Goal: Transaction & Acquisition: Book appointment/travel/reservation

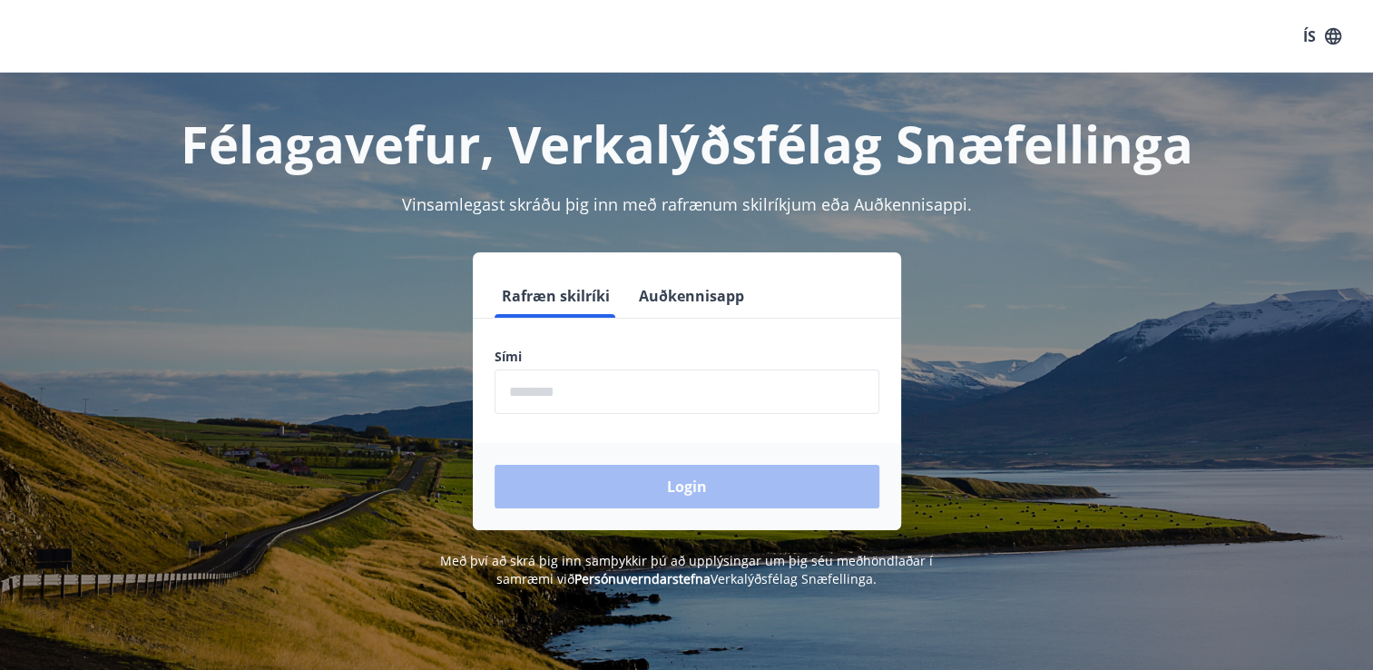
click at [566, 397] on input "phone" at bounding box center [686, 391] width 385 height 44
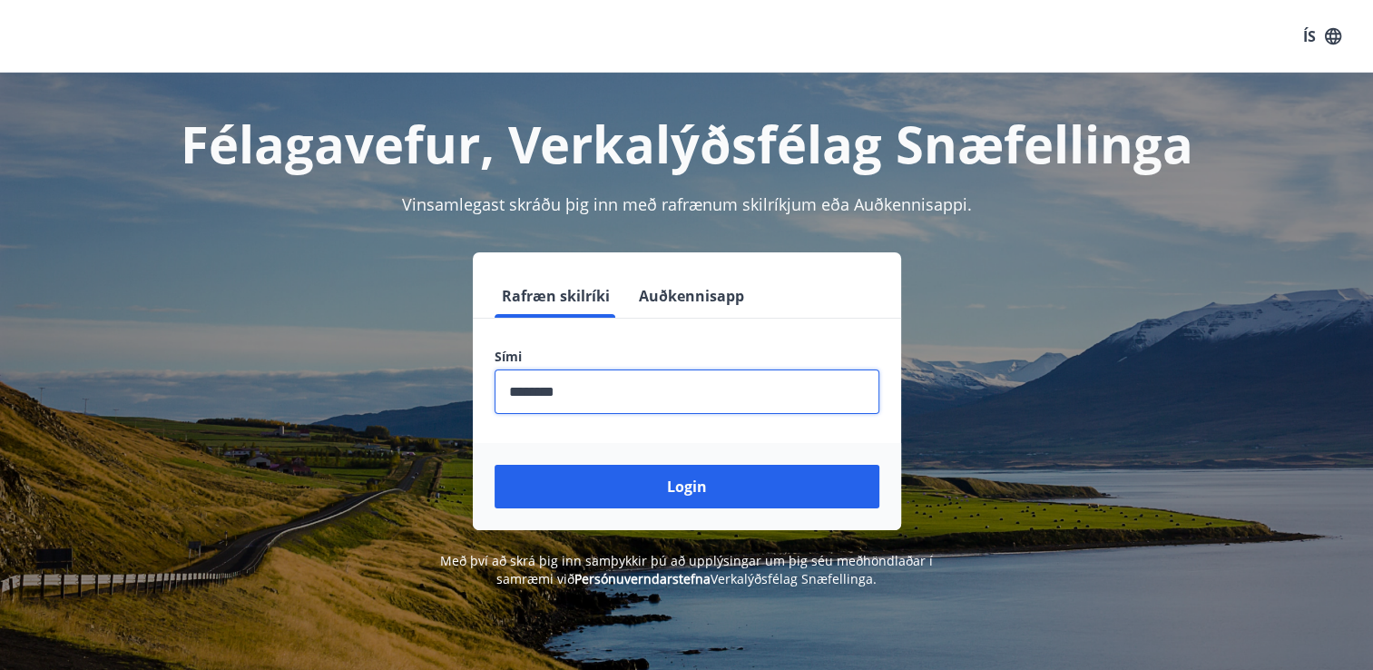
type input "********"
click at [494, 465] on button "Login" at bounding box center [686, 487] width 385 height 44
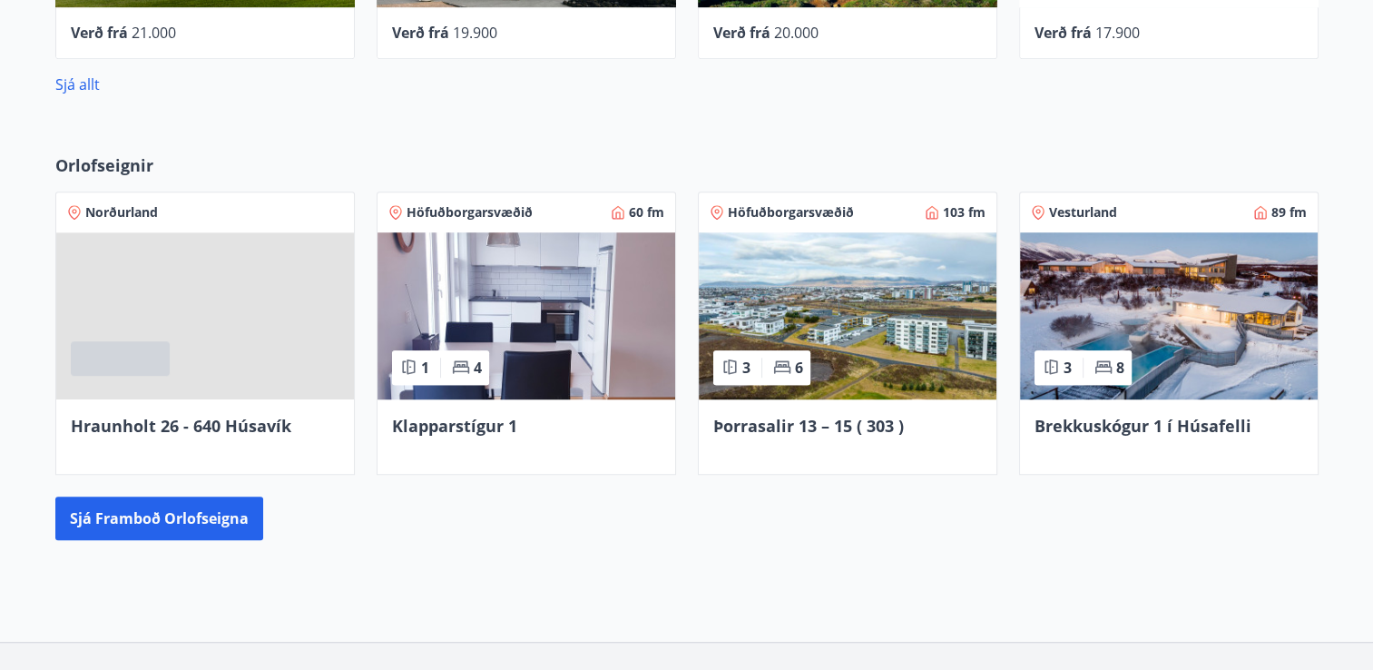
scroll to position [1263, 0]
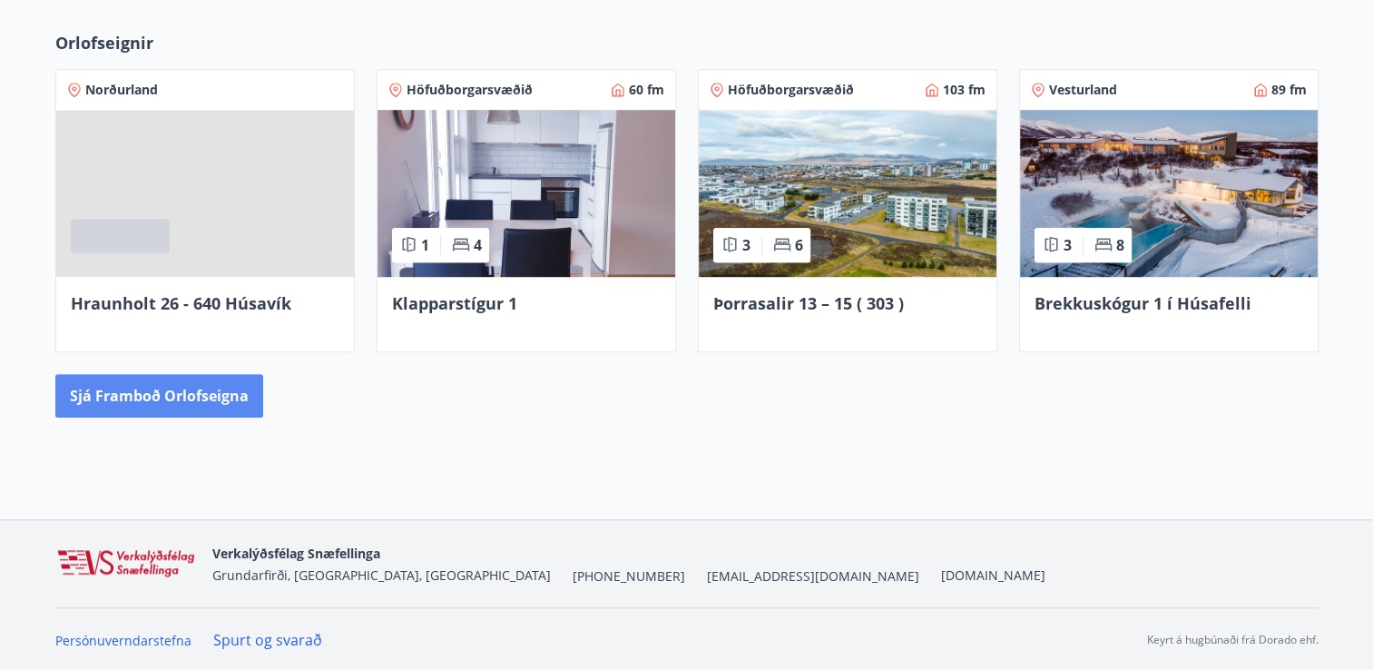
click at [233, 414] on button "Sjá framboð orlofseigna" at bounding box center [159, 396] width 208 height 44
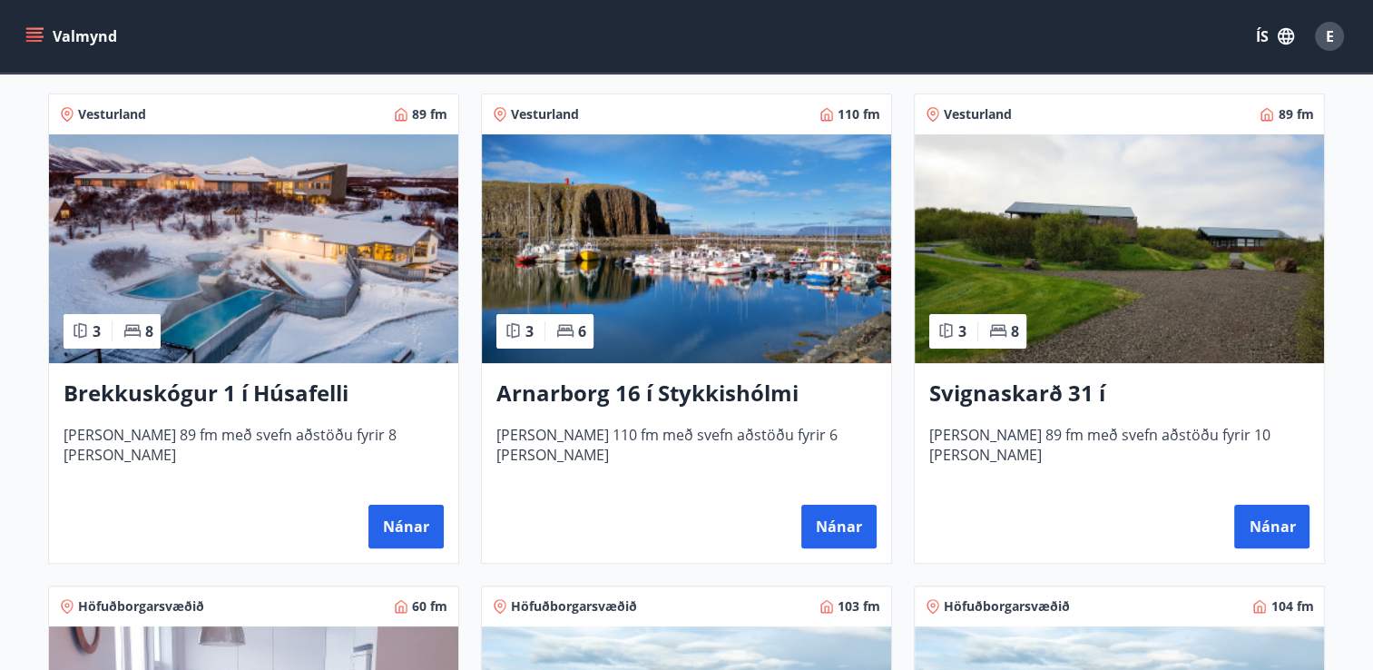
scroll to position [363, 0]
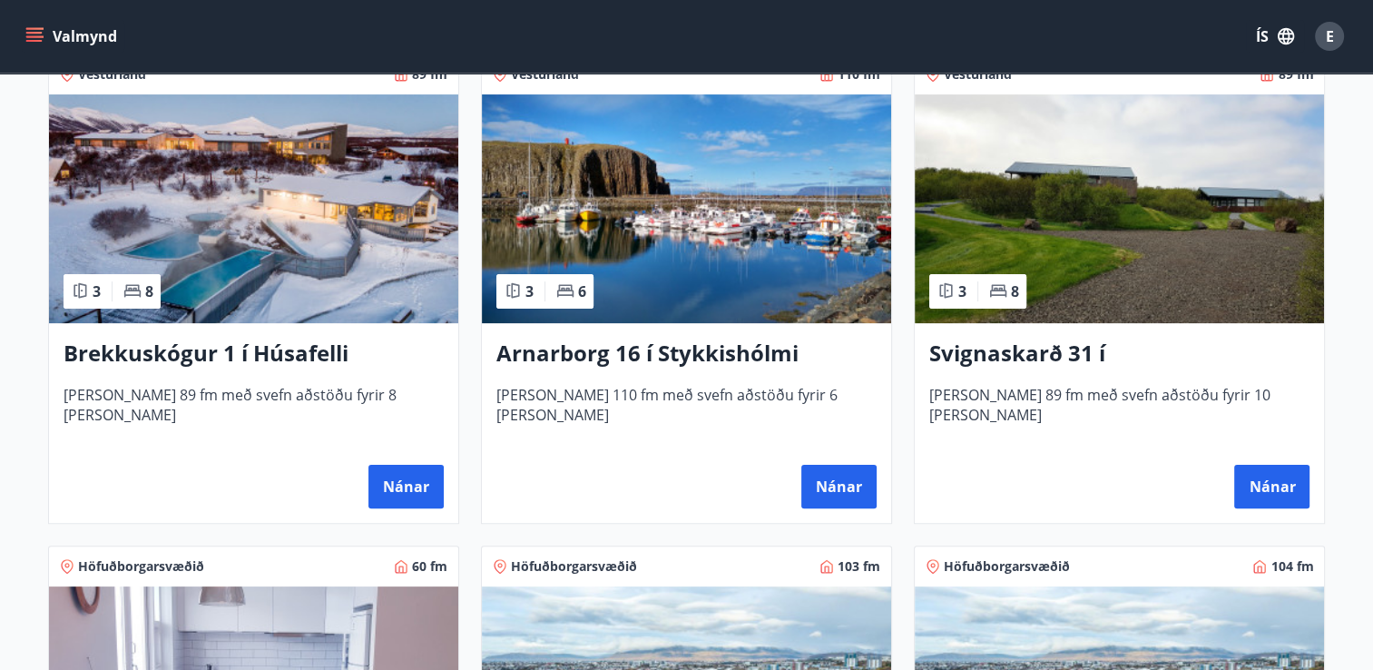
click at [252, 361] on h3 "Brekkuskógur 1 í Húsafelli" at bounding box center [254, 354] width 380 height 33
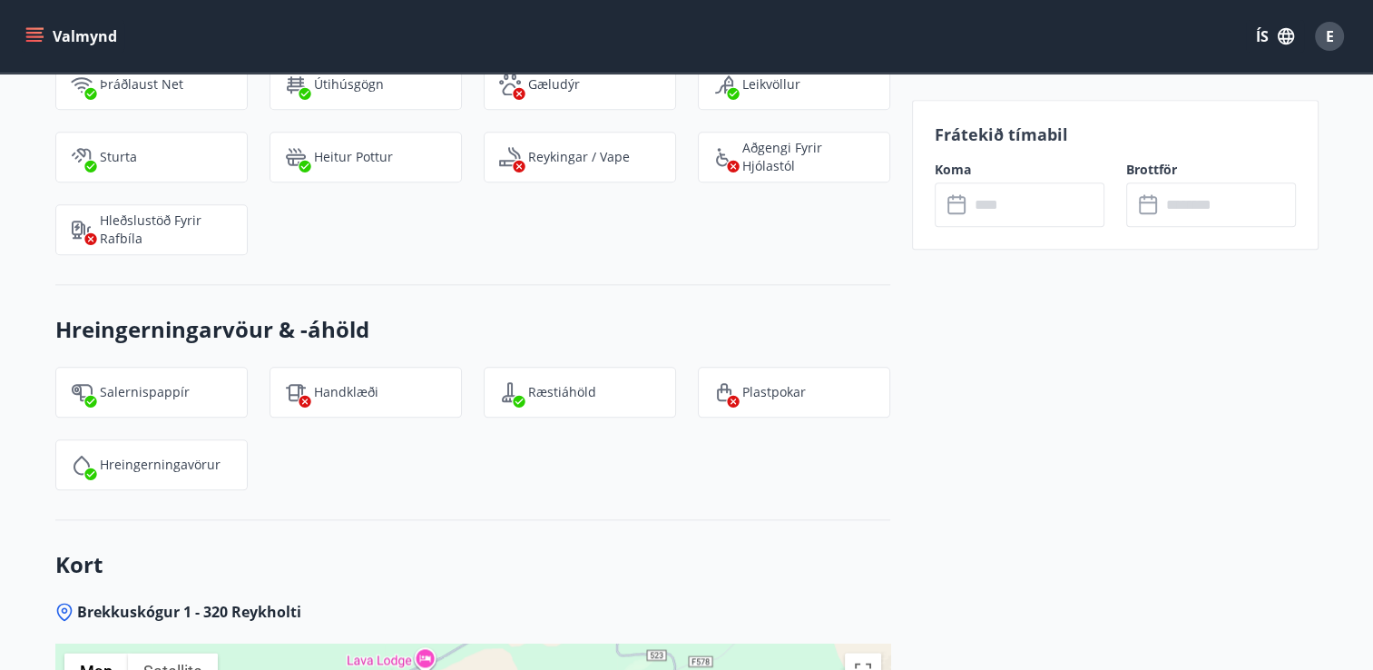
scroll to position [2054, 0]
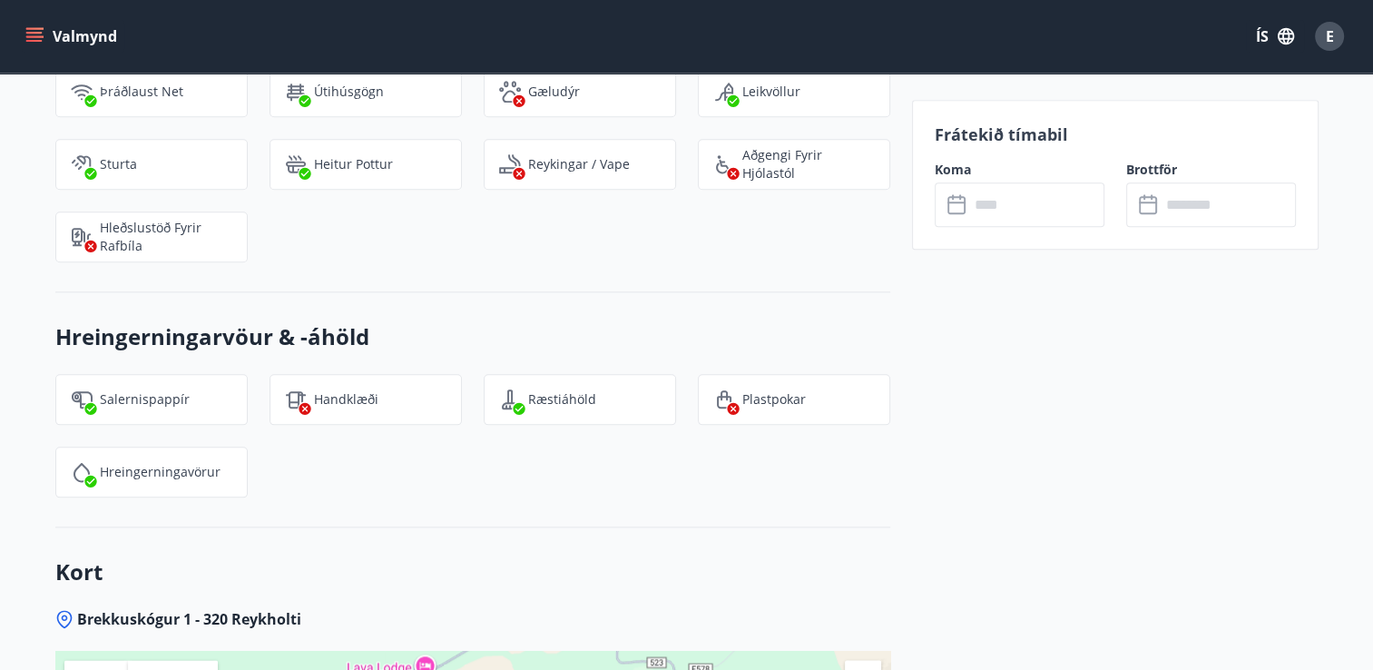
click at [1060, 207] on input "text" at bounding box center [1036, 204] width 135 height 44
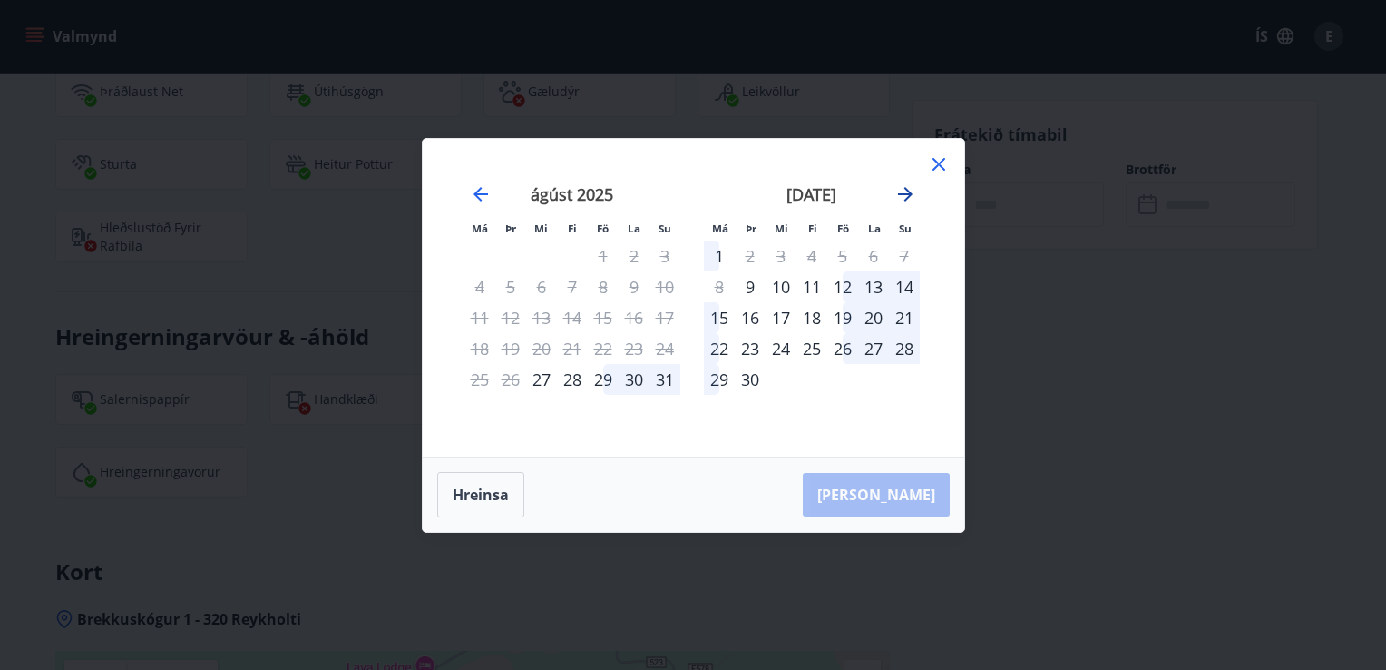
click at [912, 194] on icon "Move forward to switch to the next month." at bounding box center [906, 194] width 22 height 22
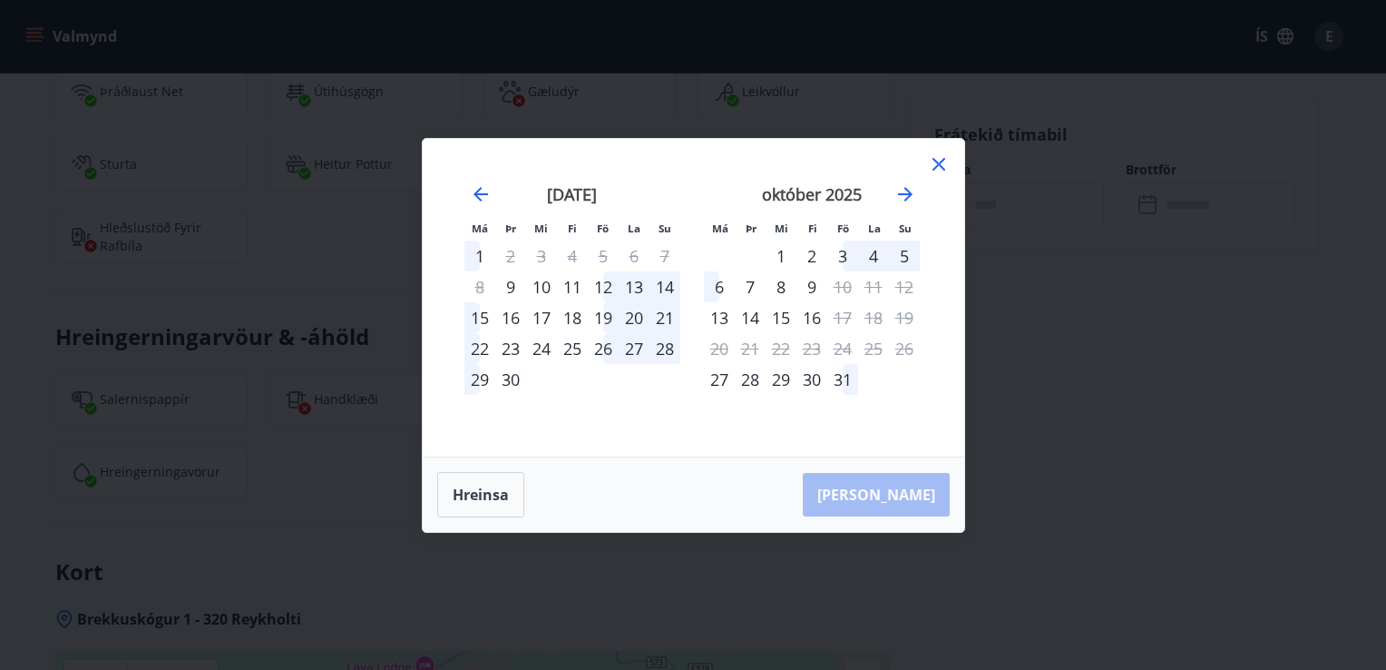
click at [815, 315] on div "16" at bounding box center [812, 317] width 31 height 31
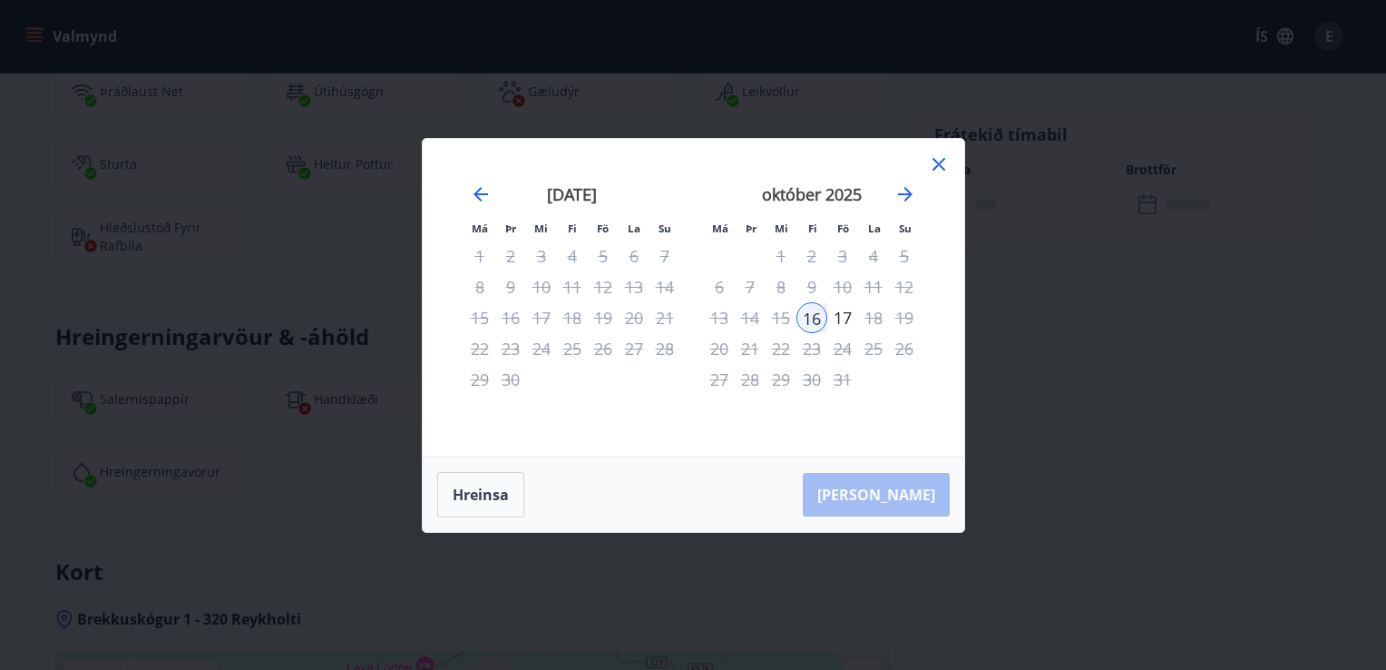
click at [723, 344] on div "20" at bounding box center [719, 348] width 31 height 31
click at [944, 162] on icon at bounding box center [939, 164] width 22 height 22
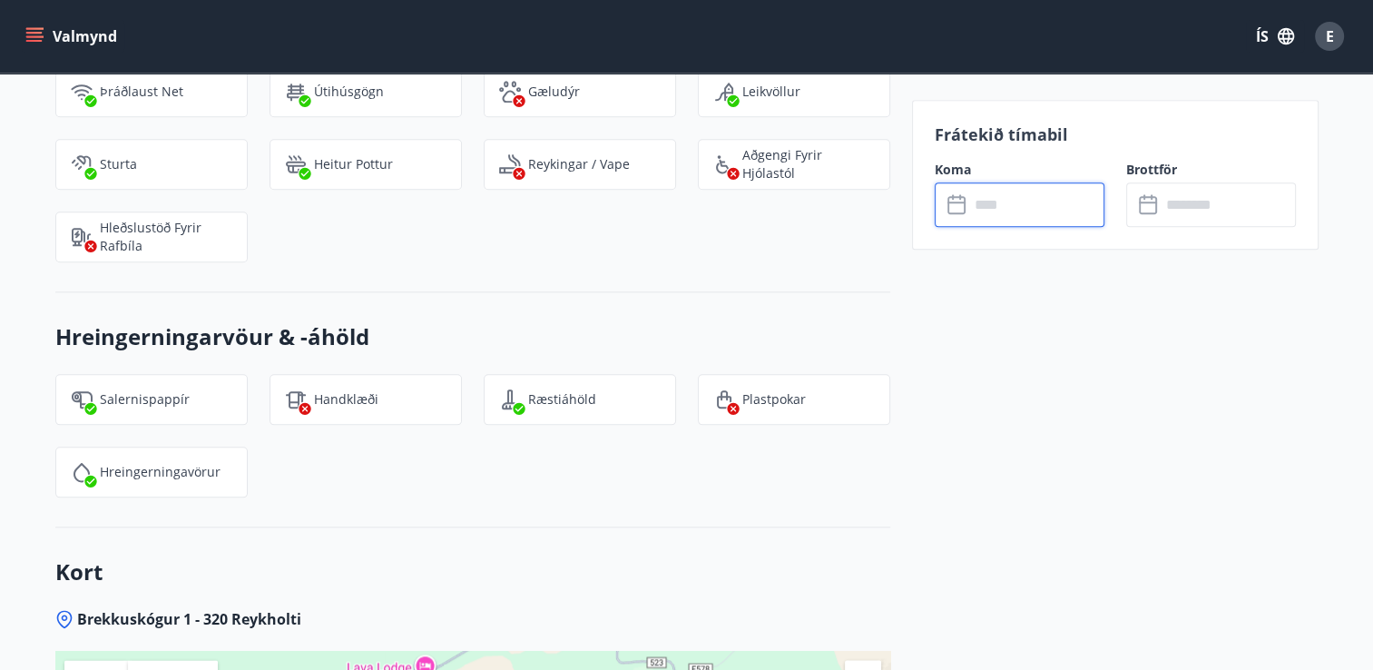
click at [997, 210] on input "text" at bounding box center [1036, 204] width 135 height 44
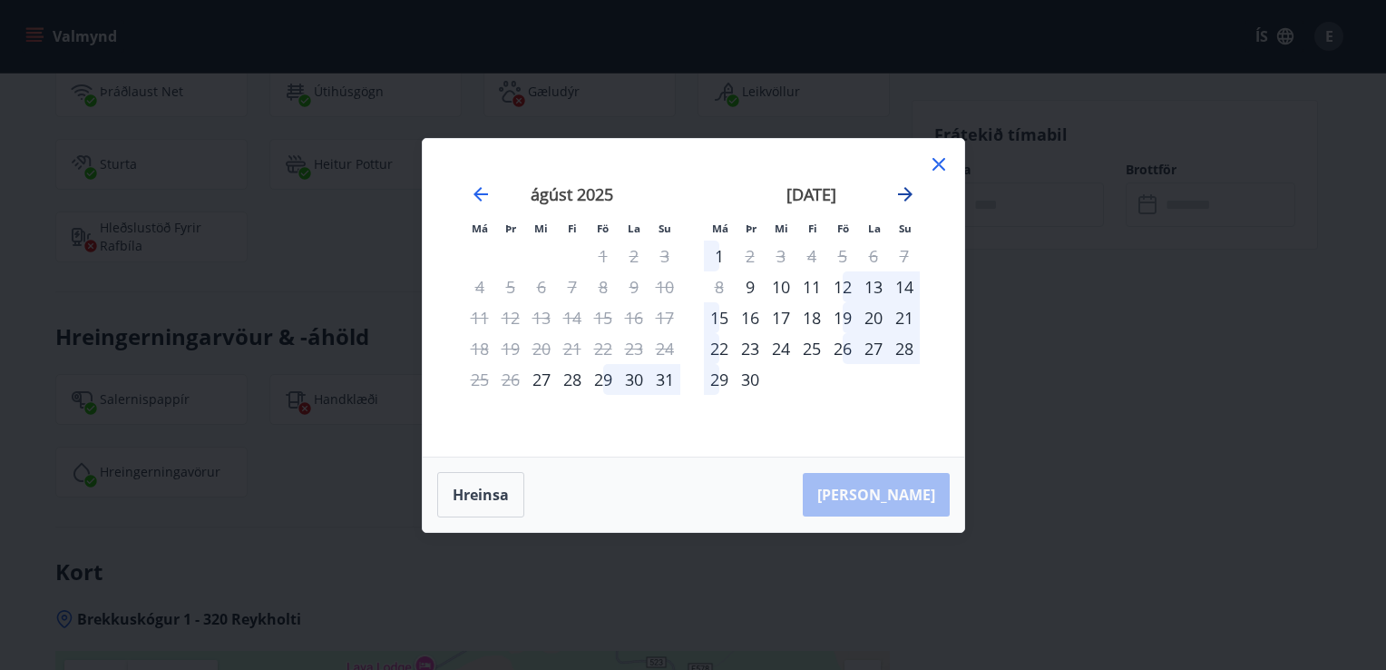
click at [907, 194] on icon "Move forward to switch to the next month." at bounding box center [905, 194] width 15 height 15
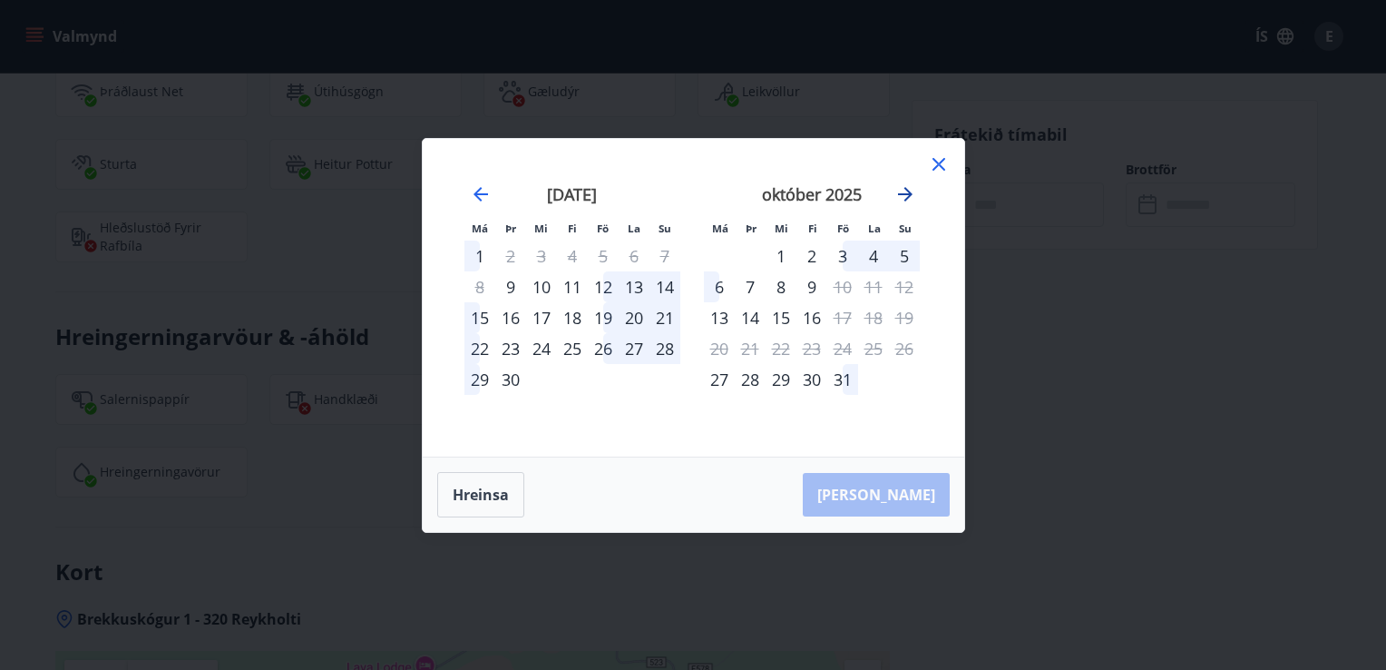
click at [904, 195] on icon "Move forward to switch to the next month." at bounding box center [906, 194] width 22 height 22
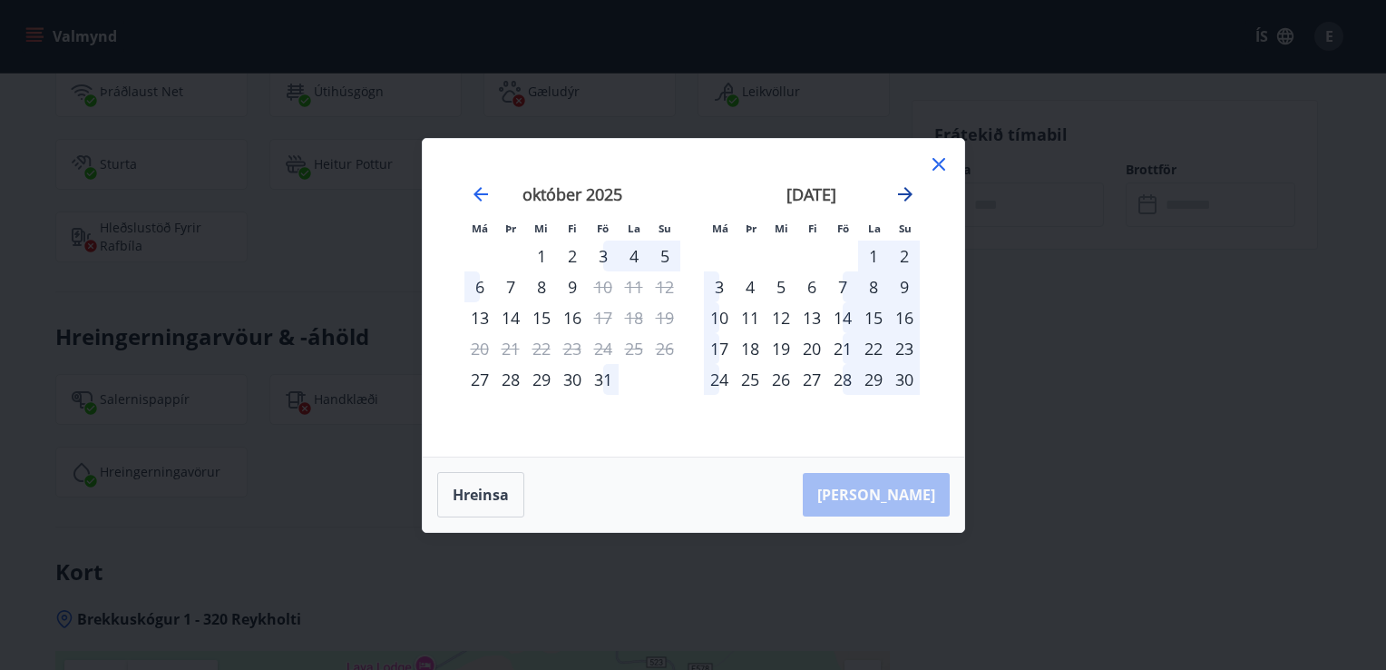
click at [904, 197] on icon "Move forward to switch to the next month." at bounding box center [906, 194] width 22 height 22
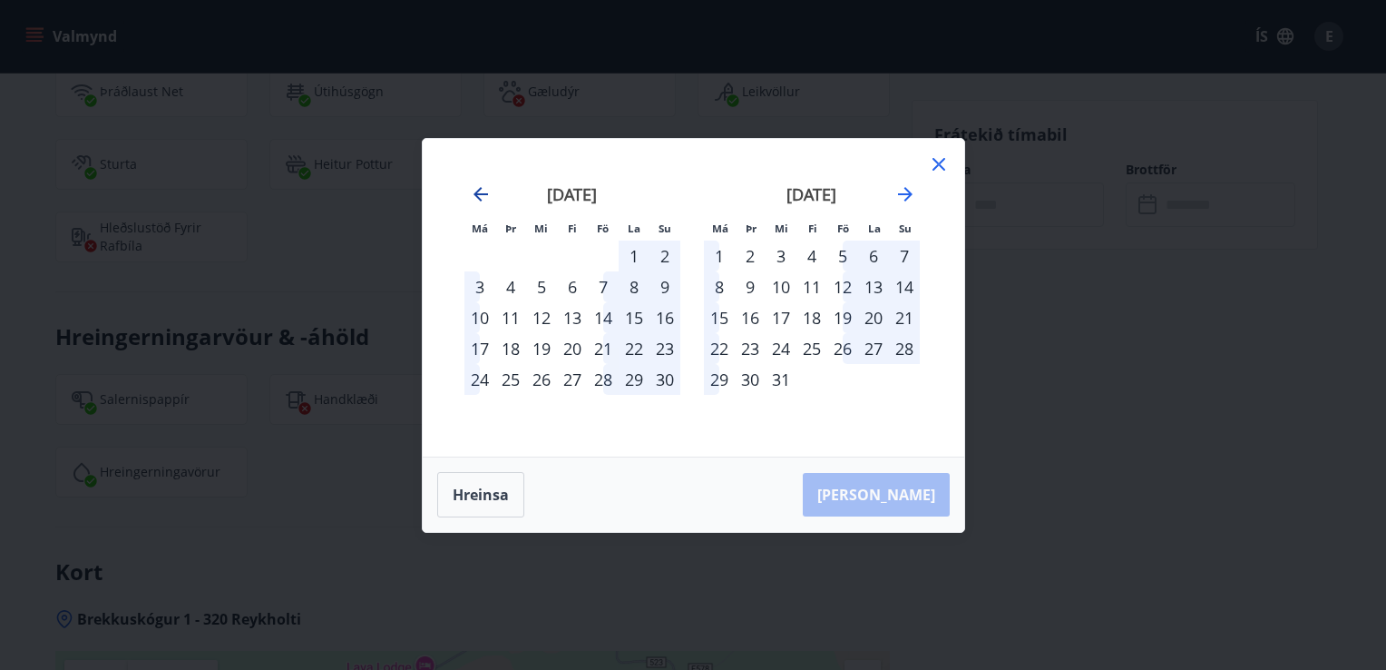
click at [481, 197] on icon "Move backward to switch to the previous month." at bounding box center [481, 194] width 22 height 22
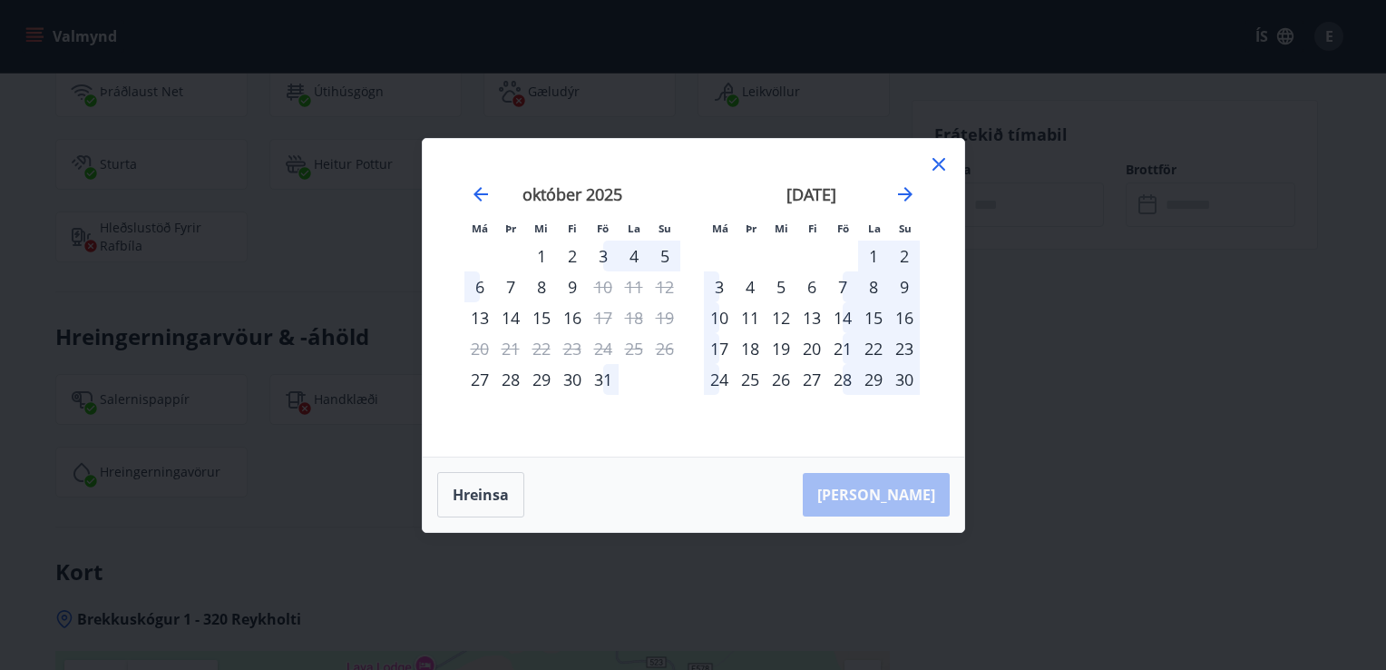
click at [573, 382] on div "30" at bounding box center [572, 379] width 31 height 31
click at [719, 290] on div "3" at bounding box center [719, 286] width 31 height 31
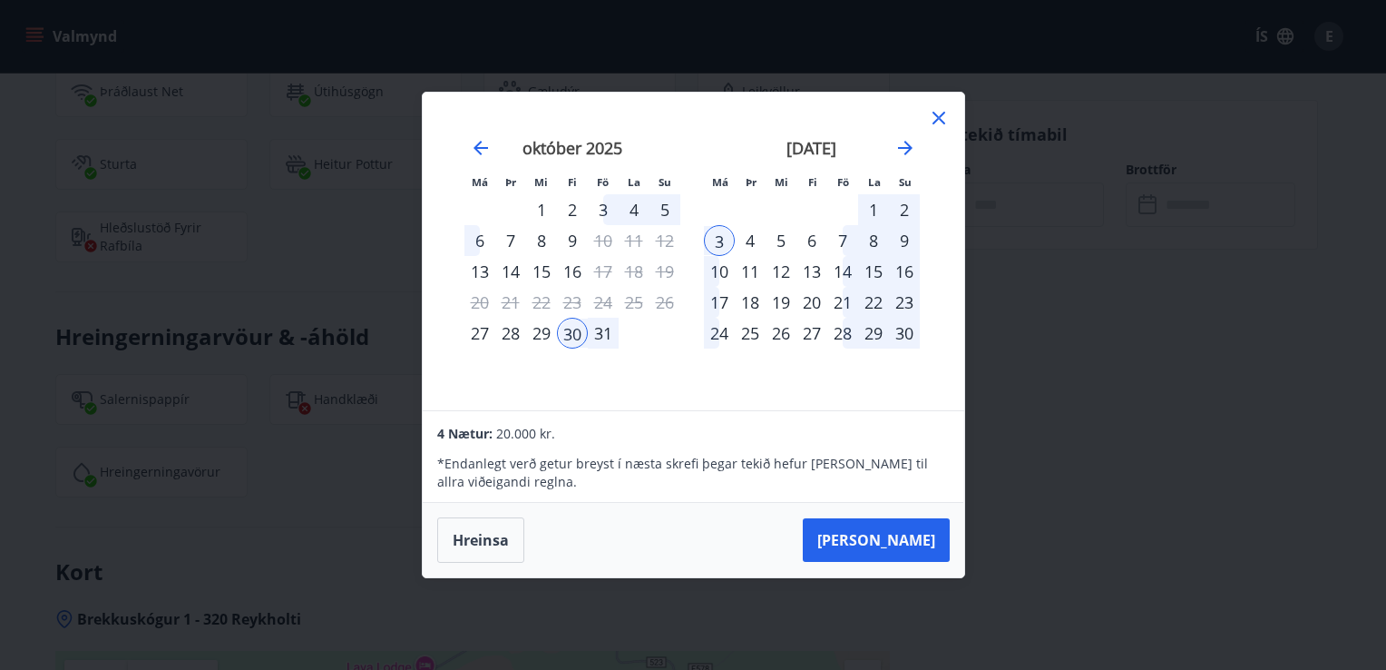
click at [944, 114] on icon at bounding box center [939, 118] width 22 height 22
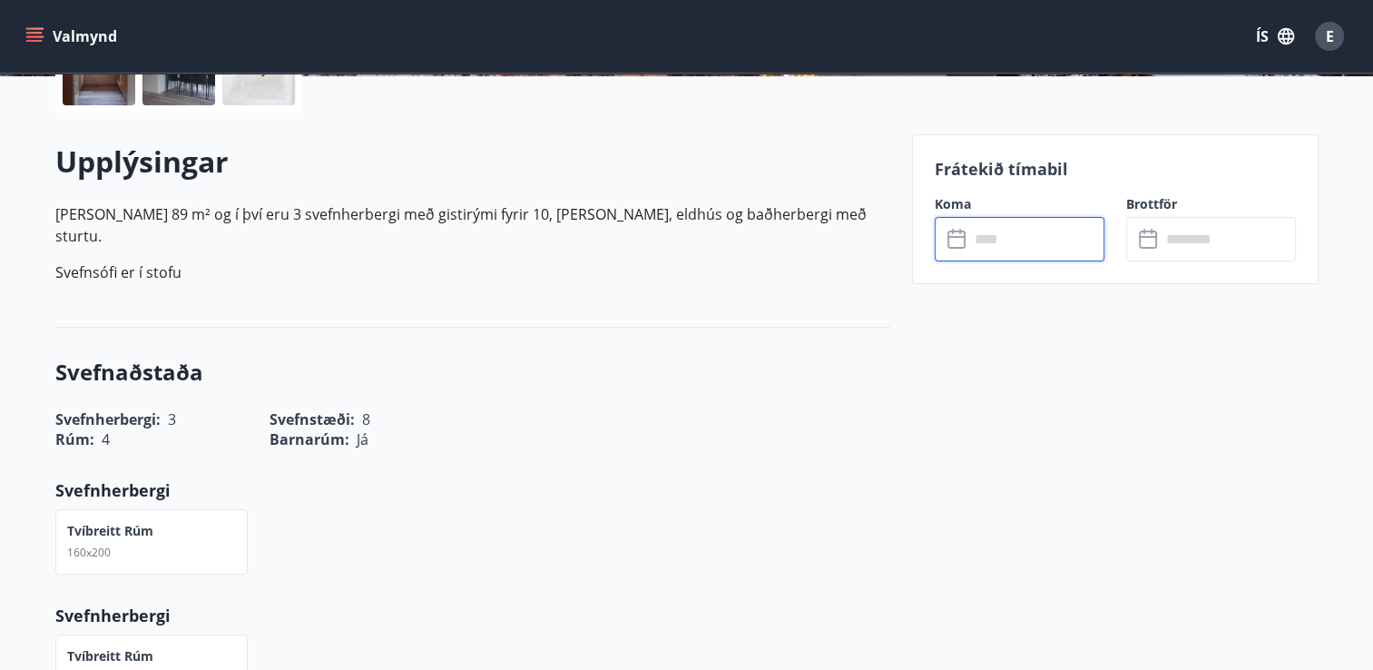
scroll to position [544, 0]
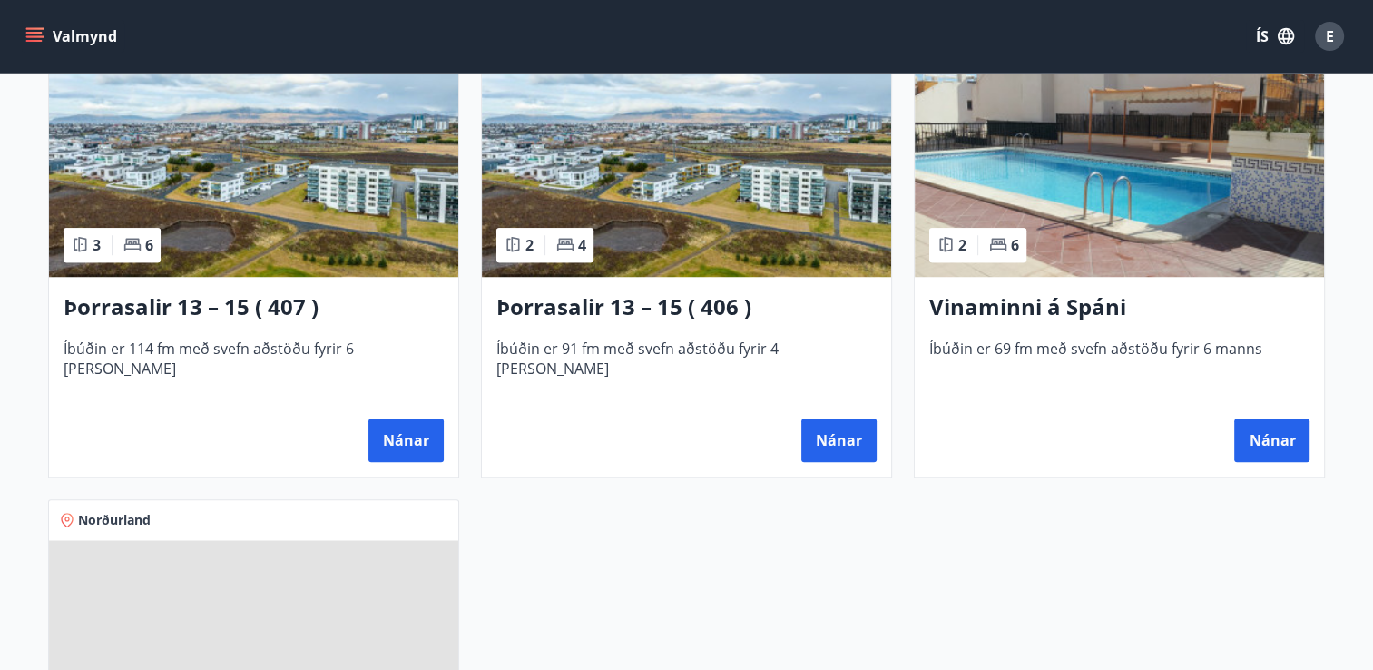
scroll to position [1386, 0]
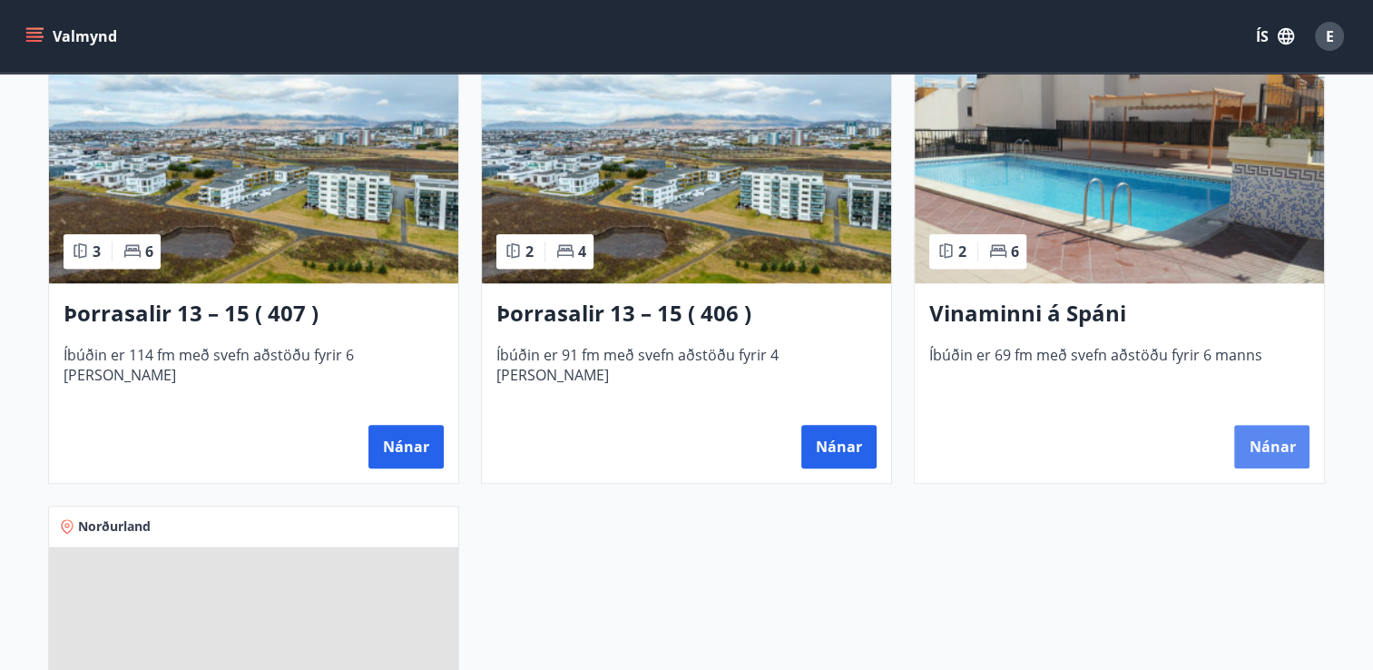
click at [1270, 442] on button "Nánar" at bounding box center [1271, 447] width 75 height 44
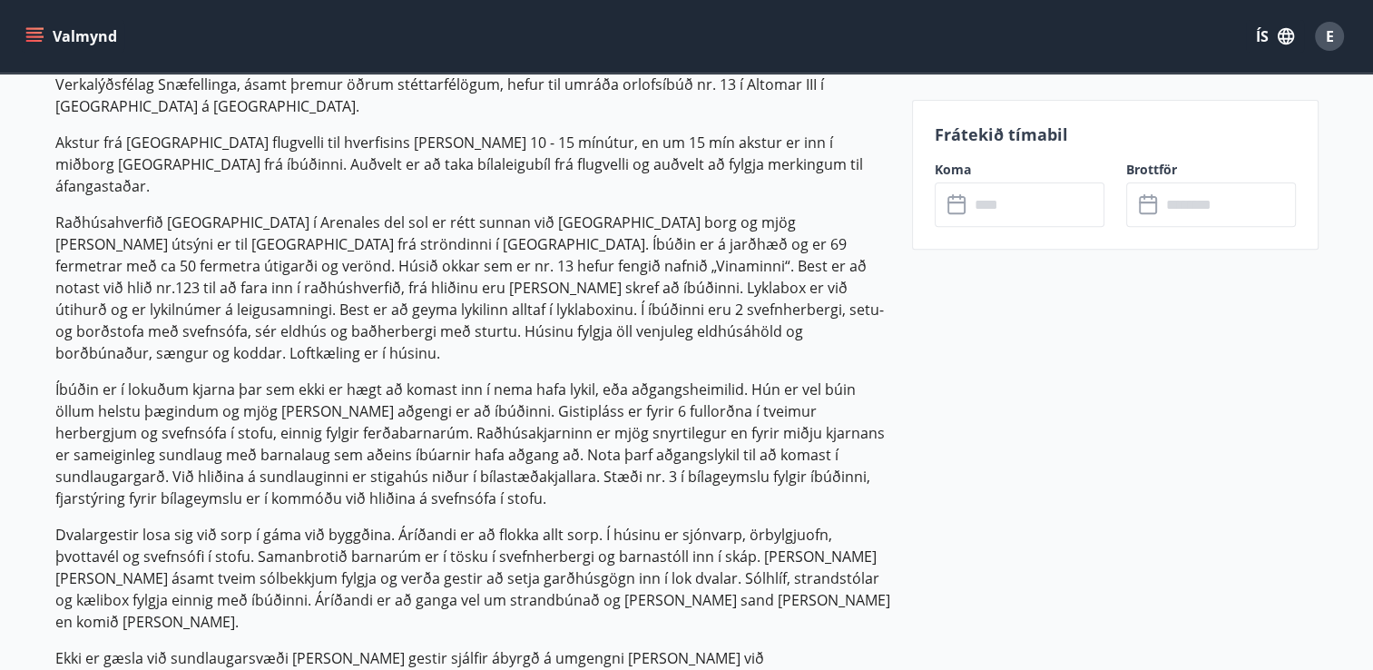
scroll to position [998, 0]
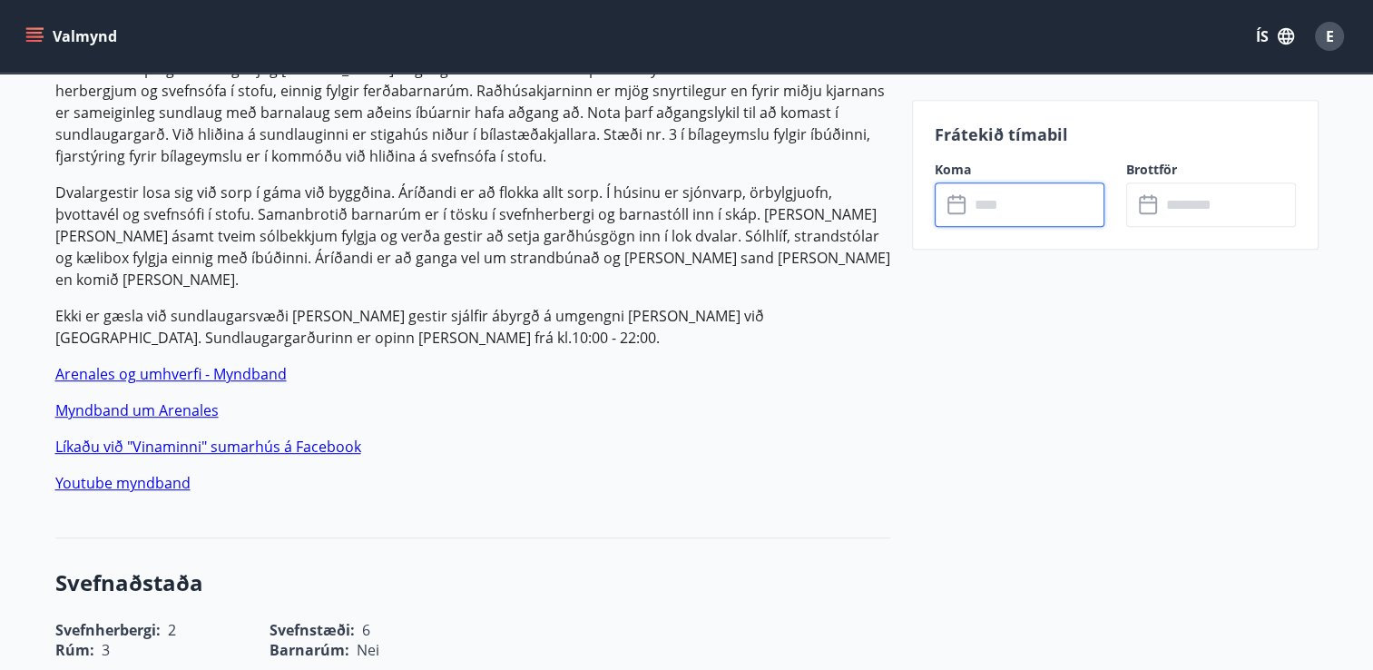
click at [1013, 209] on input "text" at bounding box center [1036, 204] width 135 height 44
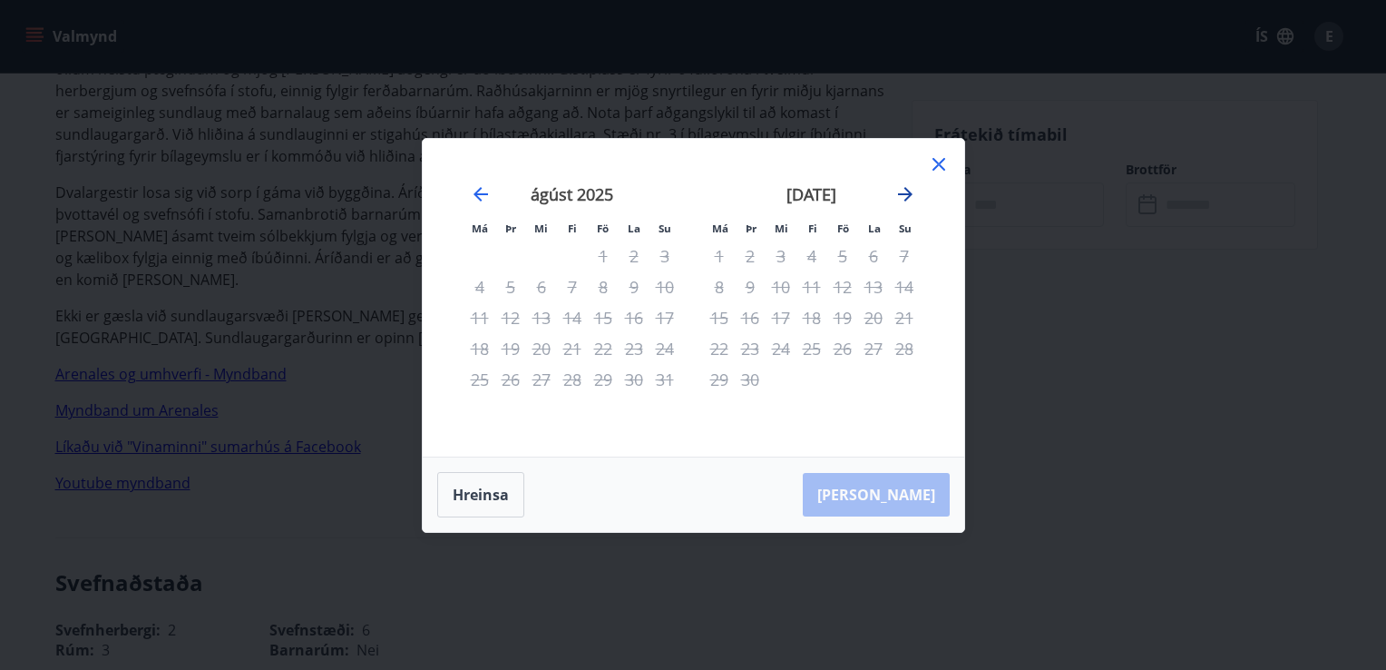
click at [906, 198] on icon "Move forward to switch to the next month." at bounding box center [905, 194] width 15 height 15
click at [906, 197] on icon "Move forward to switch to the next month." at bounding box center [906, 194] width 22 height 22
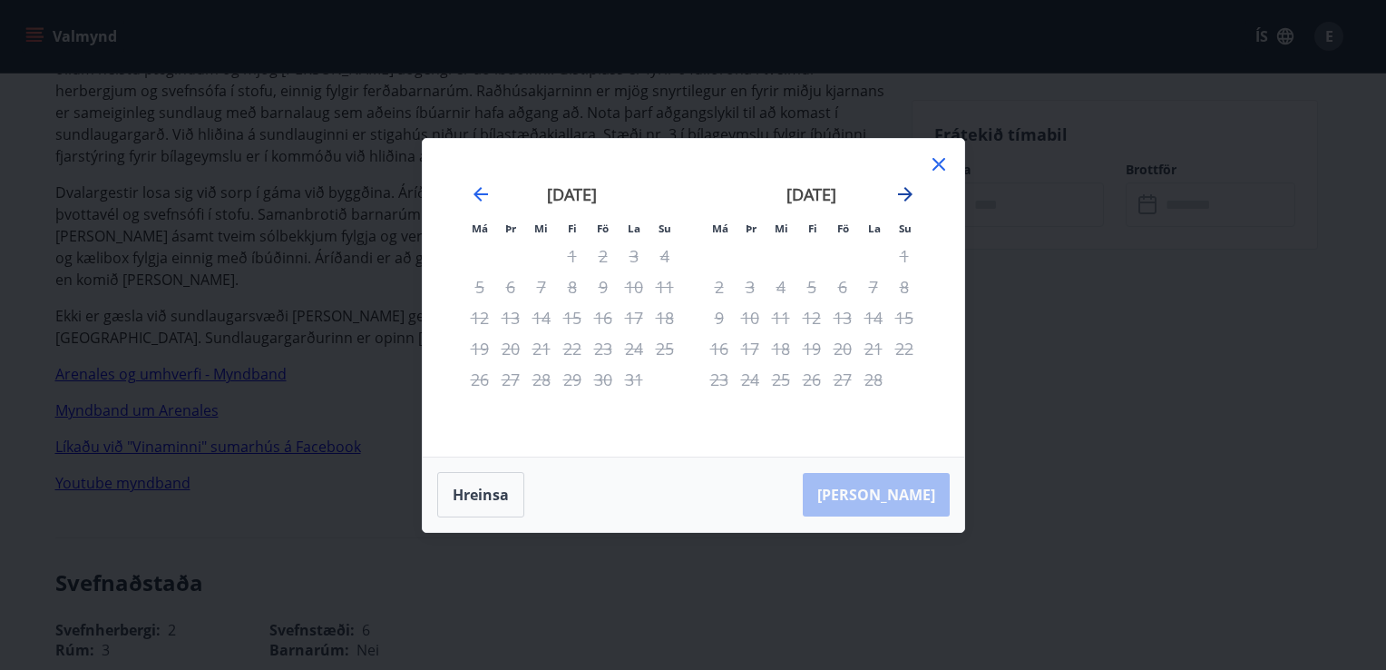
click at [906, 197] on icon "Move forward to switch to the next month." at bounding box center [906, 194] width 22 height 22
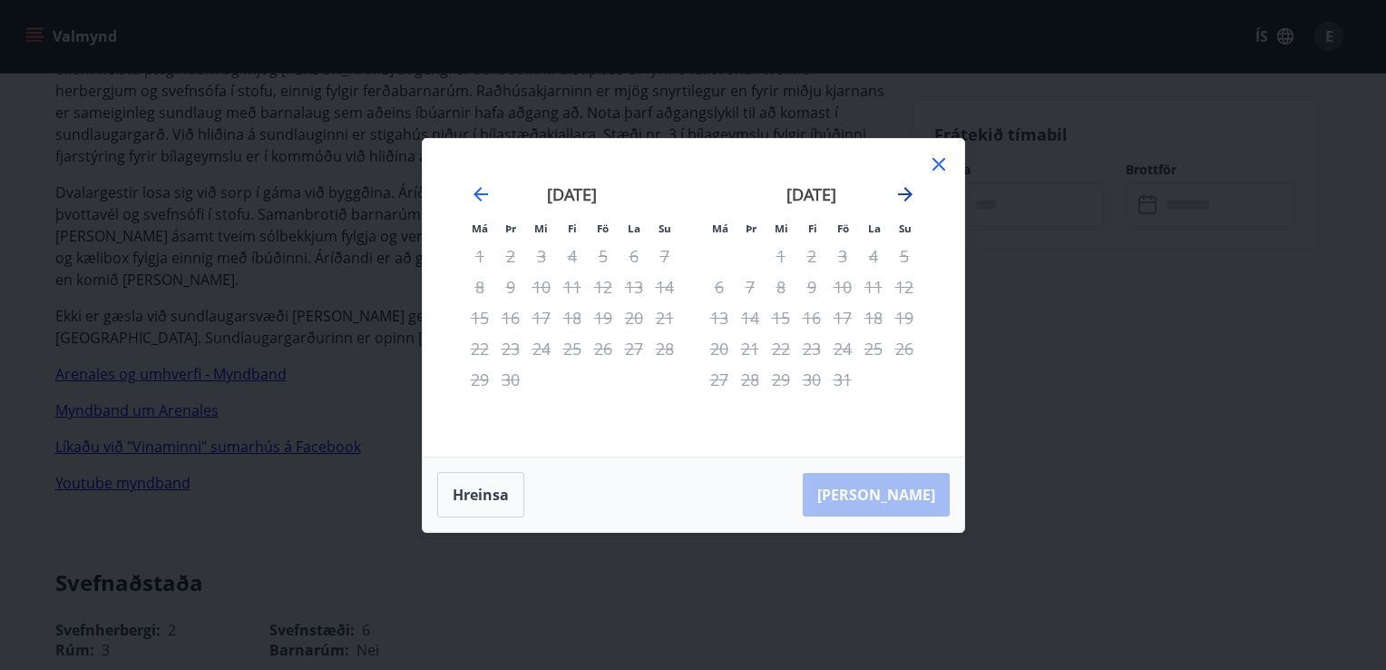
click at [906, 197] on icon "Move forward to switch to the next month." at bounding box center [906, 194] width 22 height 22
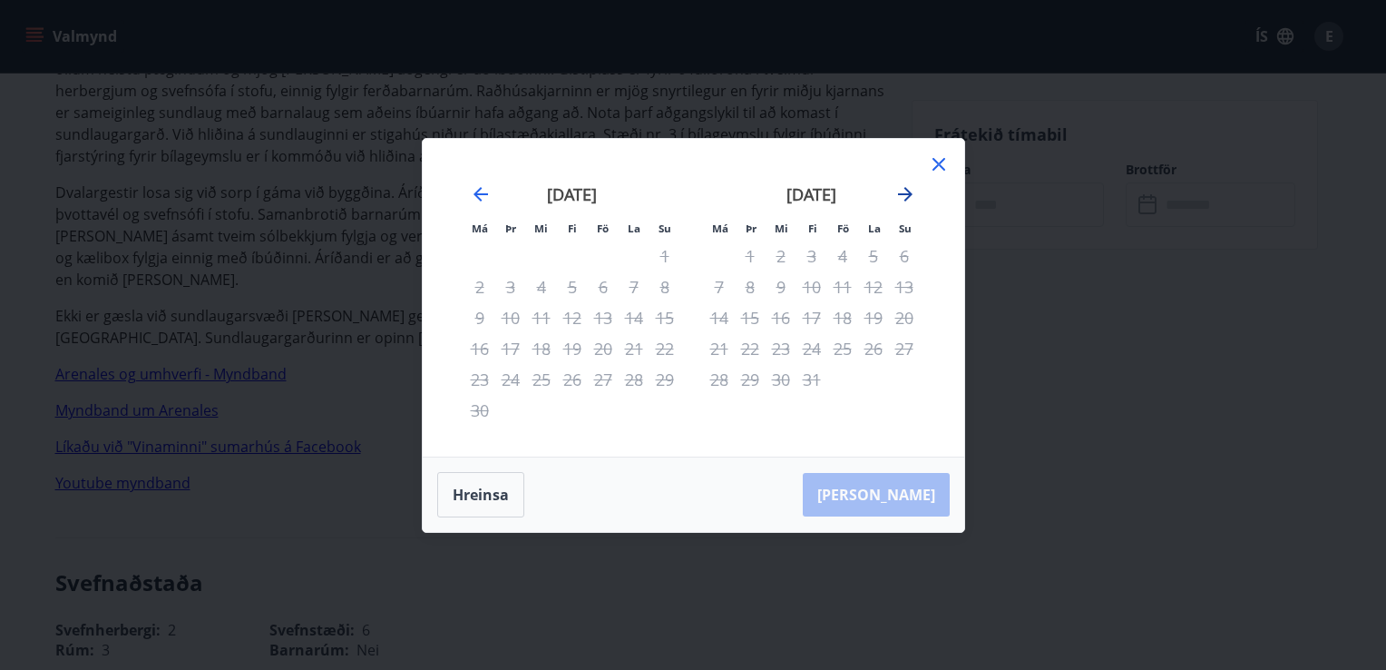
click at [906, 197] on icon "Move forward to switch to the next month." at bounding box center [906, 194] width 22 height 22
click at [937, 173] on icon at bounding box center [939, 164] width 22 height 22
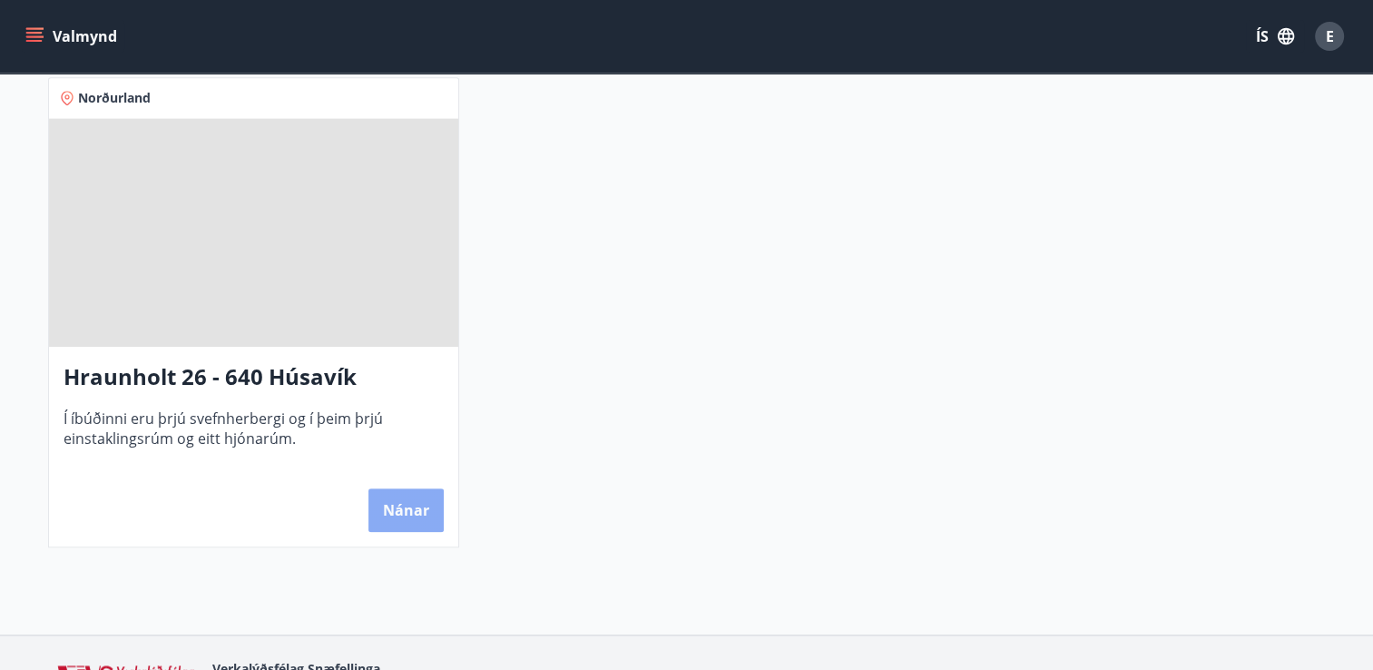
click at [413, 518] on button "Nánar" at bounding box center [405, 510] width 75 height 44
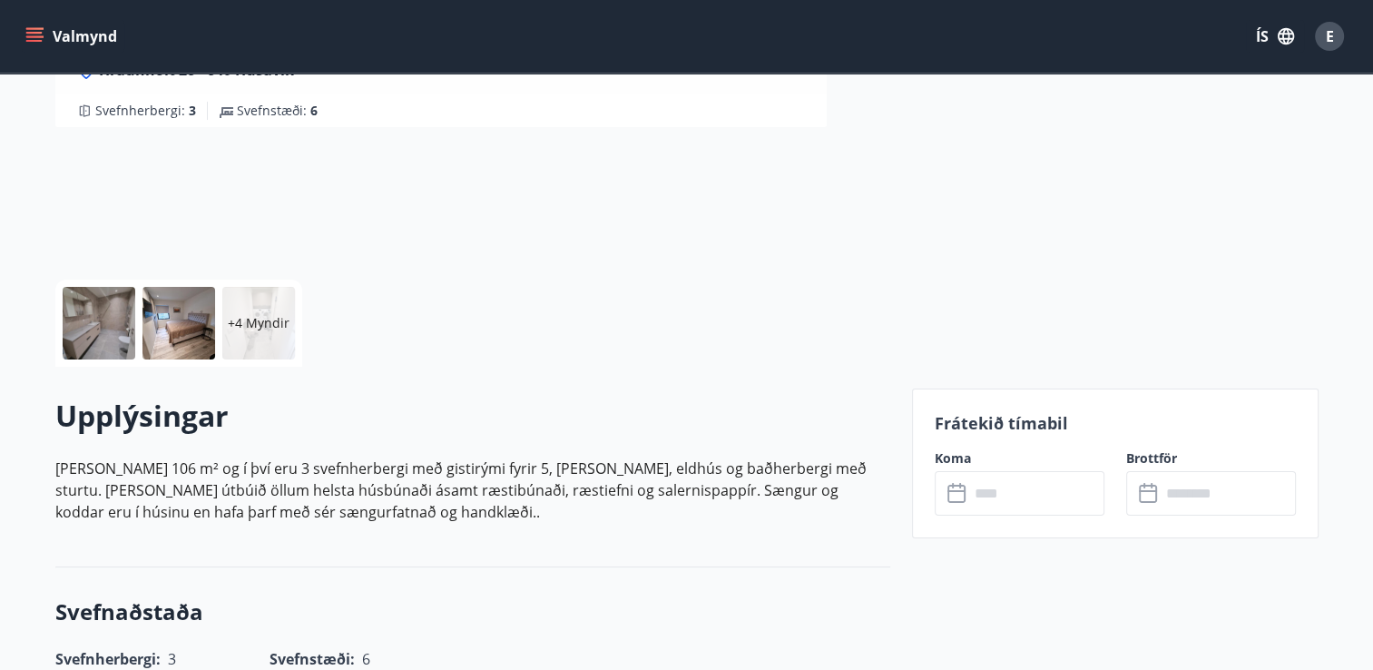
scroll to position [272, 0]
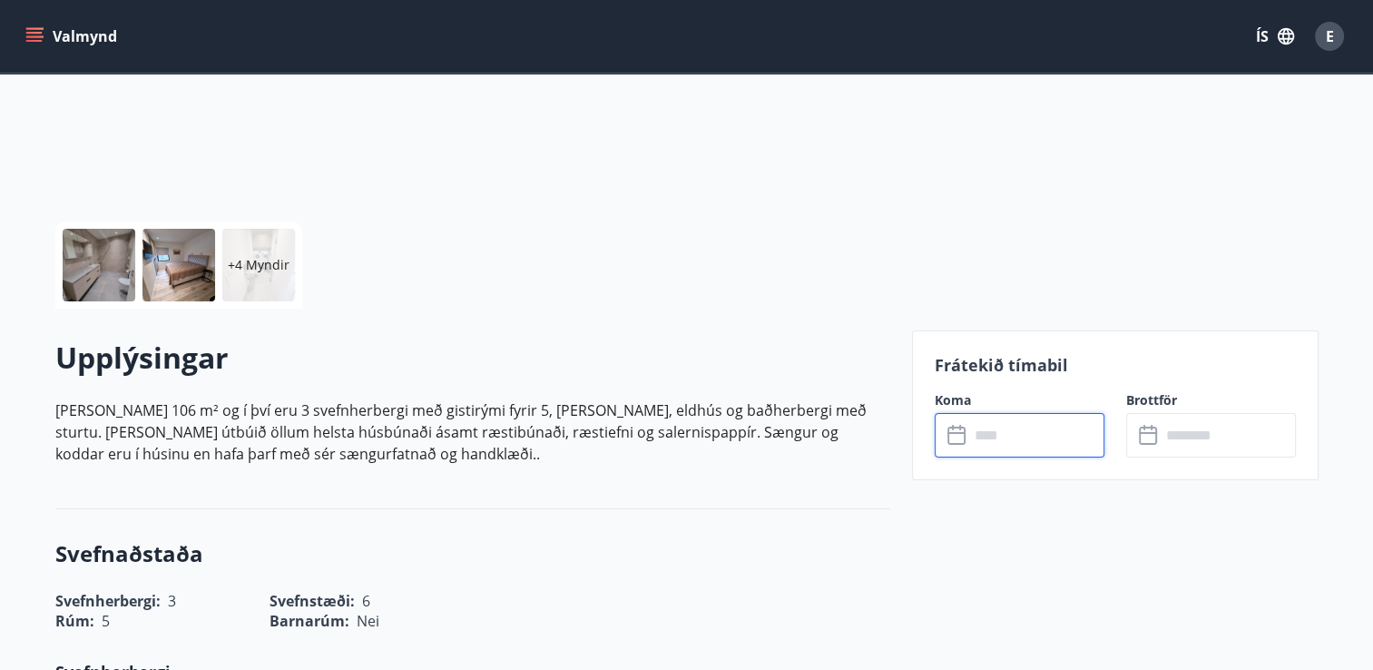
click at [1021, 442] on input "text" at bounding box center [1036, 435] width 135 height 44
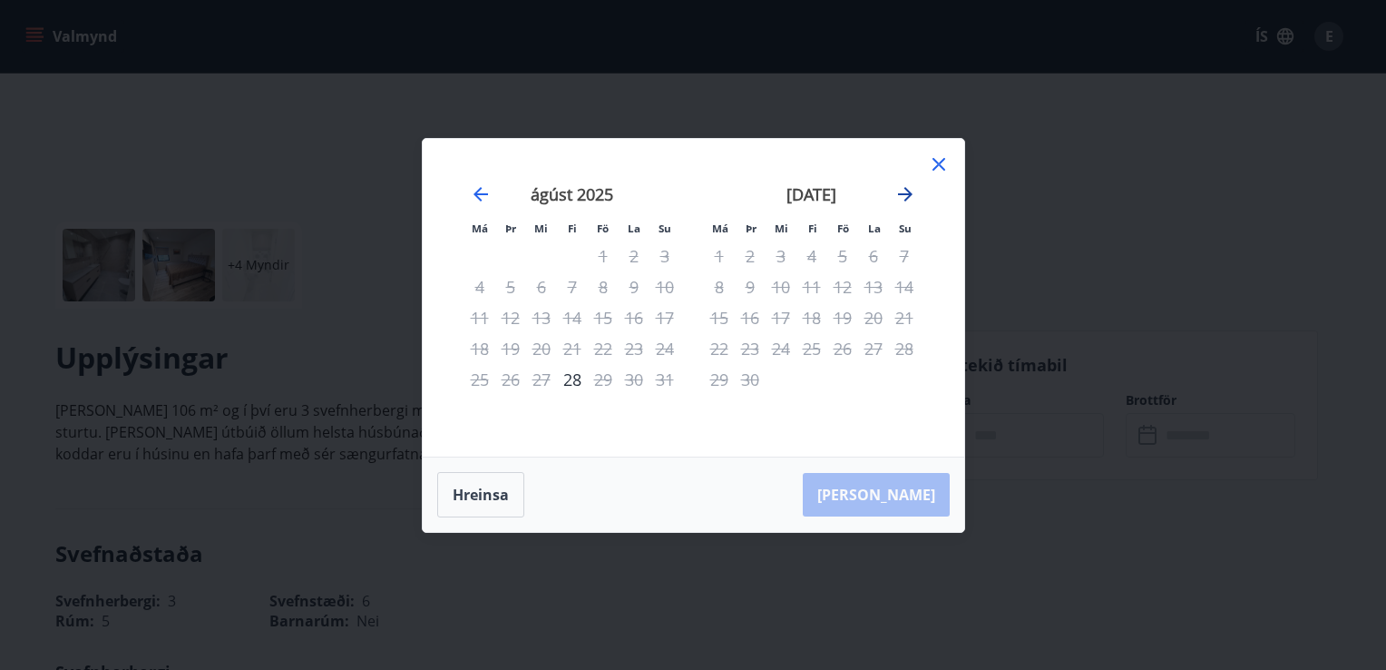
click at [912, 193] on icon "Move forward to switch to the next month." at bounding box center [906, 194] width 22 height 22
click at [906, 202] on icon "Move forward to switch to the next month." at bounding box center [906, 194] width 22 height 22
click at [896, 196] on icon "Move forward to switch to the next month." at bounding box center [906, 194] width 22 height 22
click at [933, 172] on icon at bounding box center [939, 164] width 22 height 22
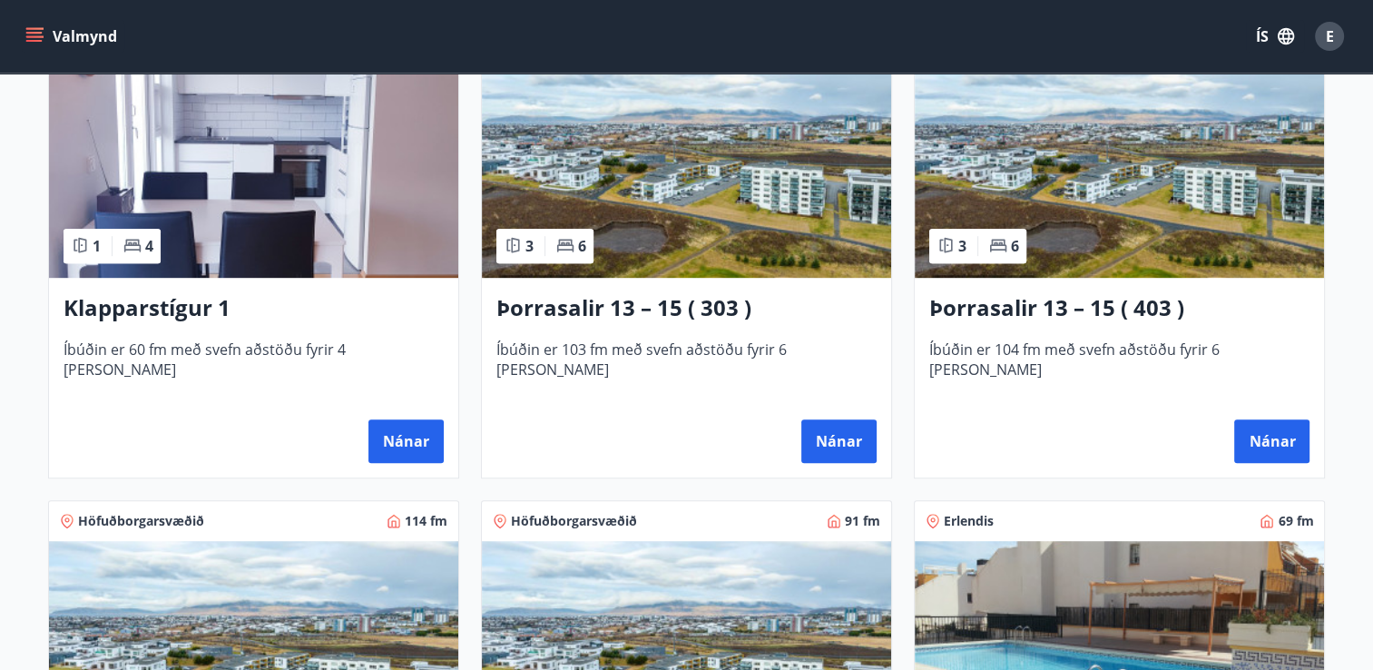
scroll to position [907, 0]
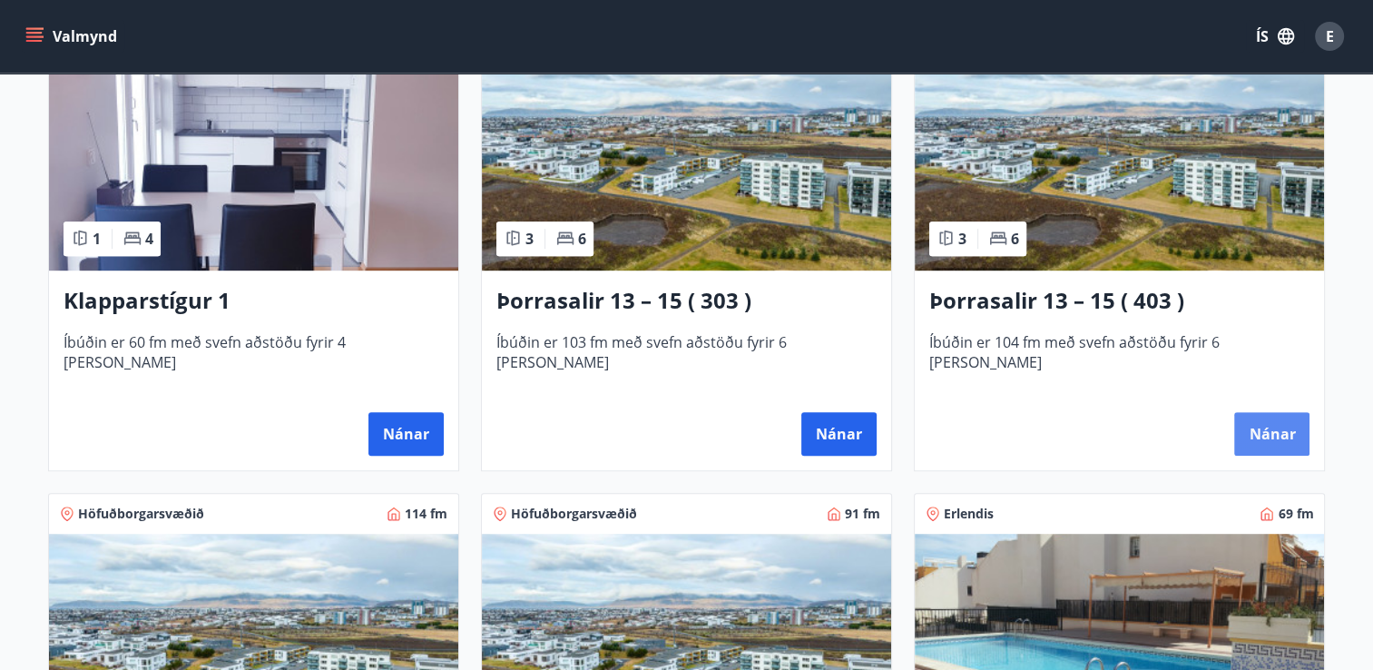
click at [1252, 415] on button "Nánar" at bounding box center [1271, 434] width 75 height 44
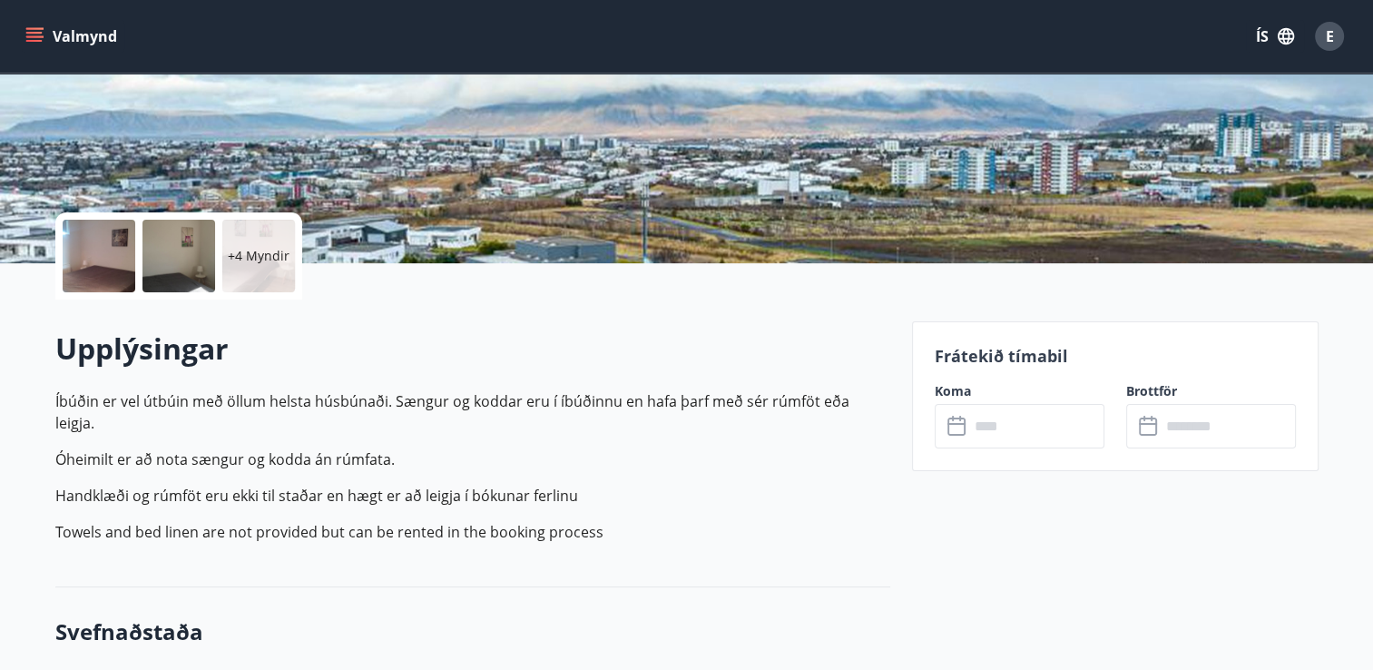
scroll to position [363, 0]
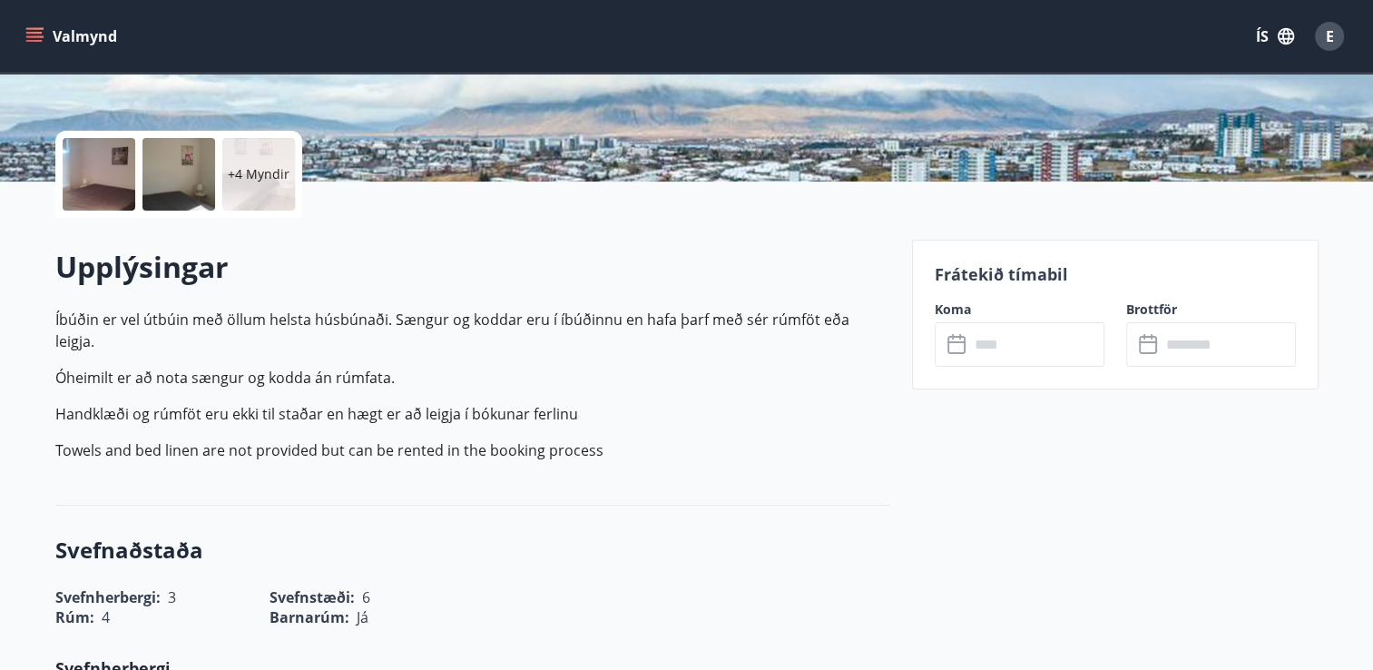
click at [1058, 341] on input "text" at bounding box center [1036, 344] width 135 height 44
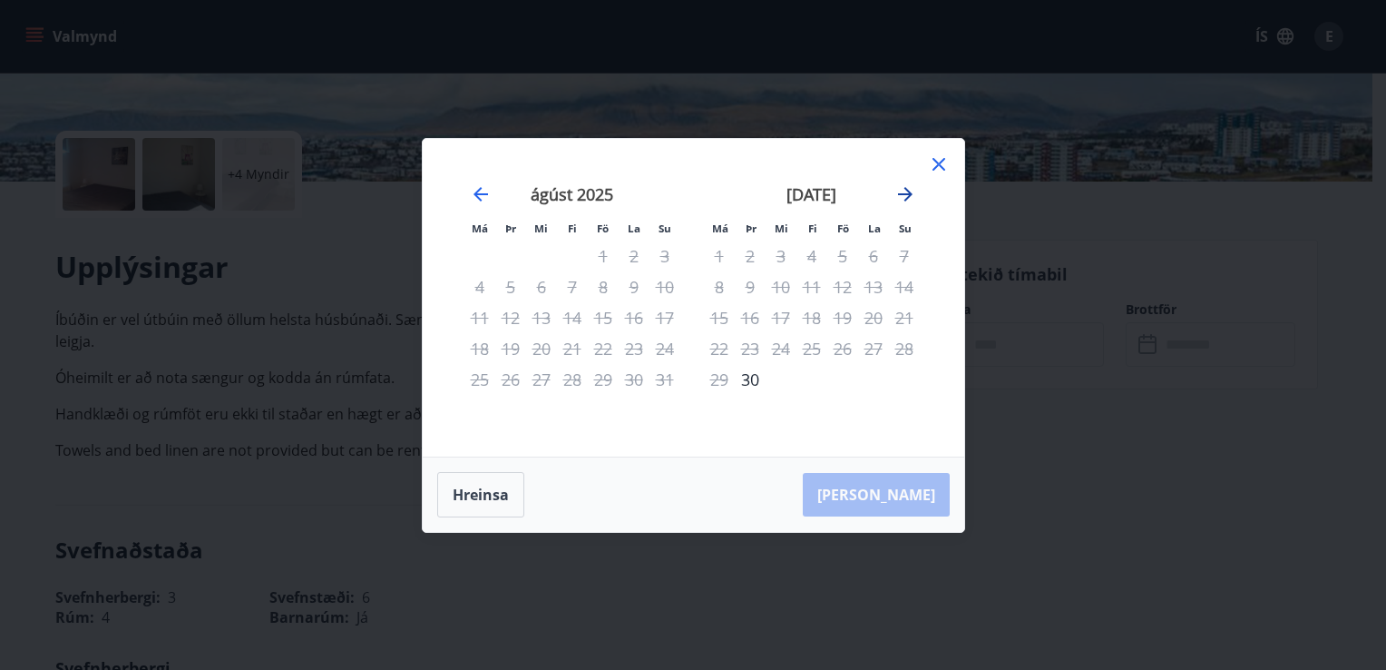
click at [901, 201] on icon "Move forward to switch to the next month." at bounding box center [906, 194] width 22 height 22
click at [932, 167] on icon at bounding box center [939, 164] width 22 height 22
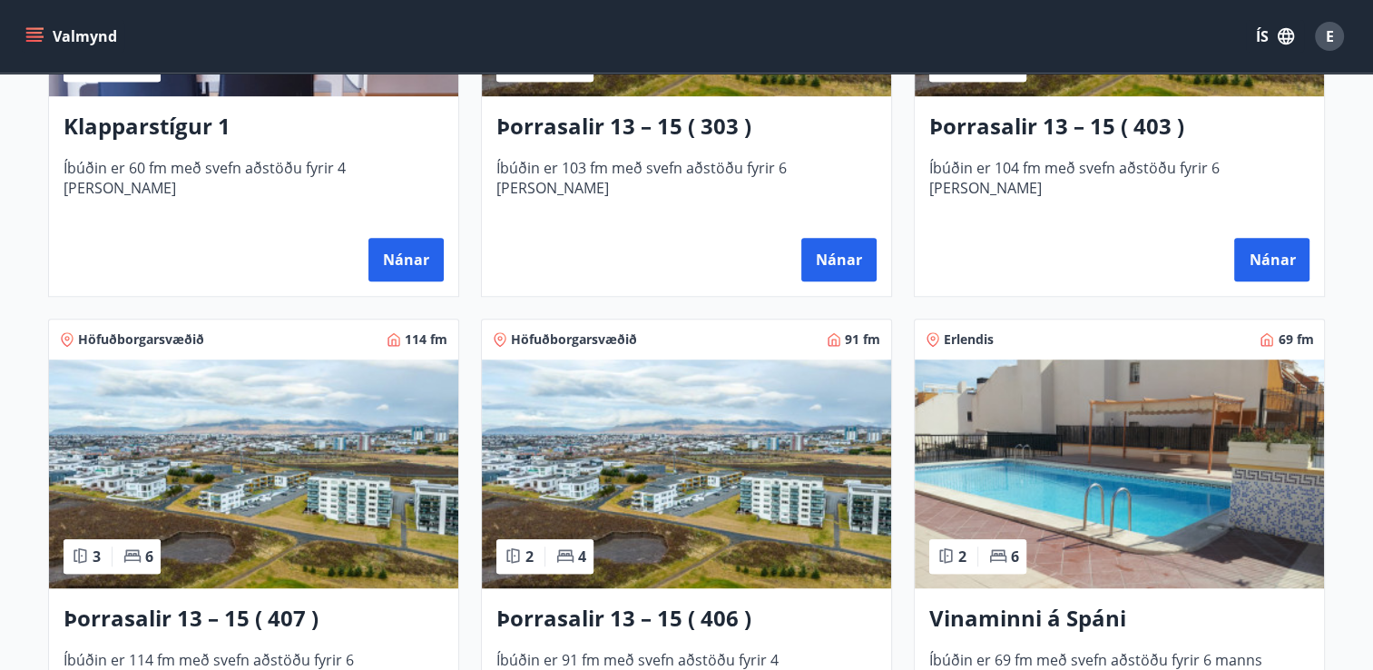
scroll to position [1089, 0]
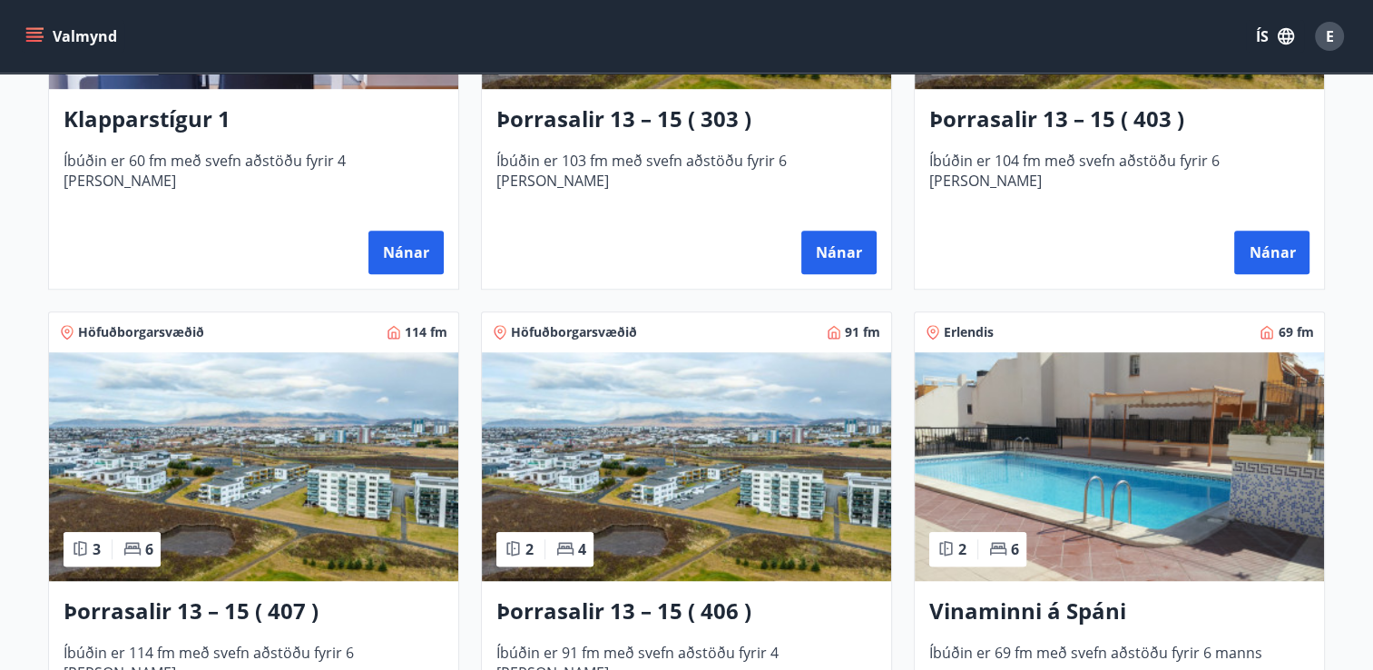
click at [330, 457] on img at bounding box center [253, 466] width 409 height 229
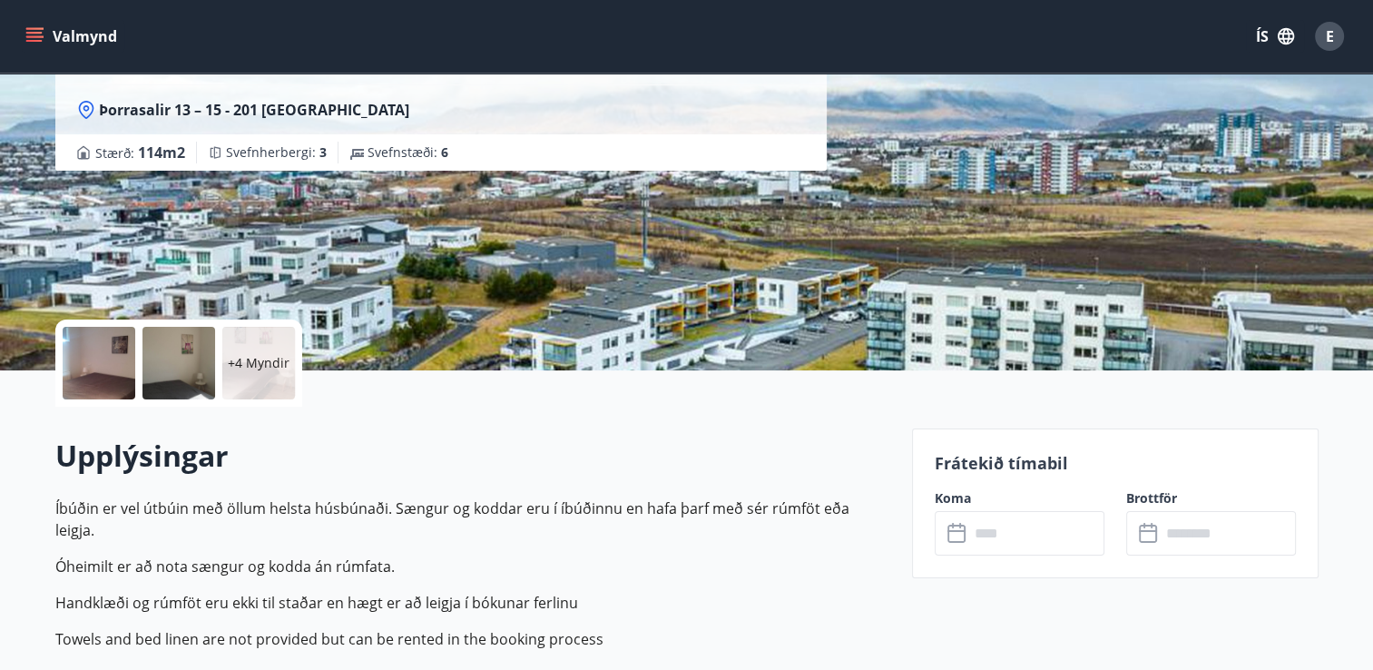
scroll to position [181, 0]
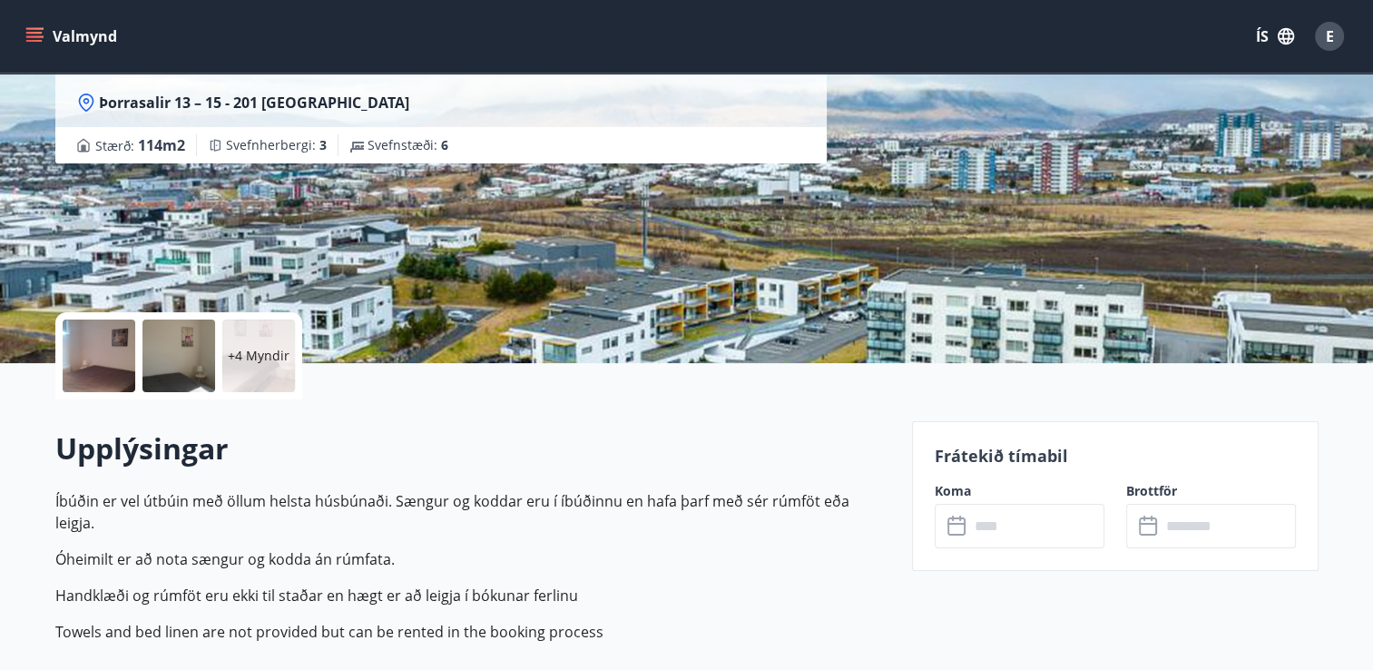
click at [997, 514] on input "text" at bounding box center [1036, 526] width 135 height 44
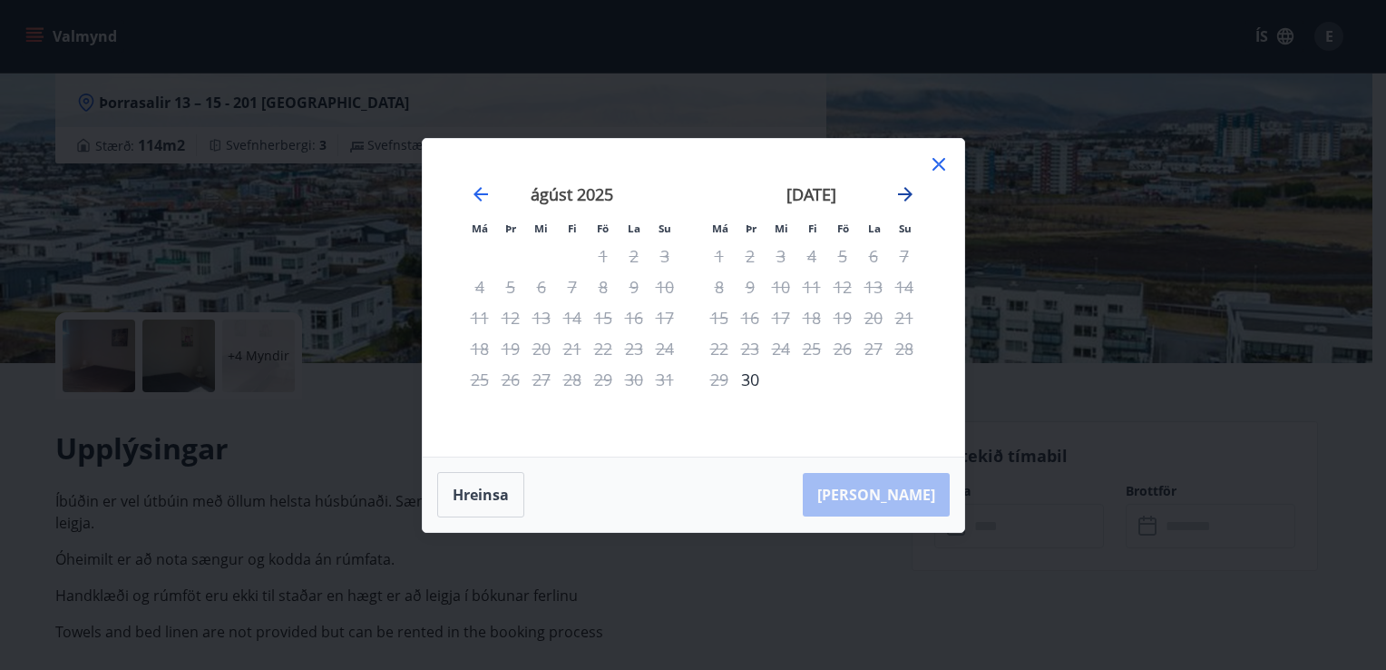
click at [903, 201] on icon "Move forward to switch to the next month." at bounding box center [906, 194] width 22 height 22
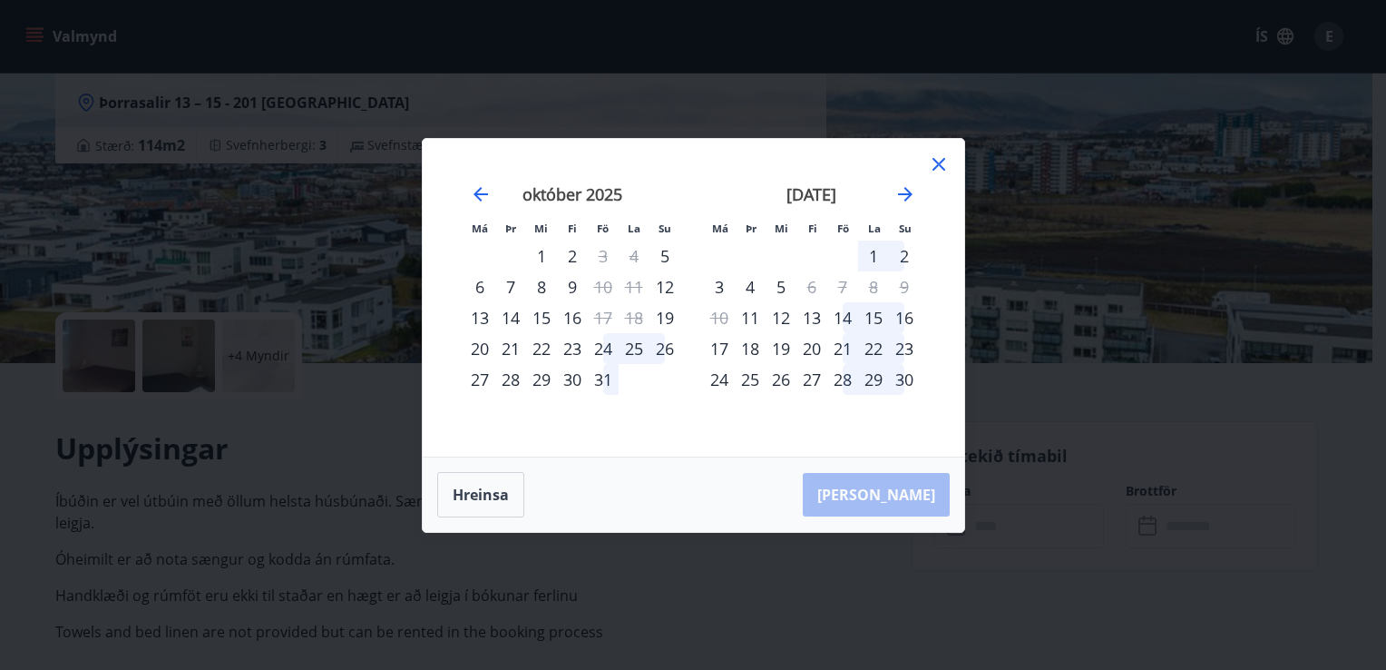
click at [938, 163] on icon at bounding box center [938, 163] width 3 height 3
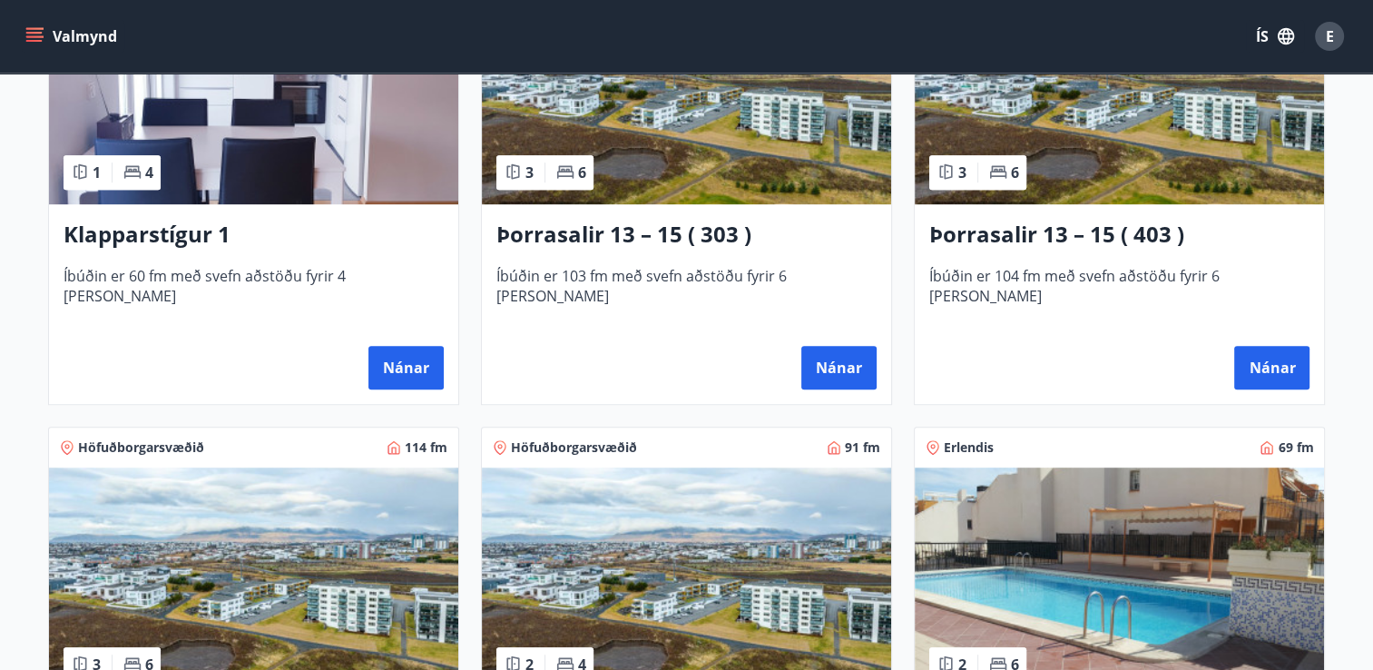
scroll to position [907, 0]
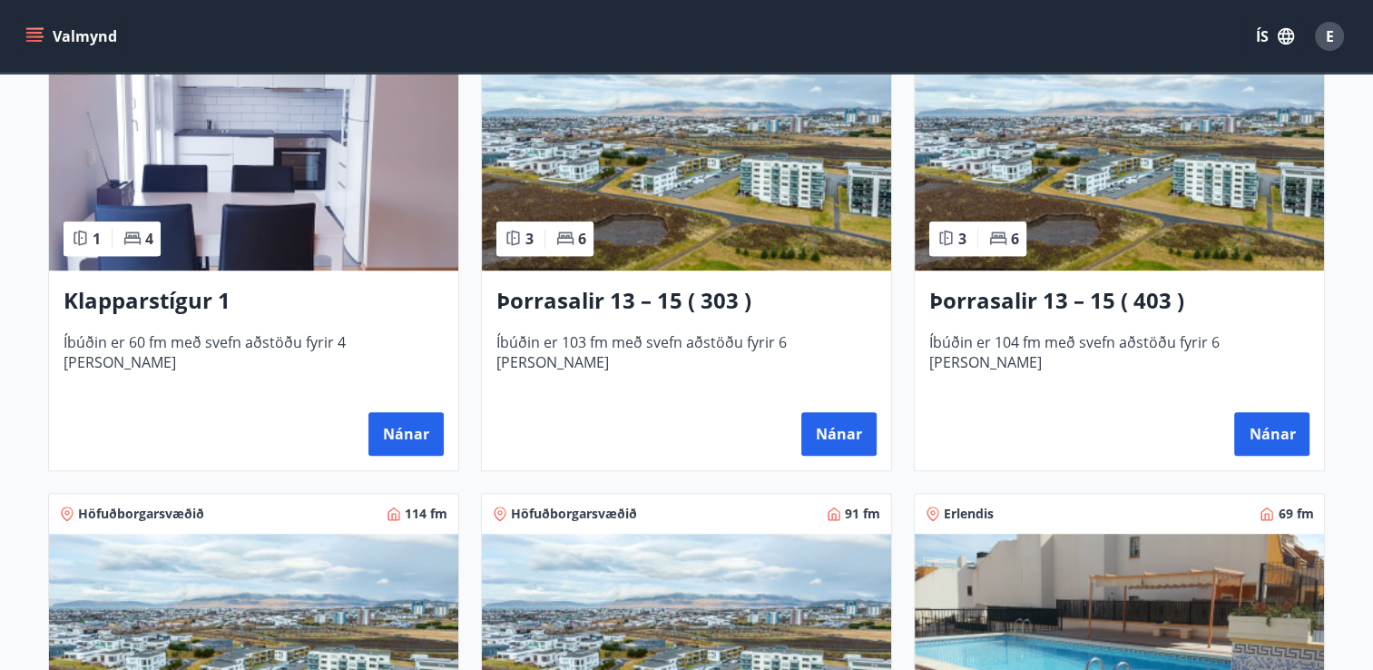
click at [737, 185] on img at bounding box center [686, 156] width 409 height 229
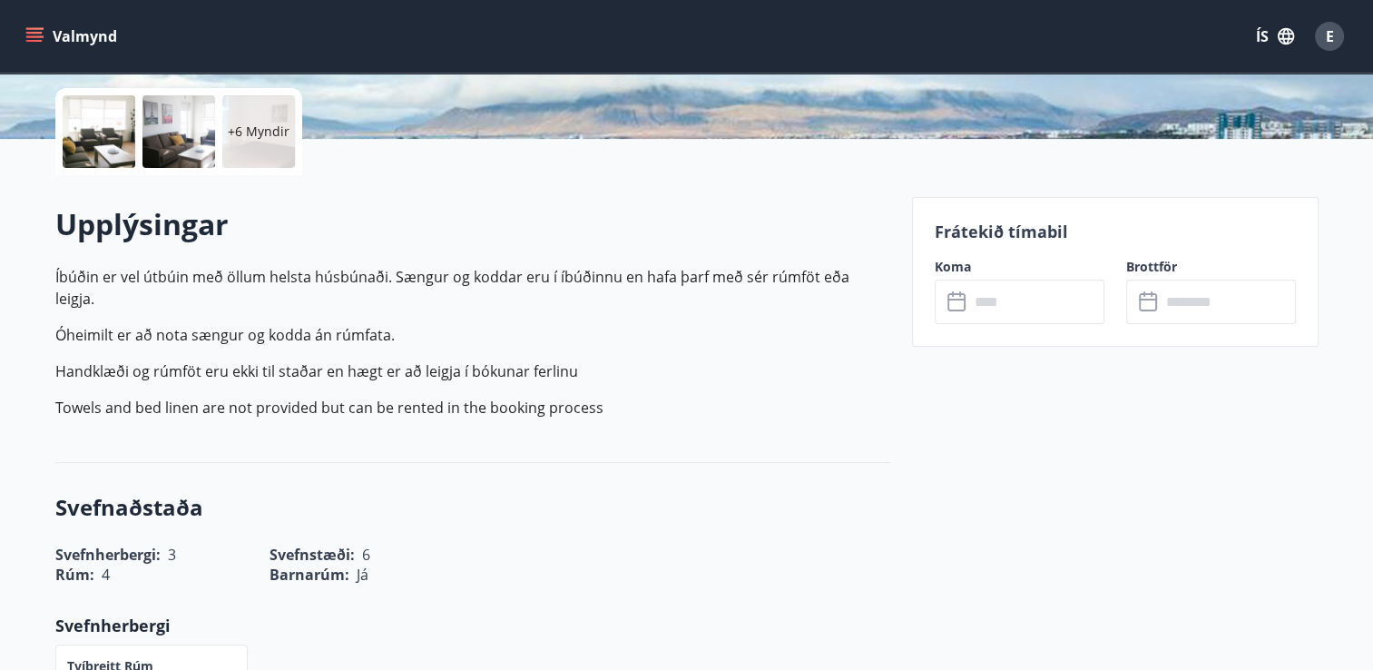
scroll to position [454, 0]
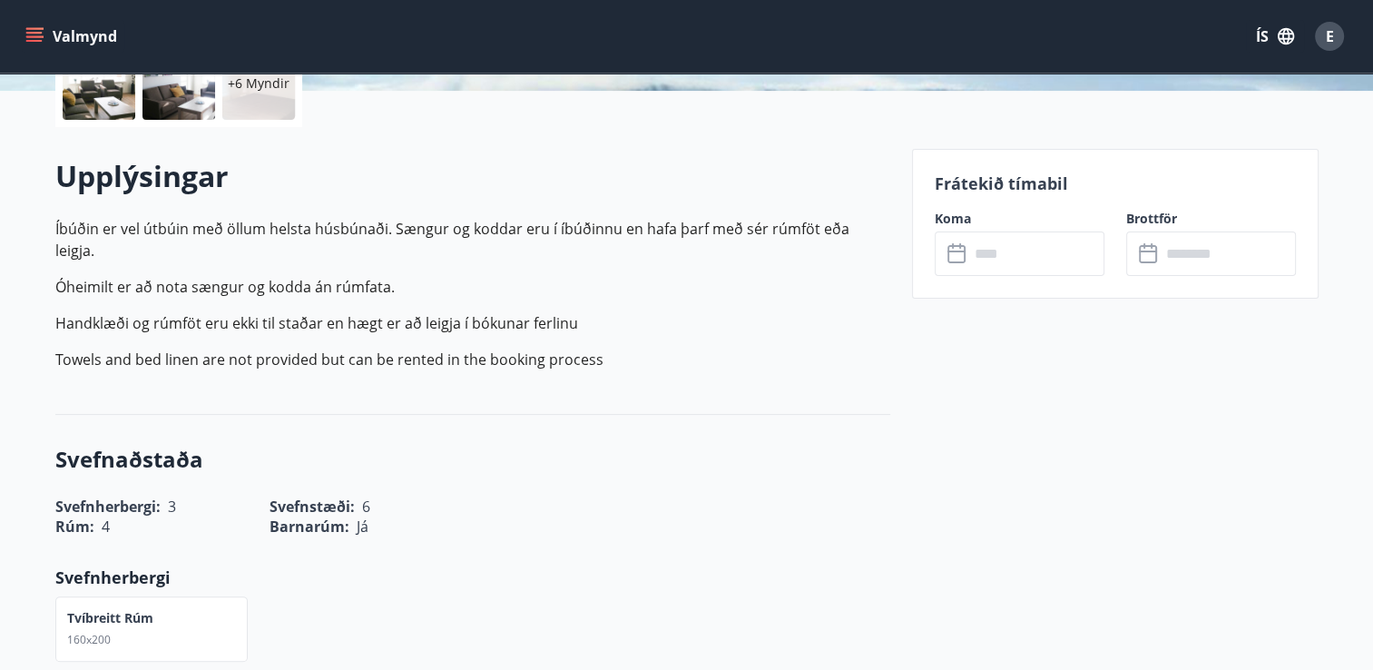
click at [1009, 257] on input "text" at bounding box center [1036, 253] width 135 height 44
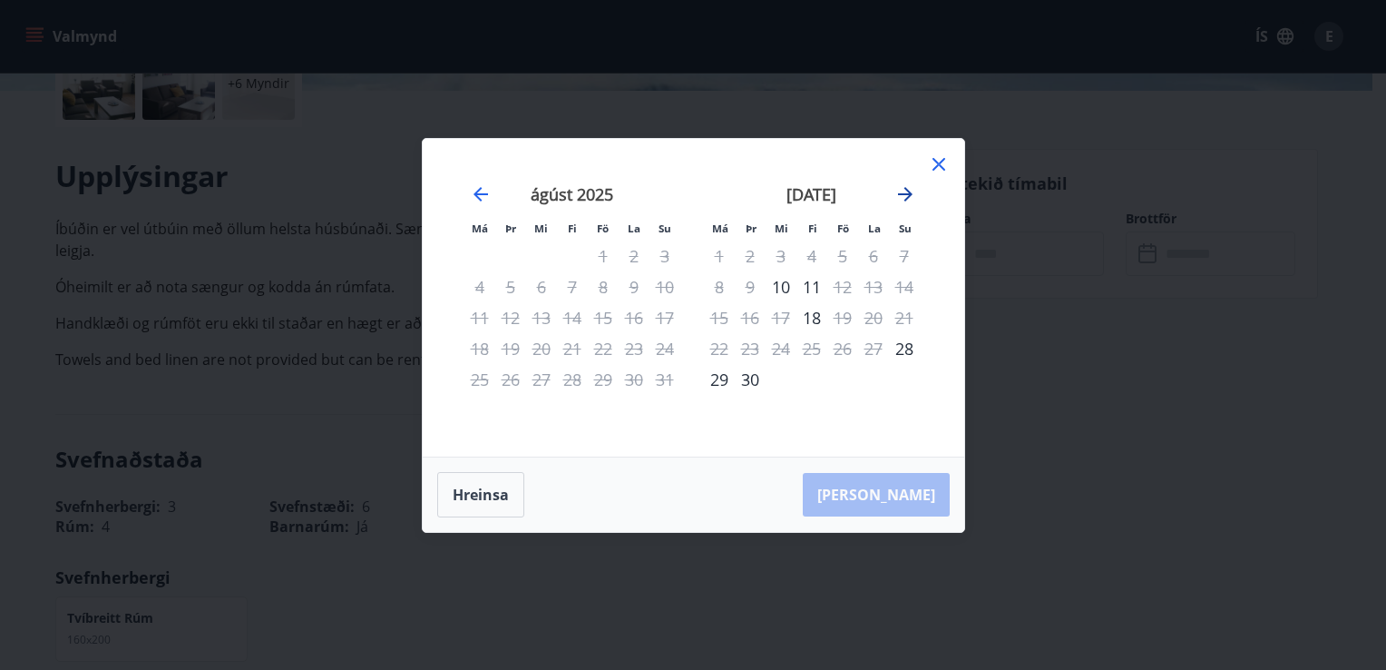
click at [900, 201] on icon "Move forward to switch to the next month." at bounding box center [906, 194] width 22 height 22
click at [934, 162] on icon at bounding box center [939, 164] width 22 height 22
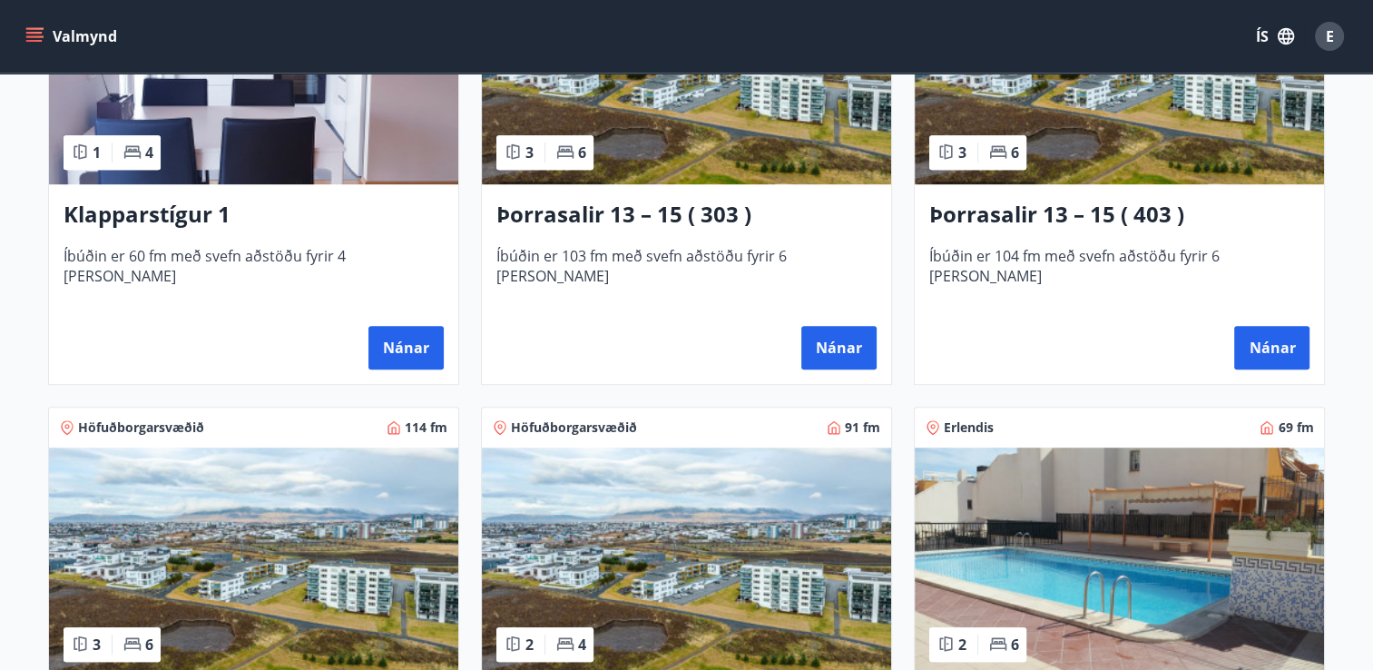
scroll to position [1270, 0]
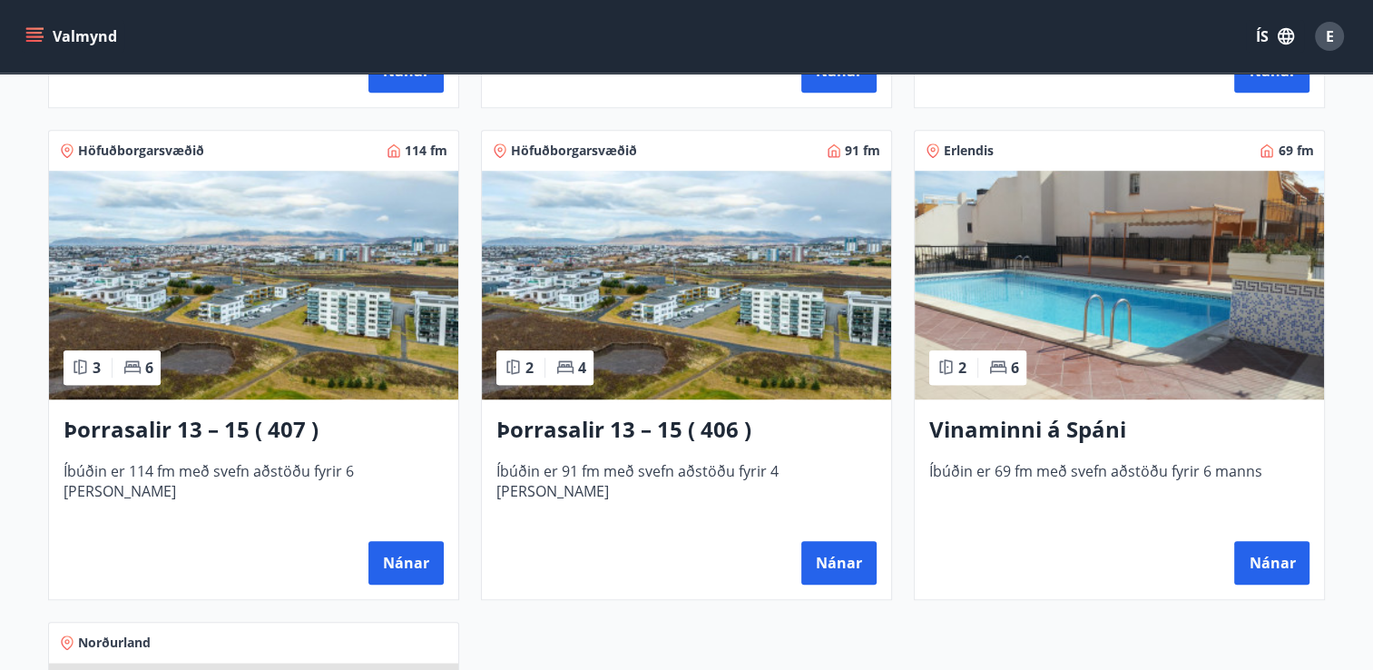
click at [671, 300] on img at bounding box center [686, 285] width 409 height 229
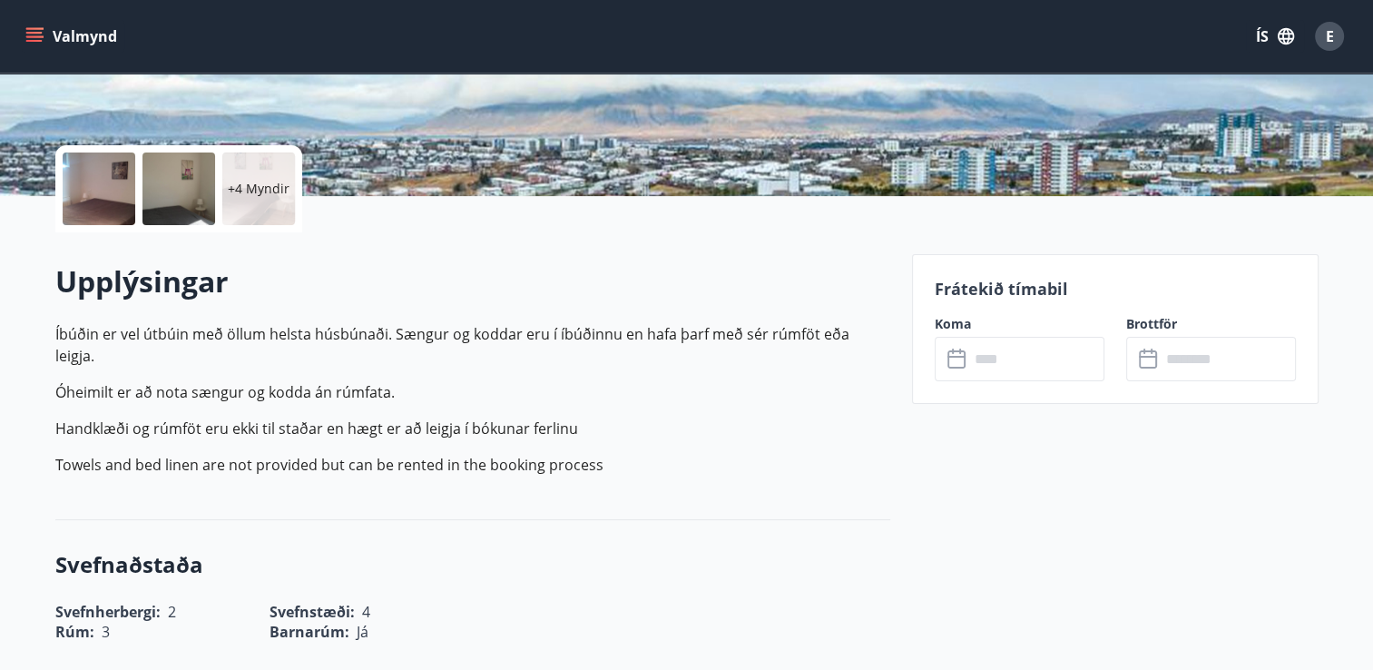
scroll to position [363, 0]
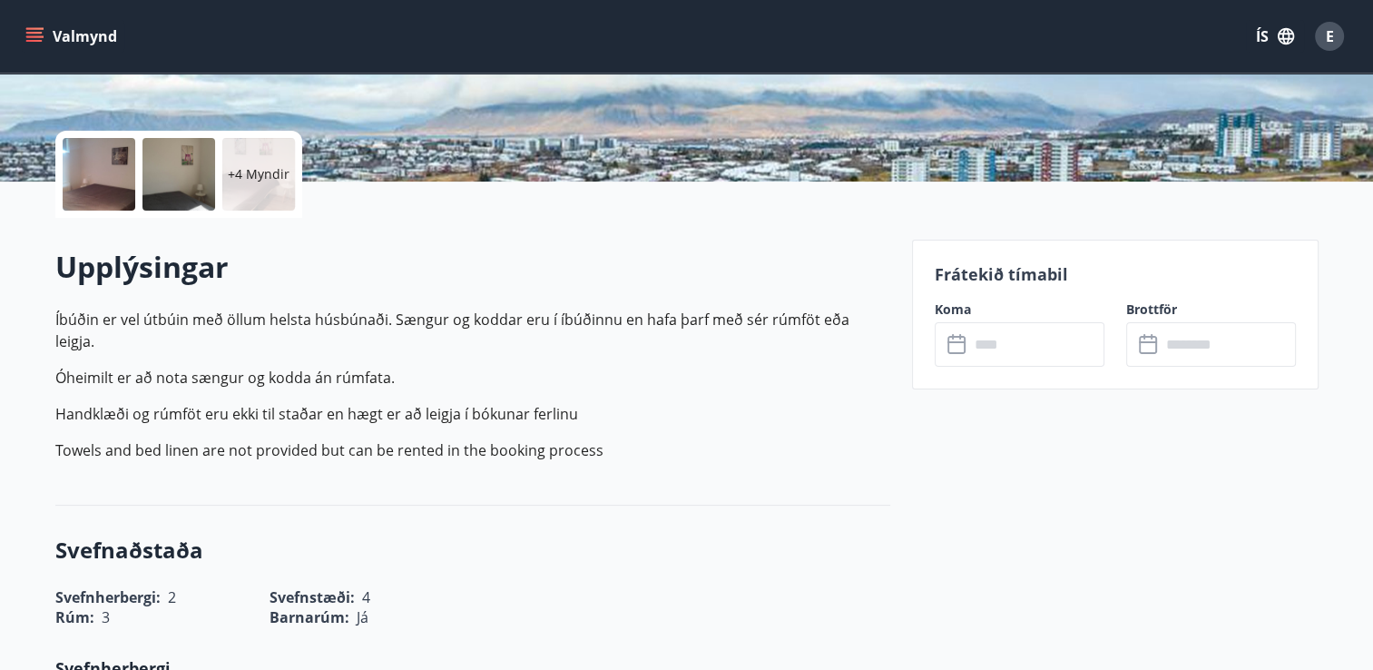
click at [1003, 347] on input "text" at bounding box center [1036, 344] width 135 height 44
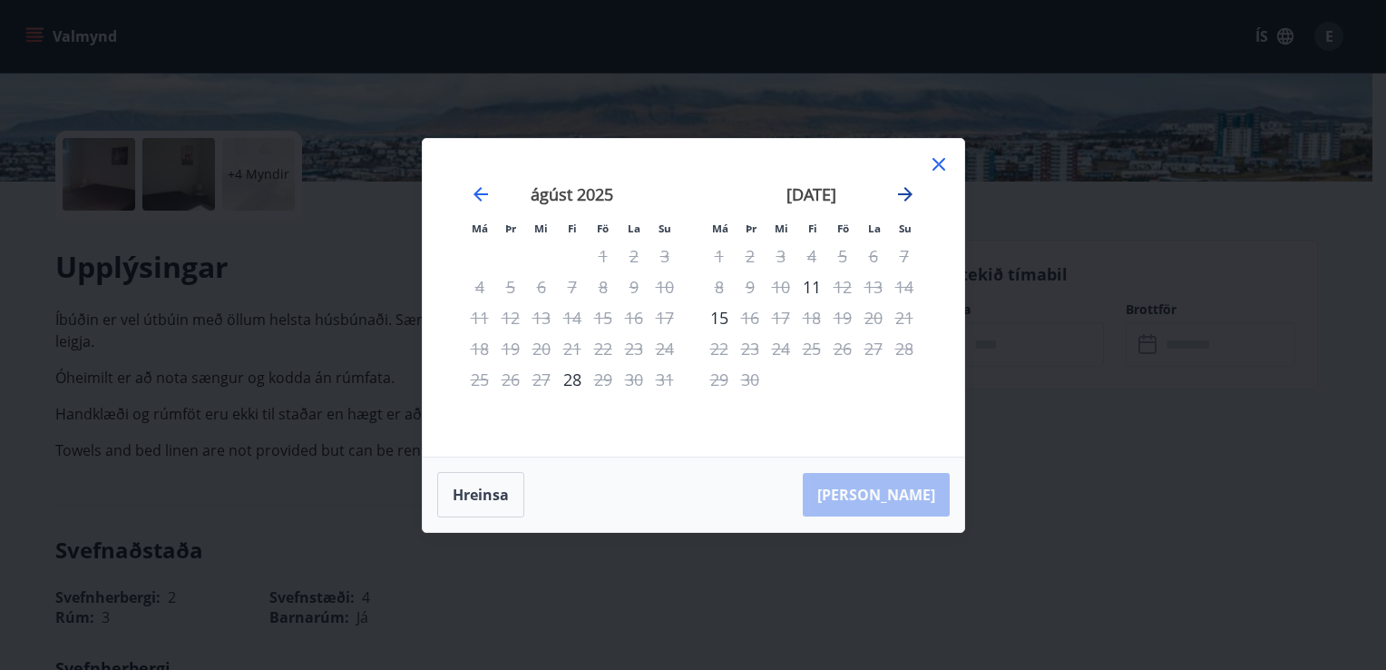
click at [910, 194] on icon "Move forward to switch to the next month." at bounding box center [905, 194] width 15 height 15
click at [842, 317] on div "17" at bounding box center [842, 317] width 31 height 31
click at [721, 345] on div "20" at bounding box center [719, 348] width 31 height 31
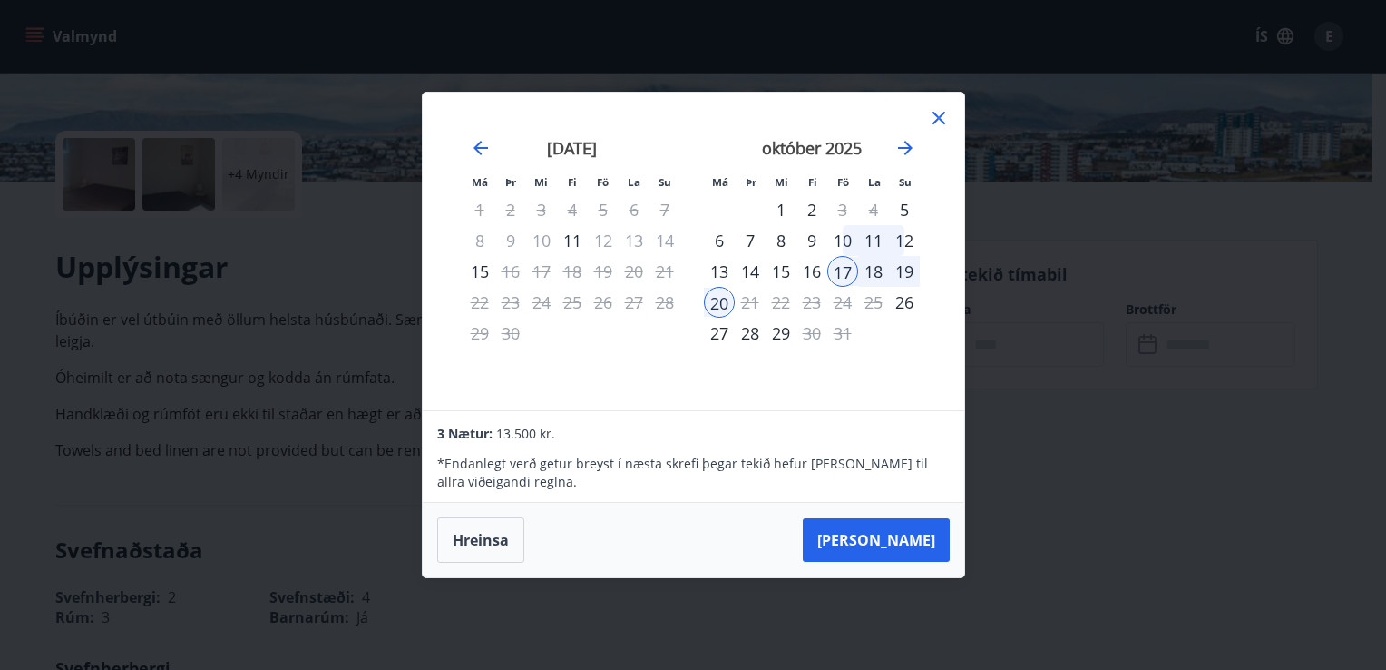
click at [933, 117] on icon at bounding box center [939, 118] width 22 height 22
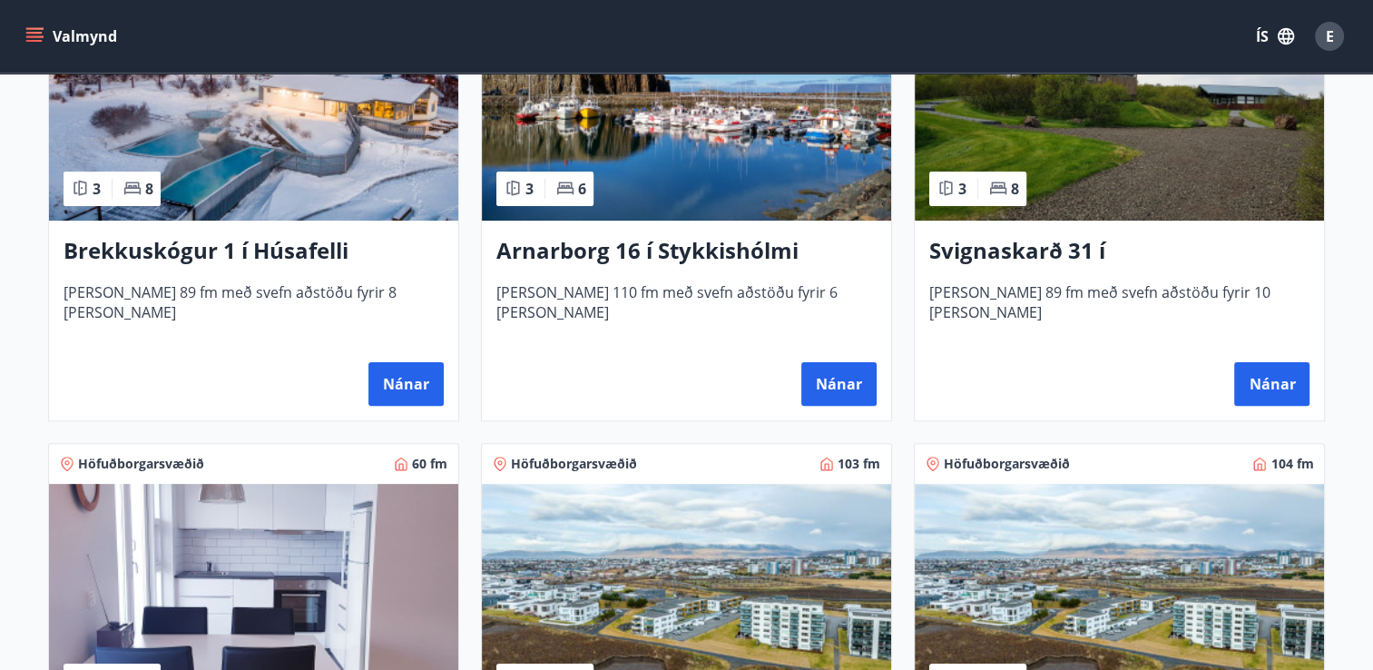
scroll to position [454, 0]
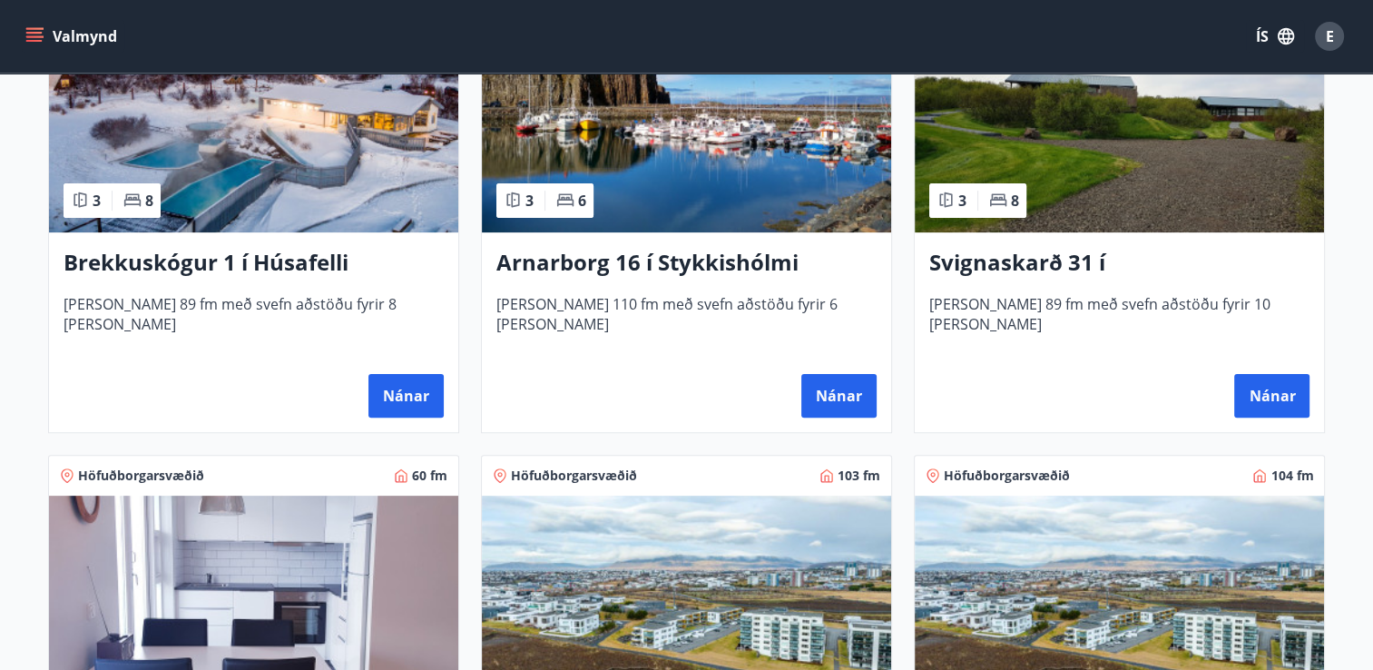
click at [1207, 191] on img at bounding box center [1119, 118] width 409 height 229
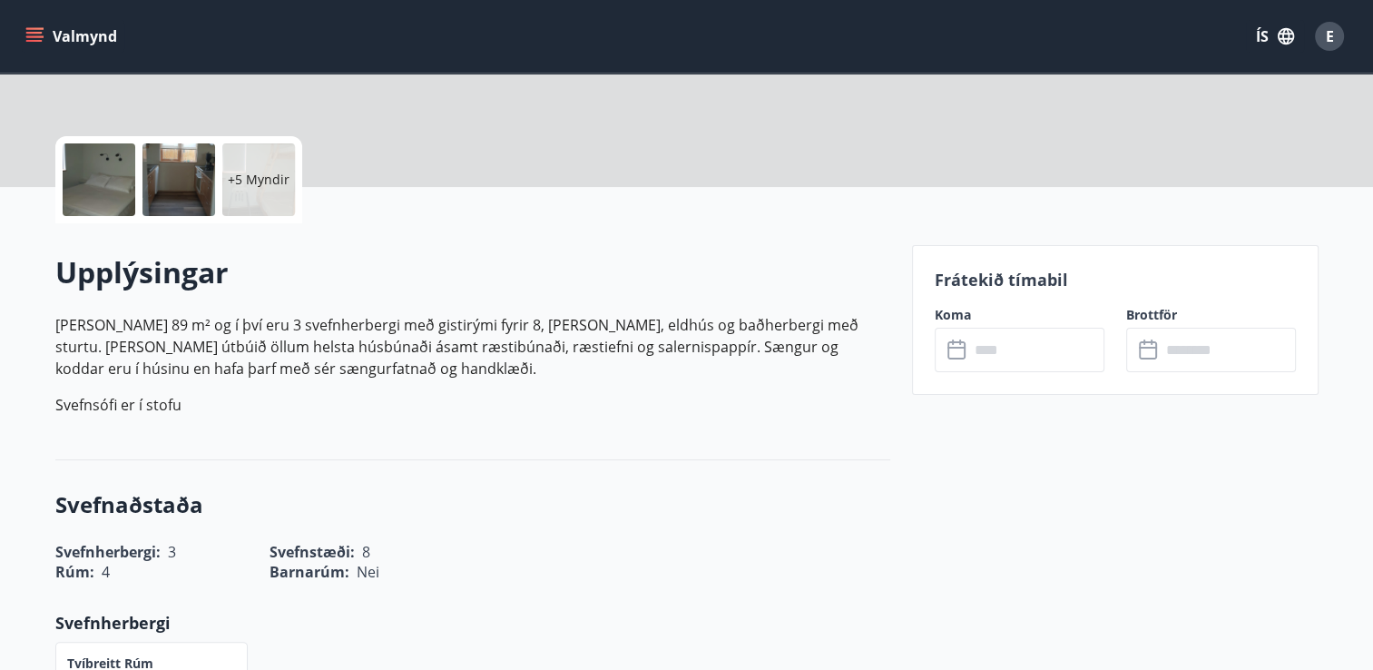
scroll to position [363, 0]
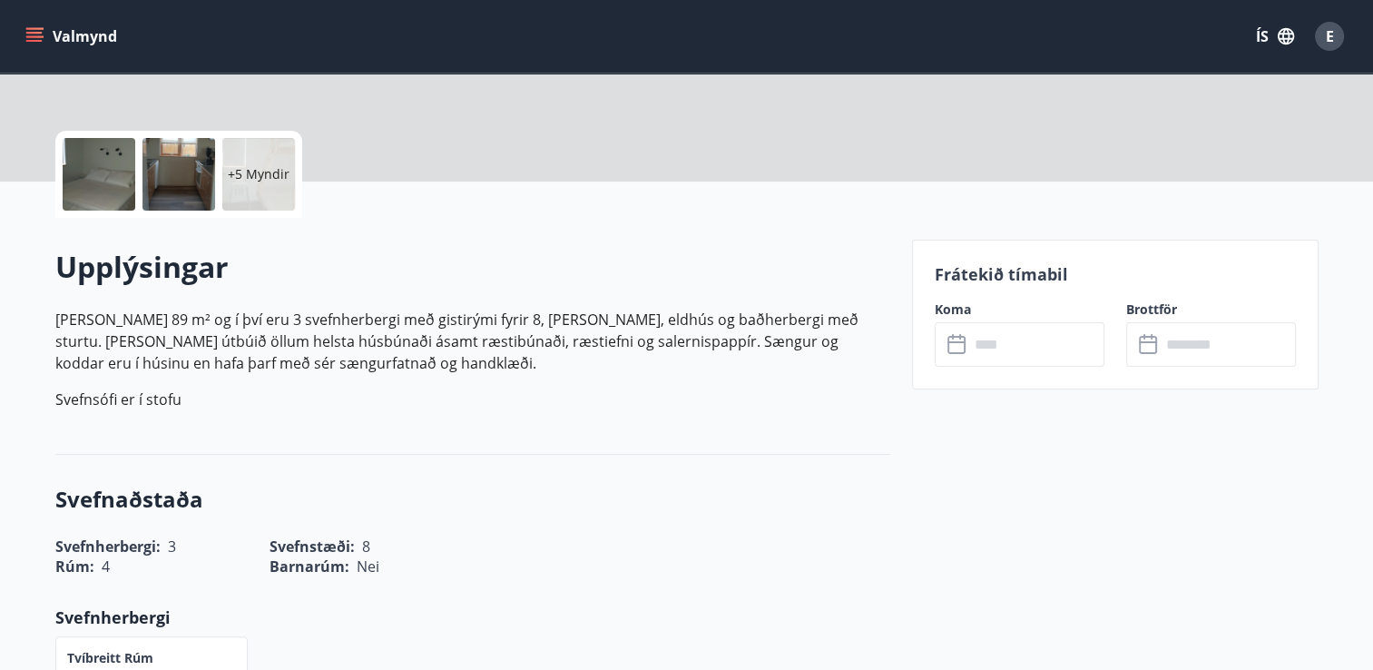
click at [996, 343] on input "text" at bounding box center [1036, 344] width 135 height 44
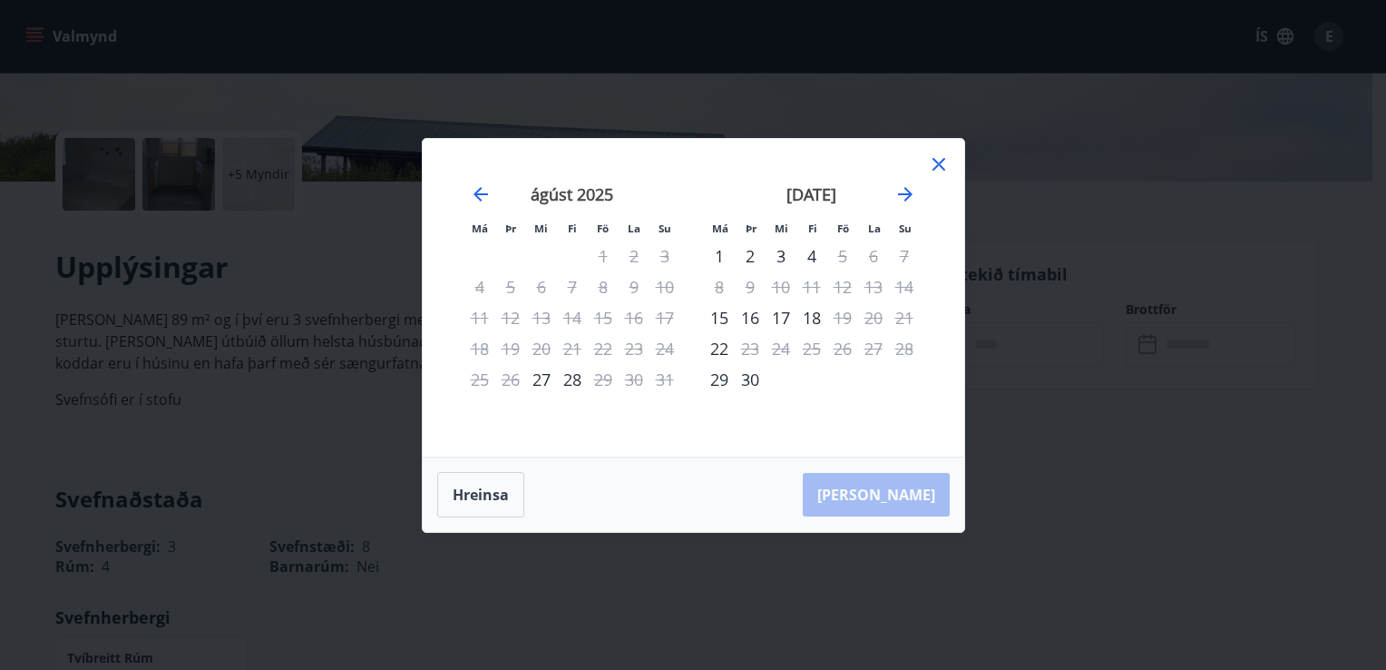
click at [905, 205] on icon "Move forward to switch to the next month." at bounding box center [906, 194] width 22 height 22
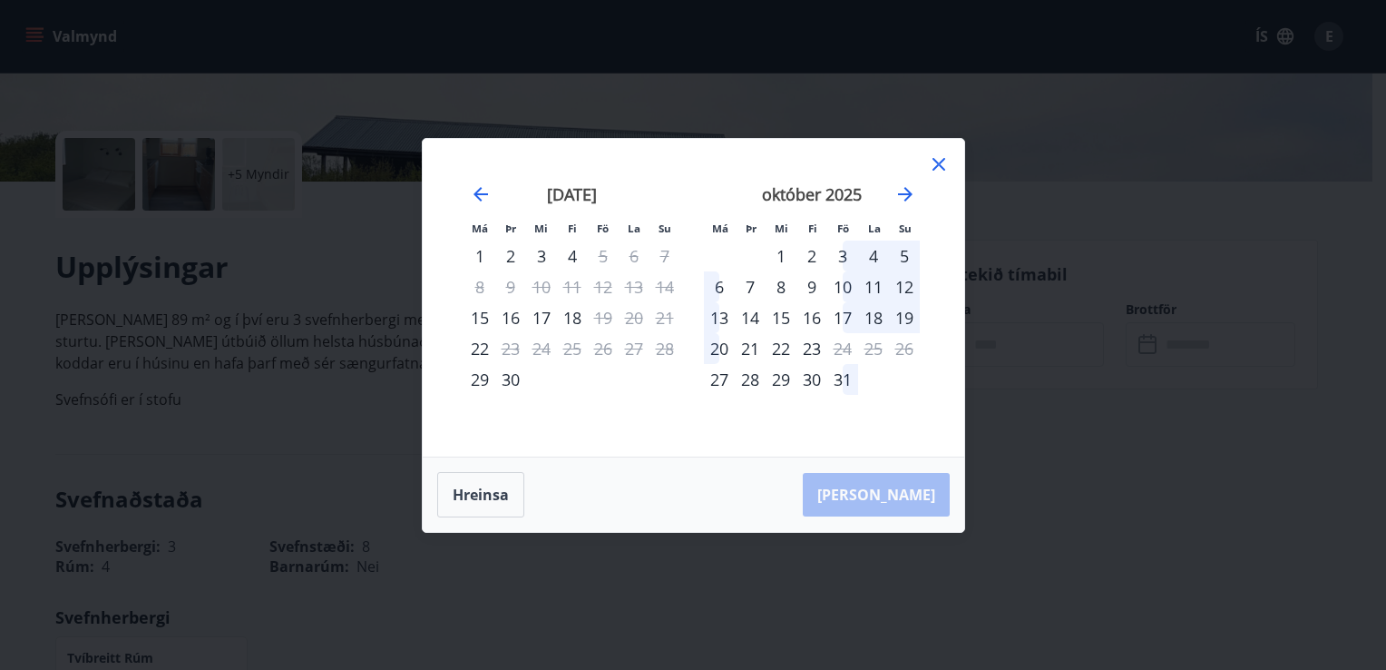
click at [842, 319] on div "17" at bounding box center [842, 317] width 31 height 31
click at [720, 347] on div "20" at bounding box center [719, 348] width 31 height 31
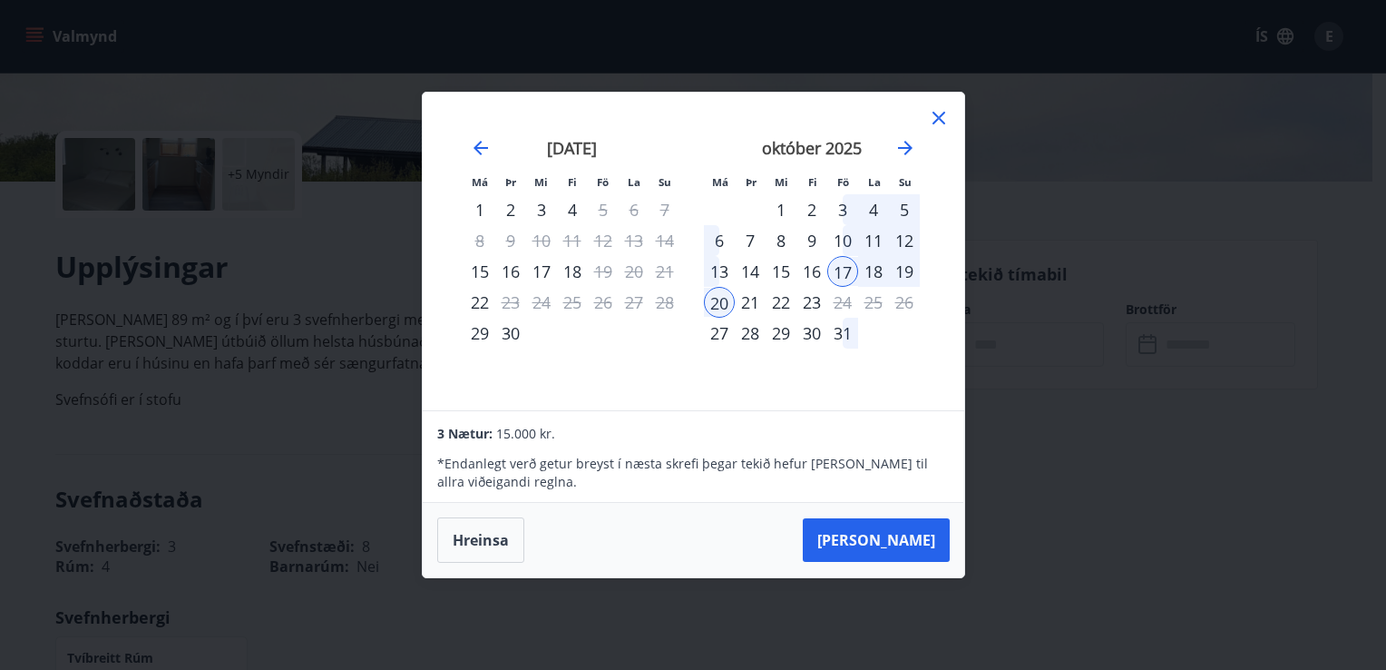
click at [850, 278] on div "17" at bounding box center [842, 271] width 31 height 31
click at [935, 121] on icon at bounding box center [939, 118] width 13 height 13
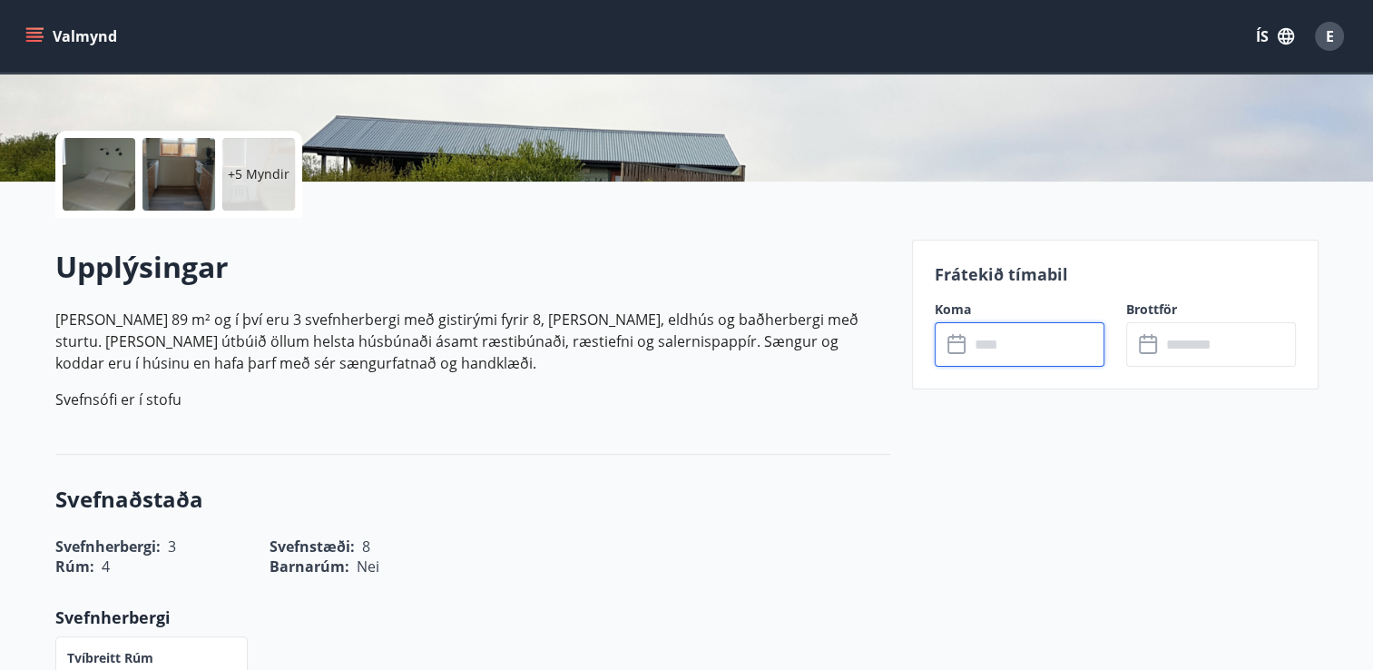
click at [1025, 348] on input "text" at bounding box center [1036, 344] width 135 height 44
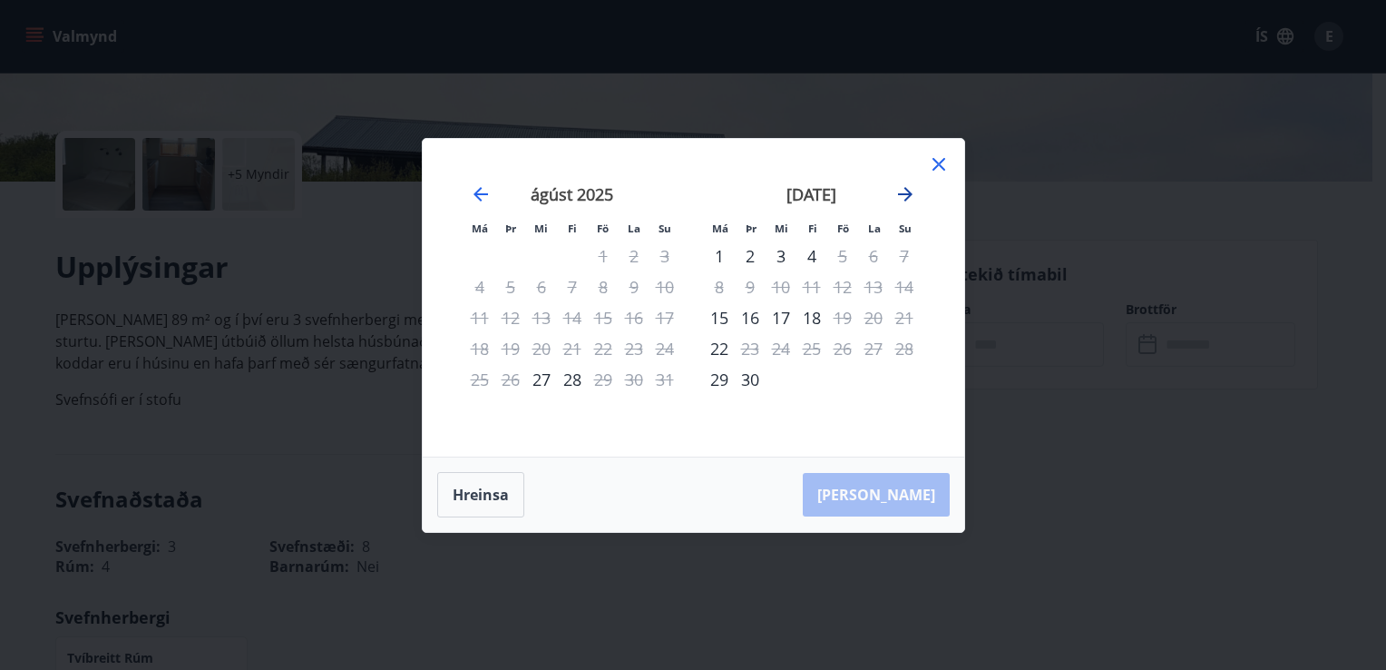
click at [907, 198] on icon "Move forward to switch to the next month." at bounding box center [905, 194] width 15 height 15
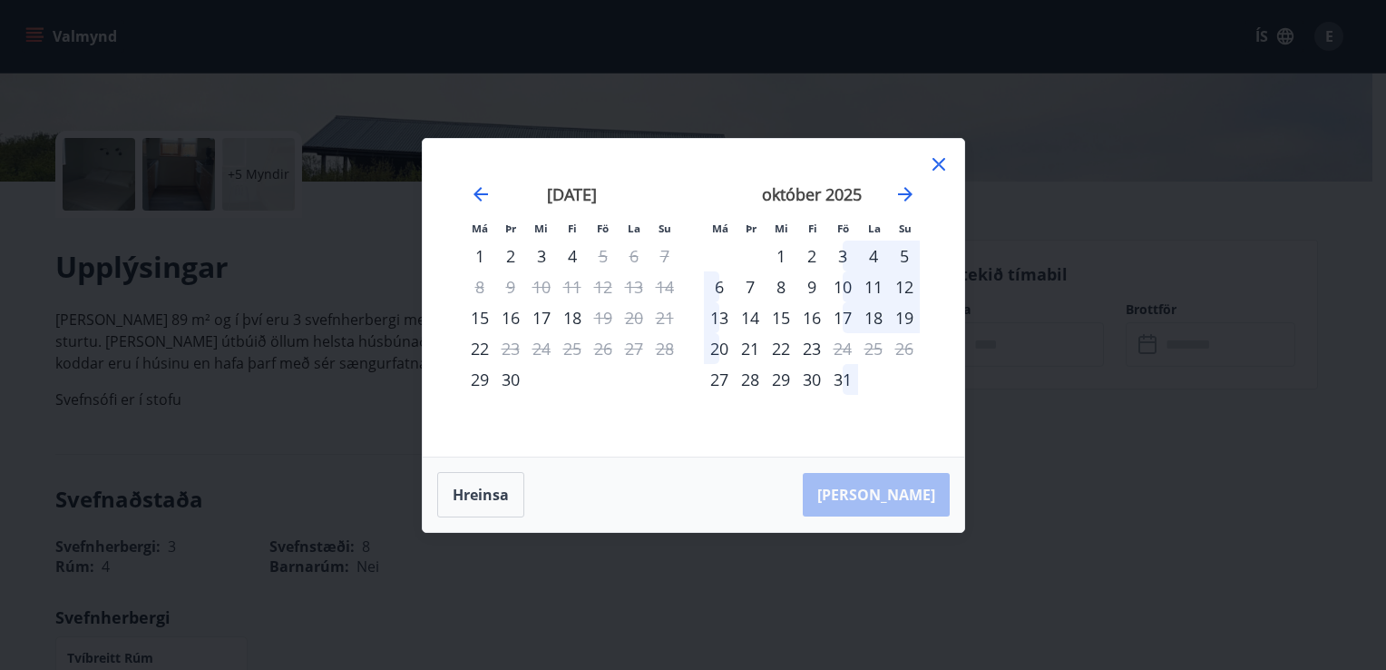
click at [840, 318] on div "17" at bounding box center [842, 317] width 31 height 31
click at [722, 341] on div "20" at bounding box center [719, 348] width 31 height 31
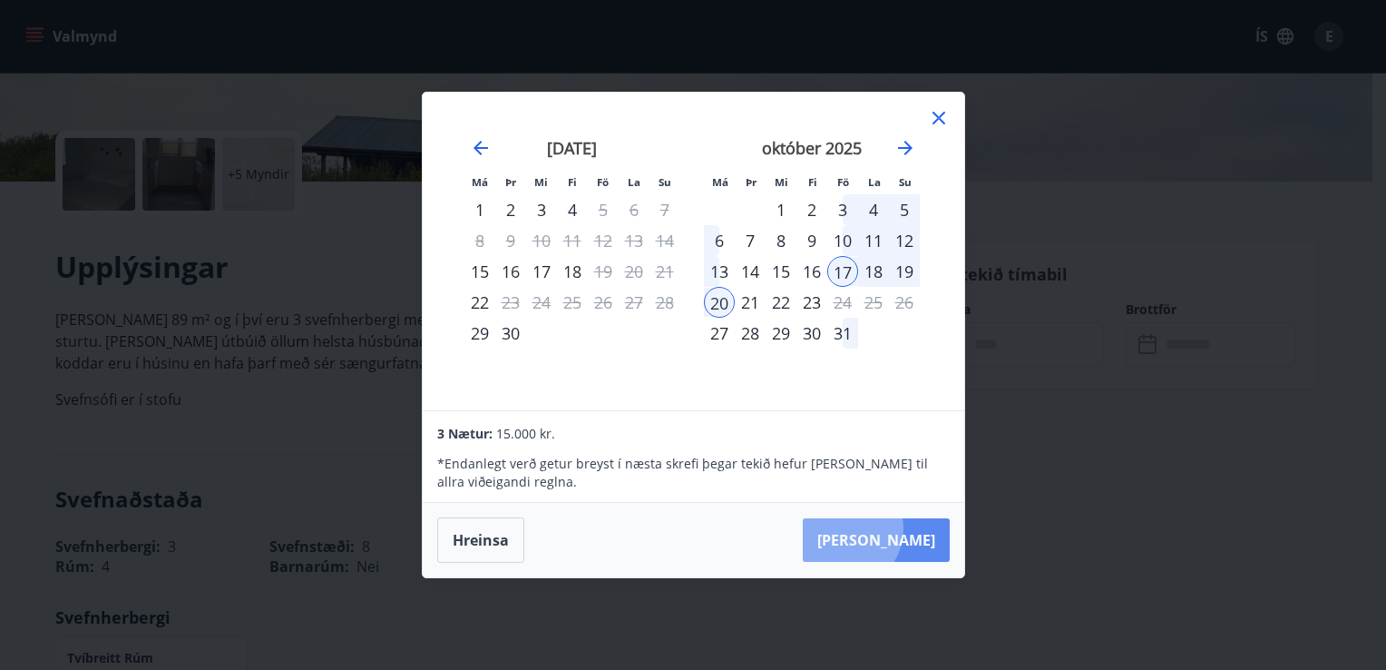
click at [896, 528] on button "[PERSON_NAME]" at bounding box center [876, 540] width 147 height 44
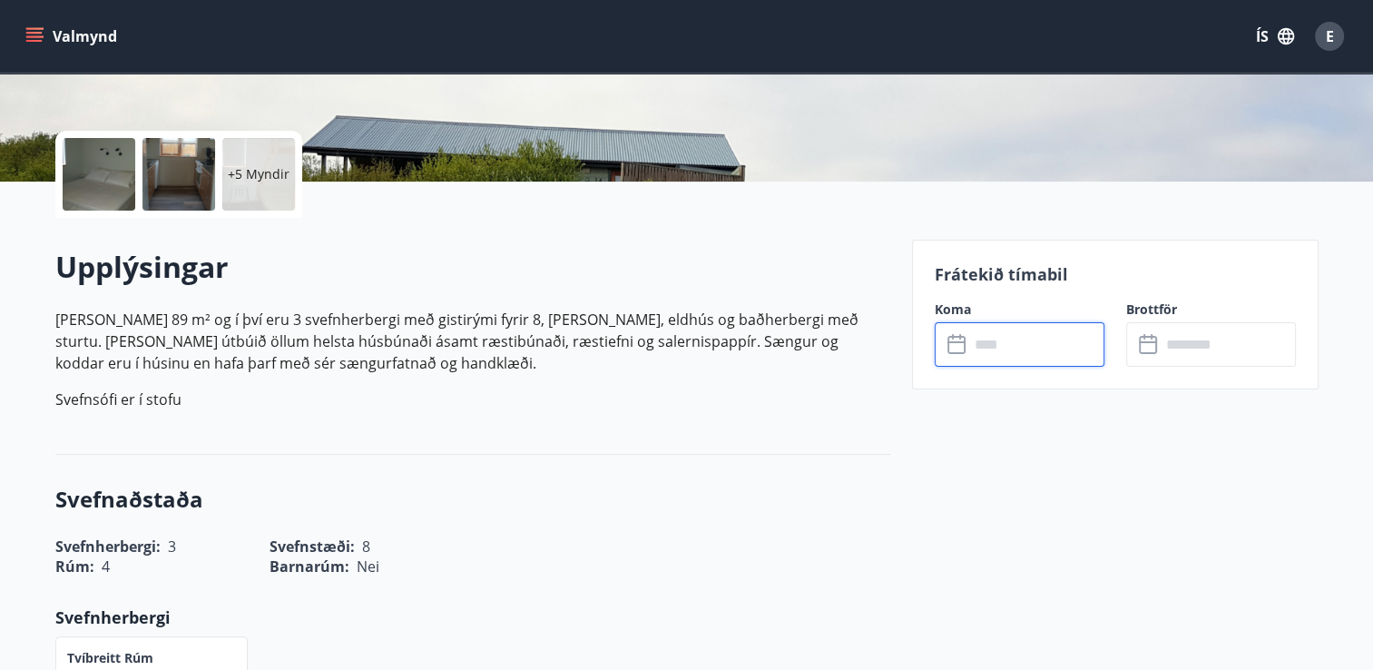
type input "******"
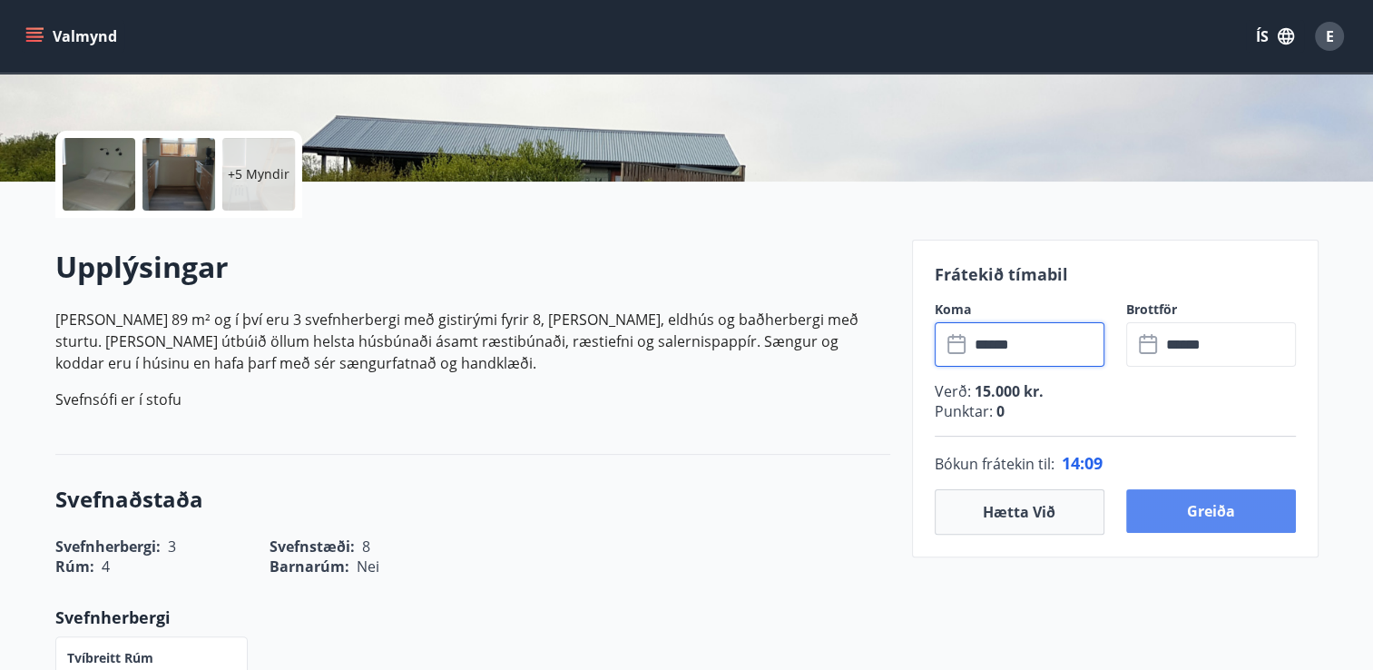
click at [1183, 502] on button "Greiða" at bounding box center [1211, 511] width 170 height 44
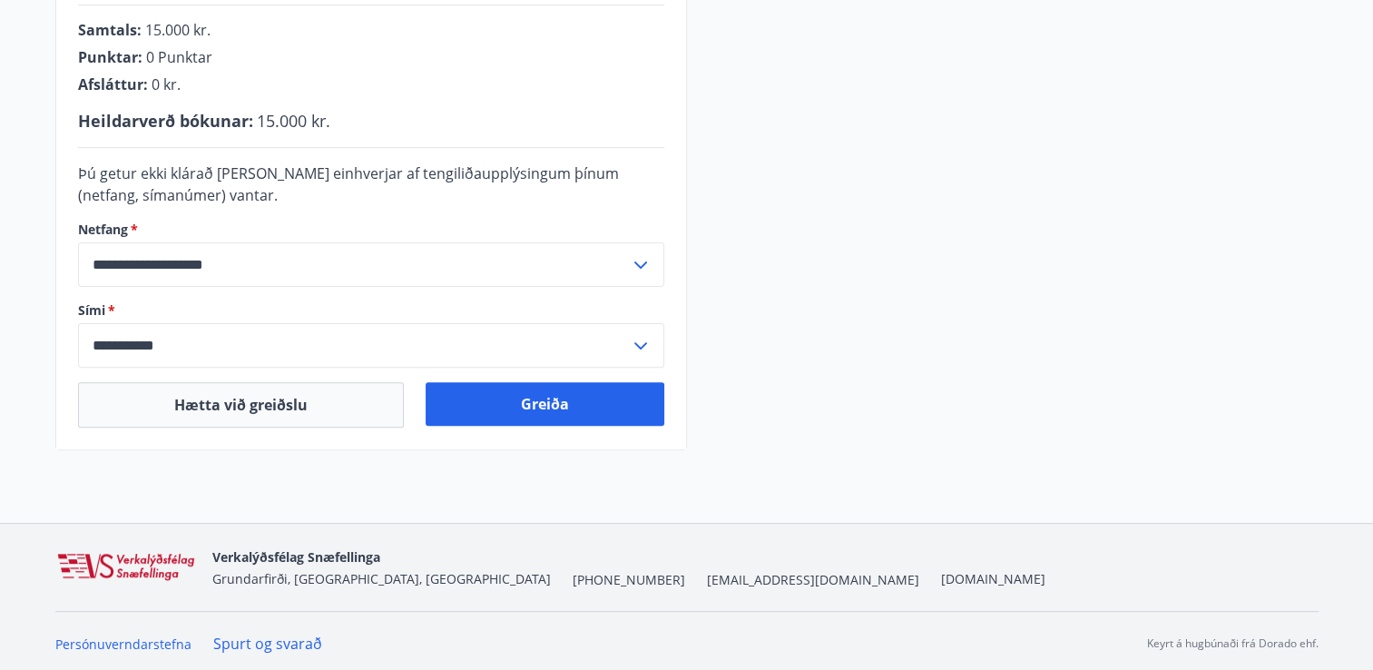
scroll to position [528, 0]
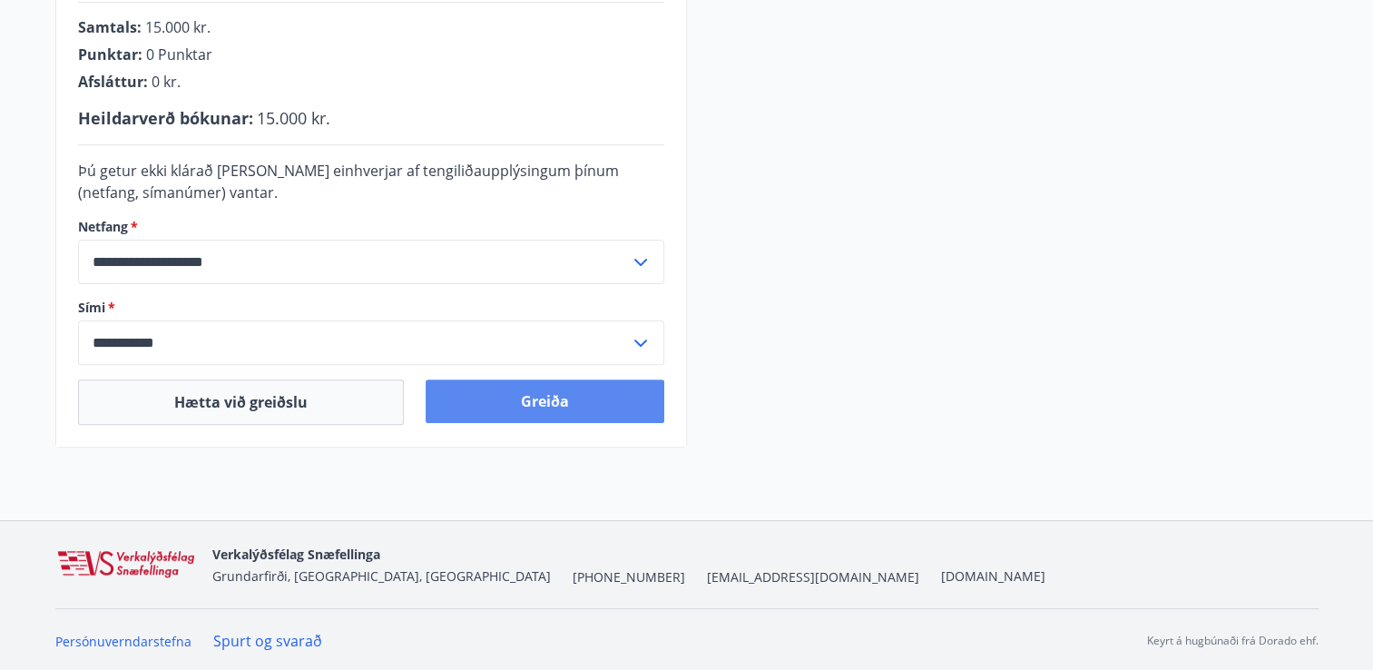
click at [549, 402] on button "Greiða" at bounding box center [545, 401] width 239 height 44
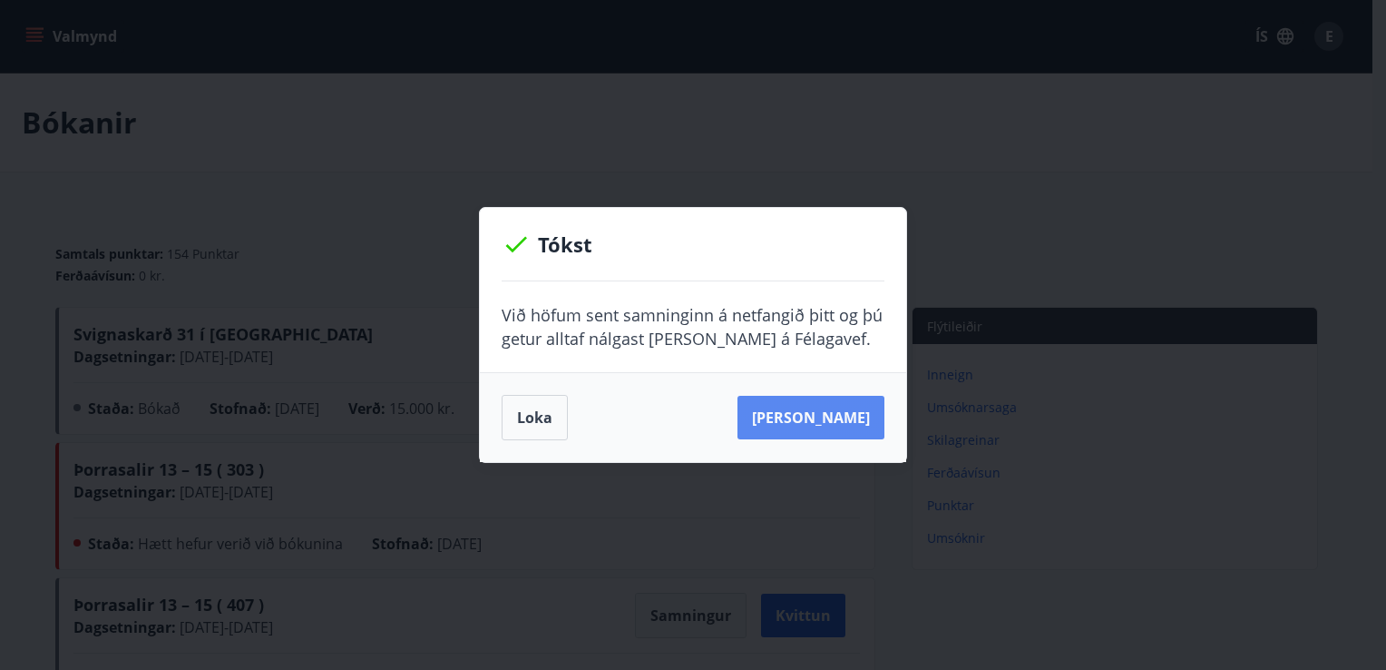
click at [817, 420] on button "[PERSON_NAME]" at bounding box center [811, 418] width 147 height 44
click at [538, 427] on button "Loka" at bounding box center [535, 417] width 66 height 45
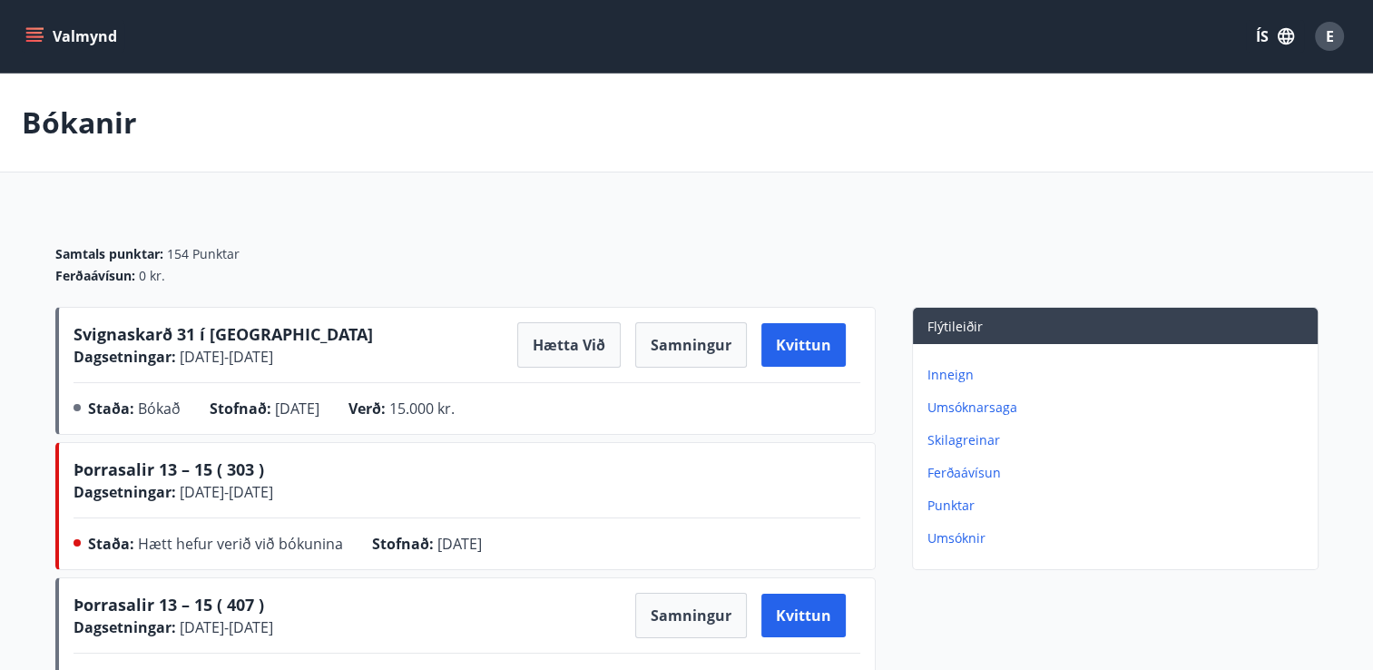
click at [42, 38] on icon "menu" at bounding box center [34, 36] width 18 height 18
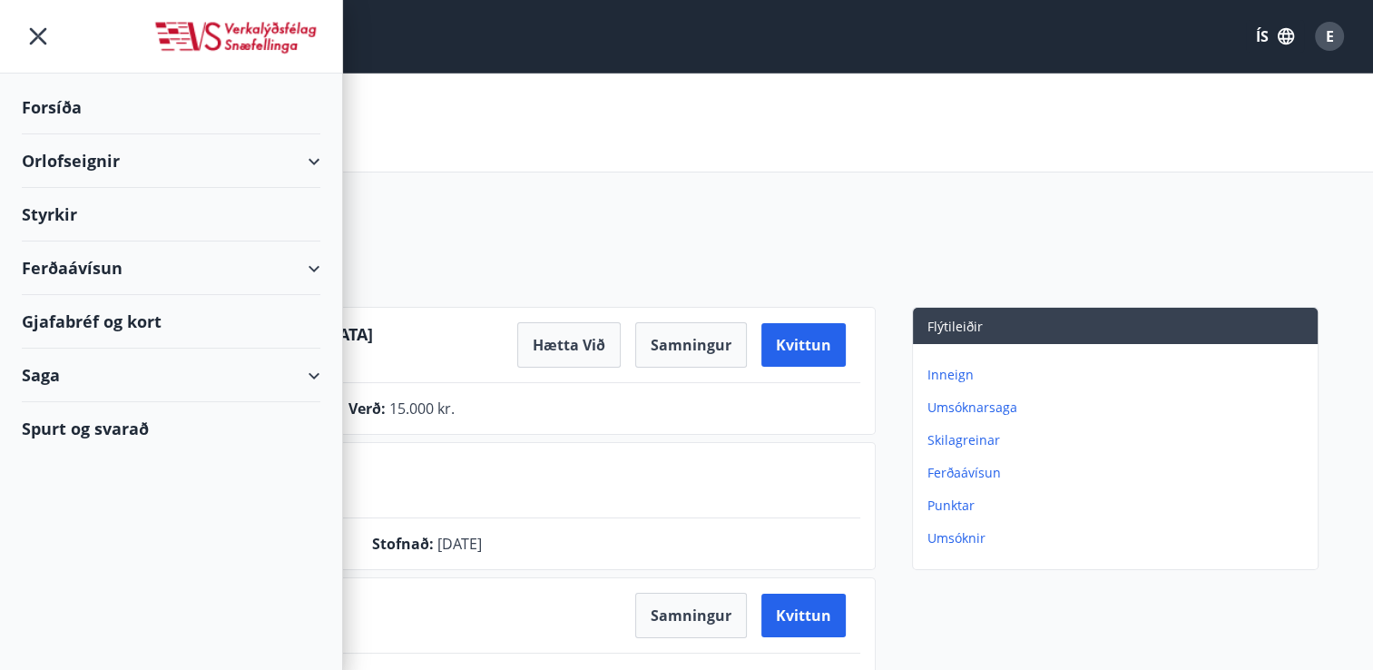
click at [707, 82] on div "Bókanir" at bounding box center [686, 122] width 1373 height 99
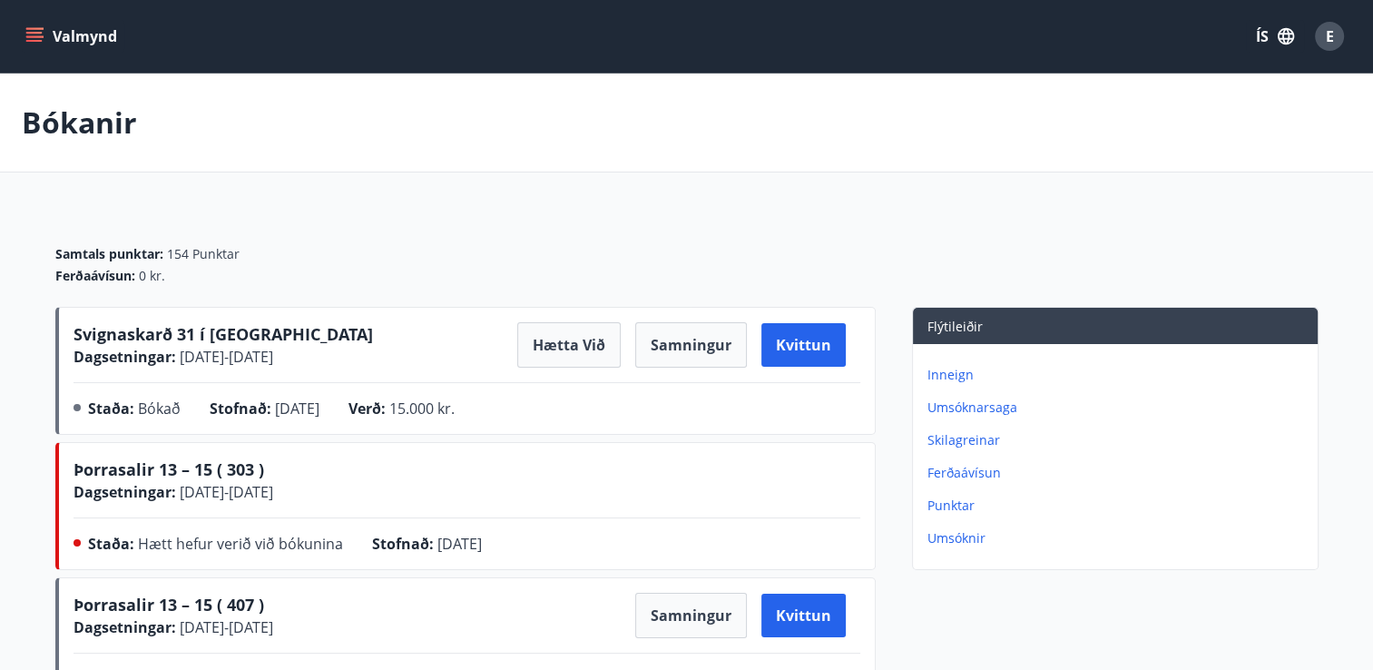
click at [64, 52] on button "Valmynd" at bounding box center [73, 36] width 103 height 33
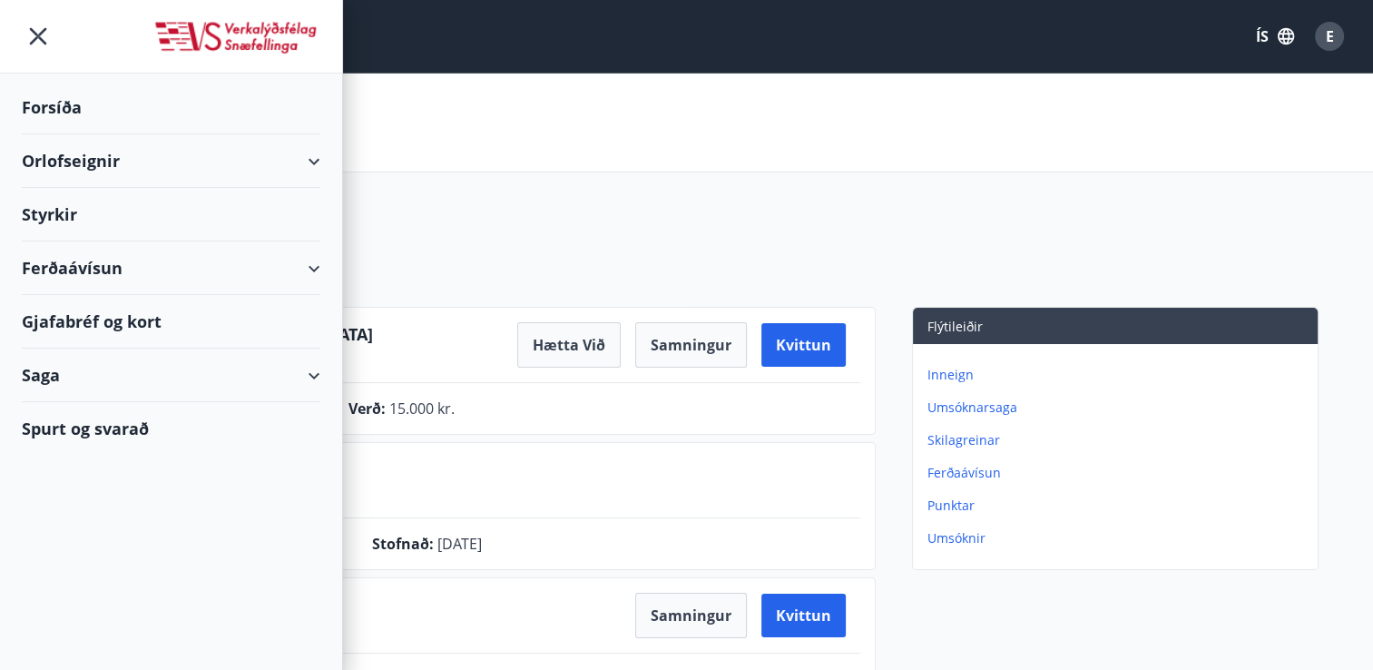
click at [200, 158] on div "Orlofseignir" at bounding box center [171, 161] width 299 height 54
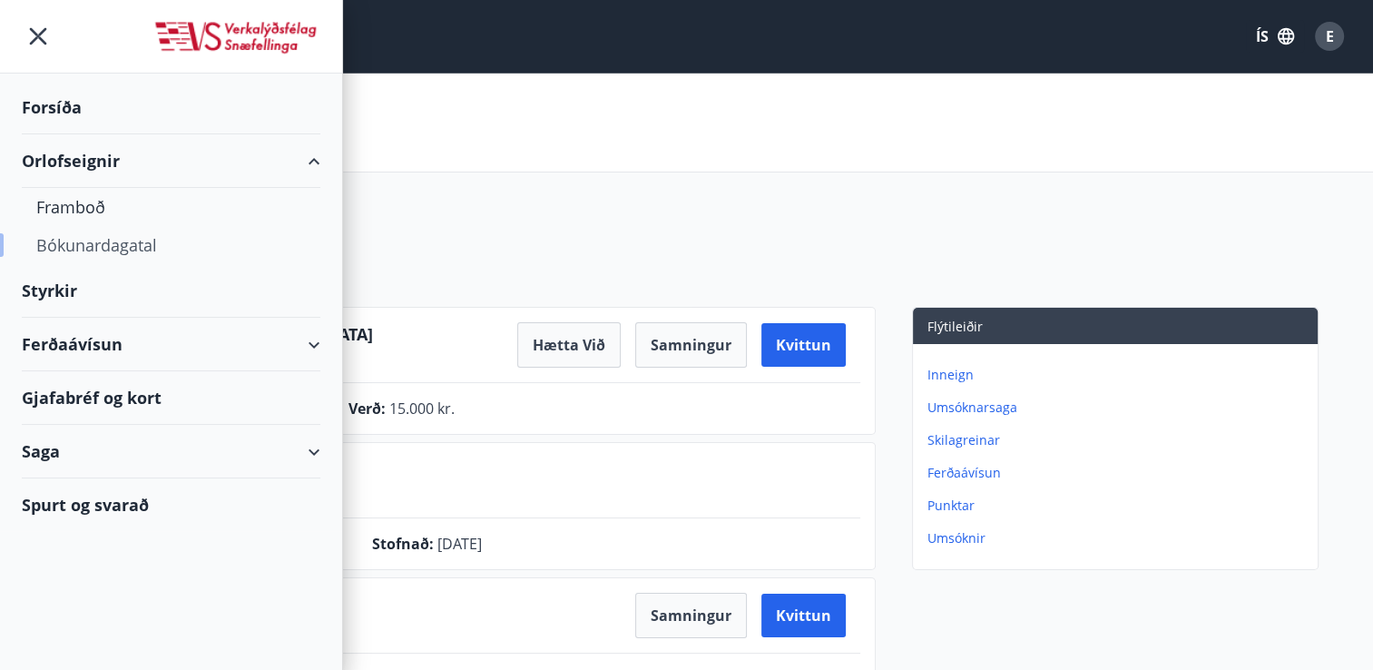
click at [119, 245] on div "Bókunardagatal" at bounding box center [170, 245] width 269 height 38
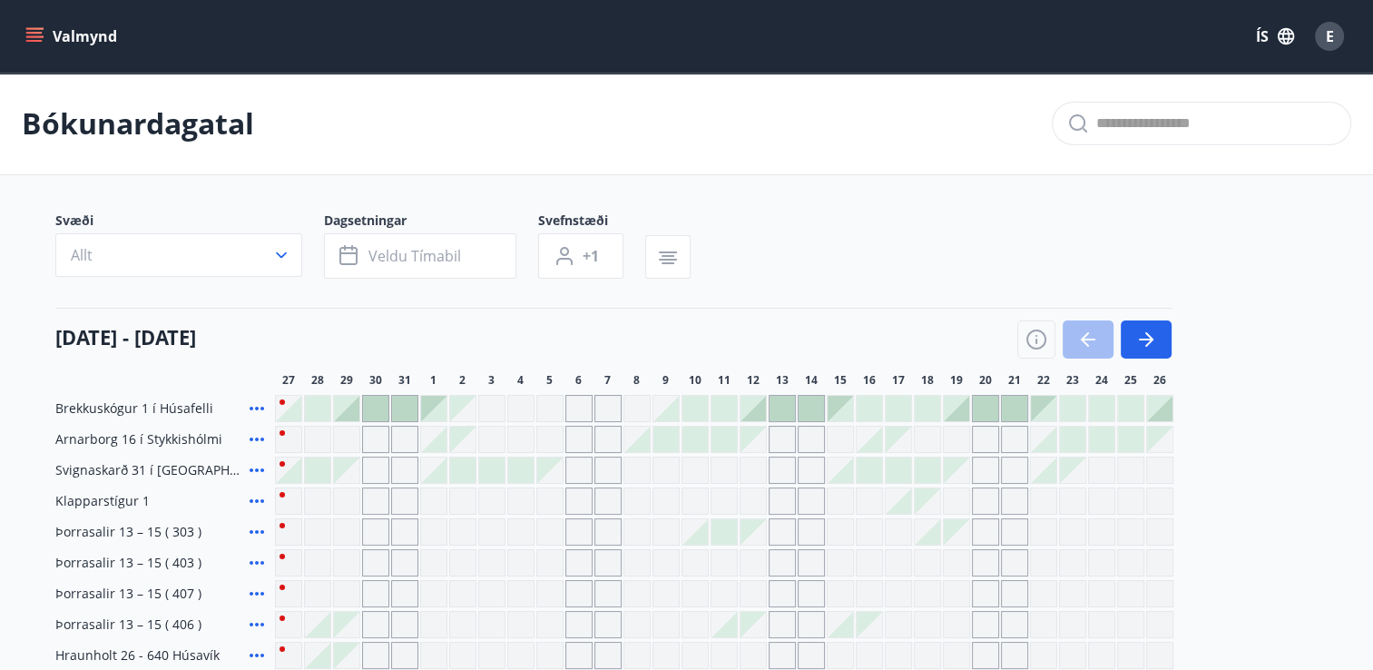
click at [31, 51] on button "Valmynd" at bounding box center [73, 36] width 103 height 33
click at [594, 149] on div "Bókunardagatal" at bounding box center [686, 124] width 1373 height 103
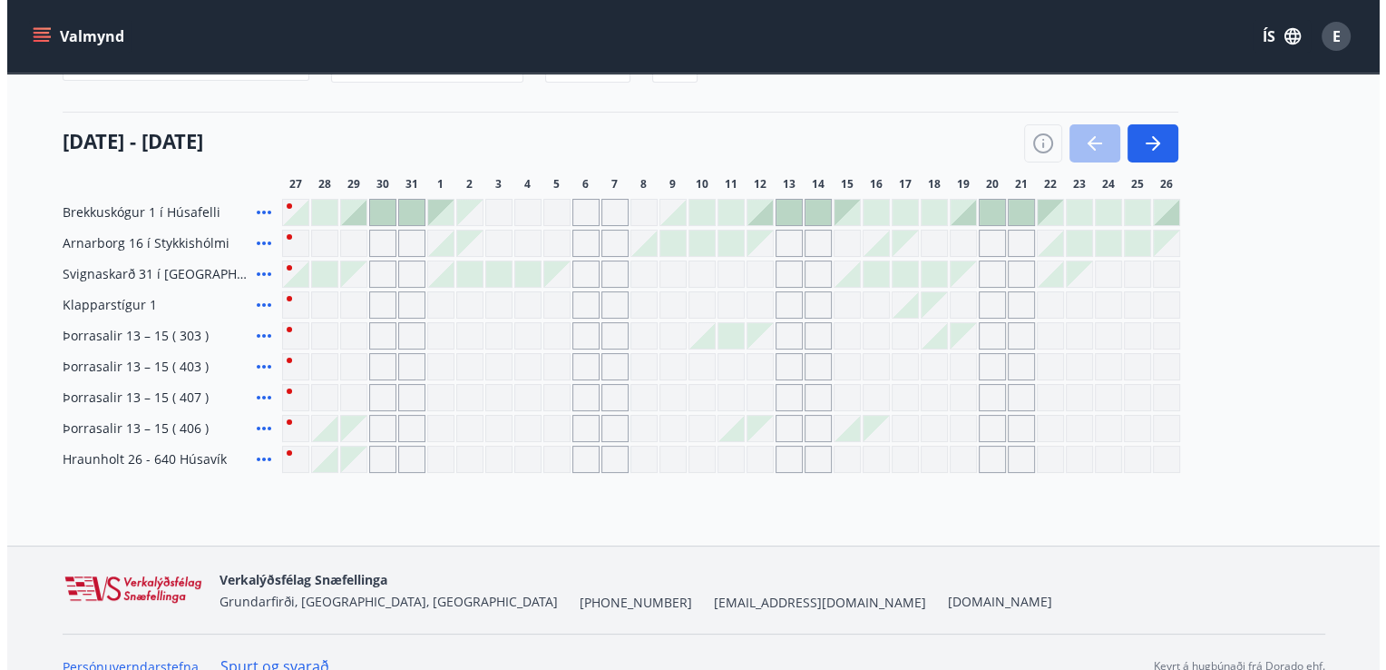
scroll to position [222, 0]
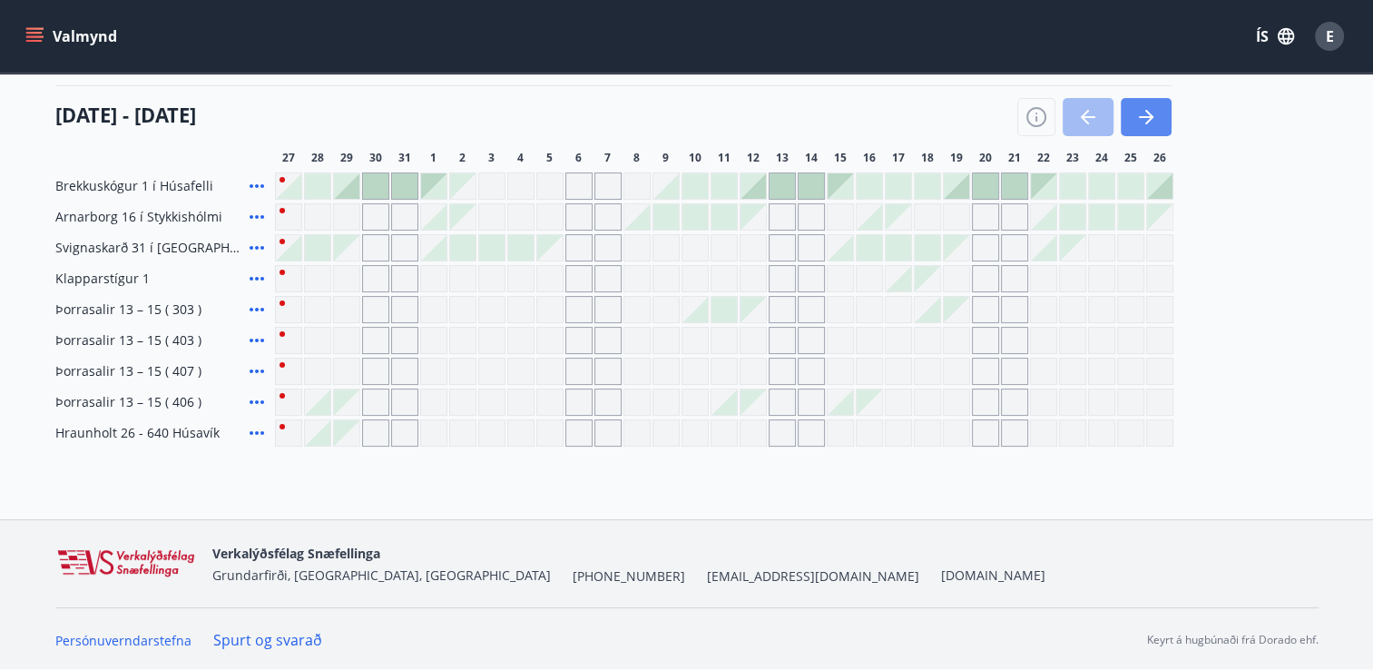
click at [1148, 125] on icon "button" at bounding box center [1146, 117] width 22 height 22
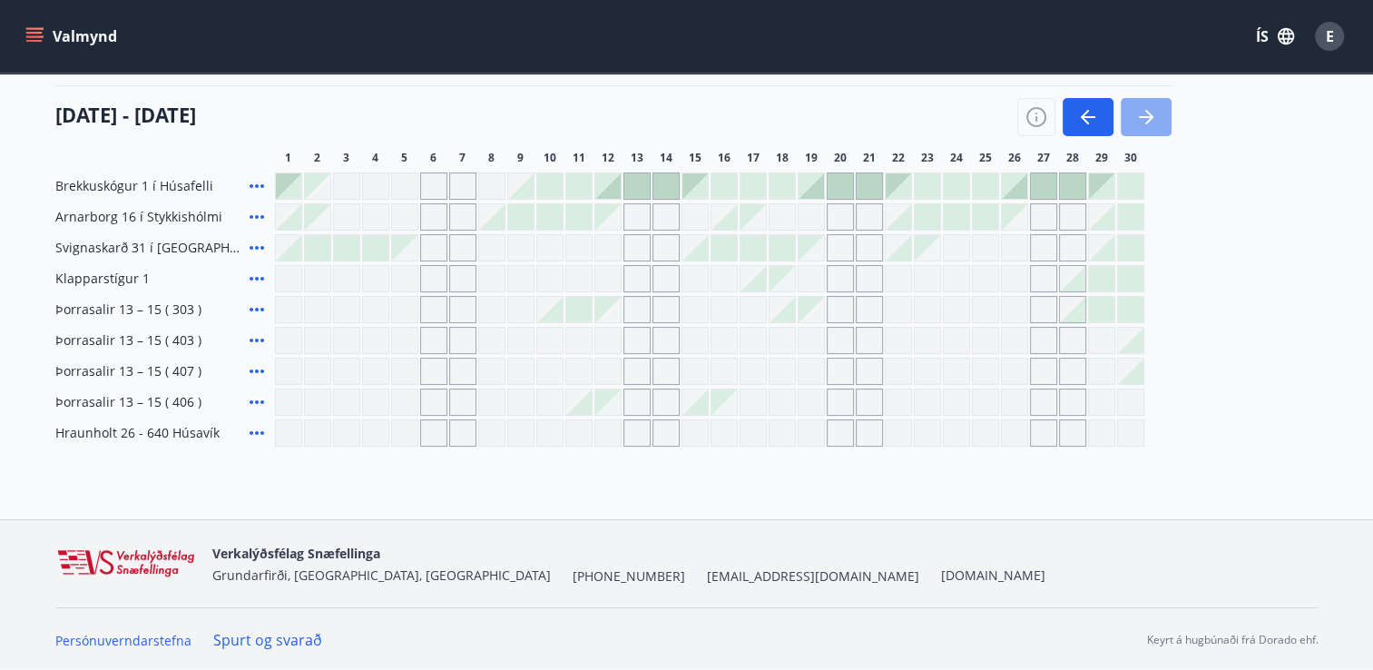
click at [1150, 122] on icon "button" at bounding box center [1146, 117] width 22 height 22
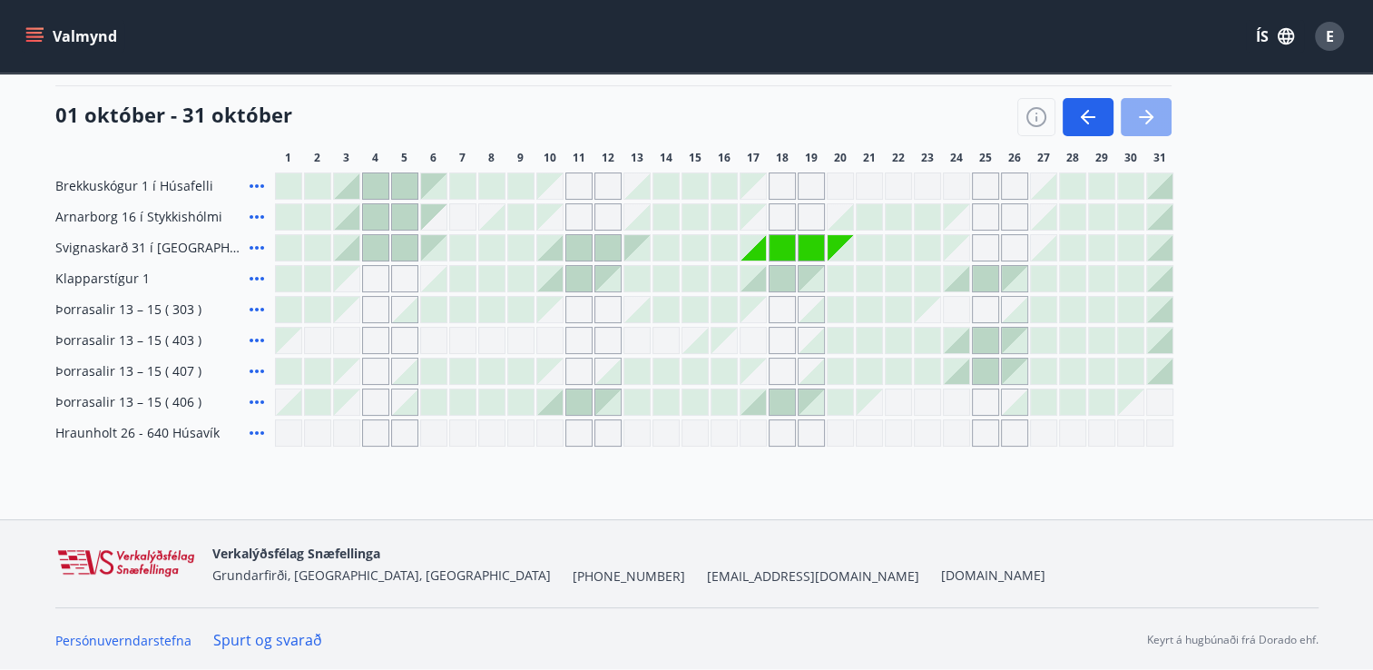
click at [1150, 122] on icon "button" at bounding box center [1146, 117] width 22 height 22
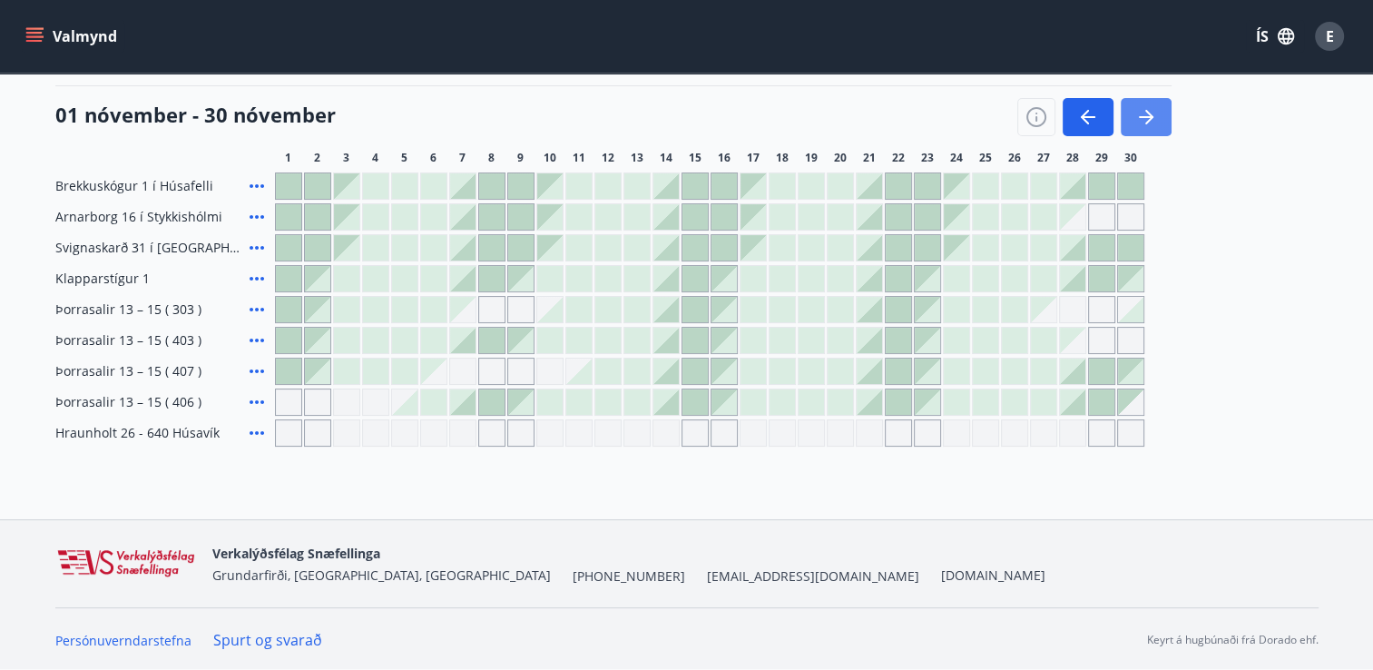
click at [1150, 122] on icon "button" at bounding box center [1146, 117] width 22 height 22
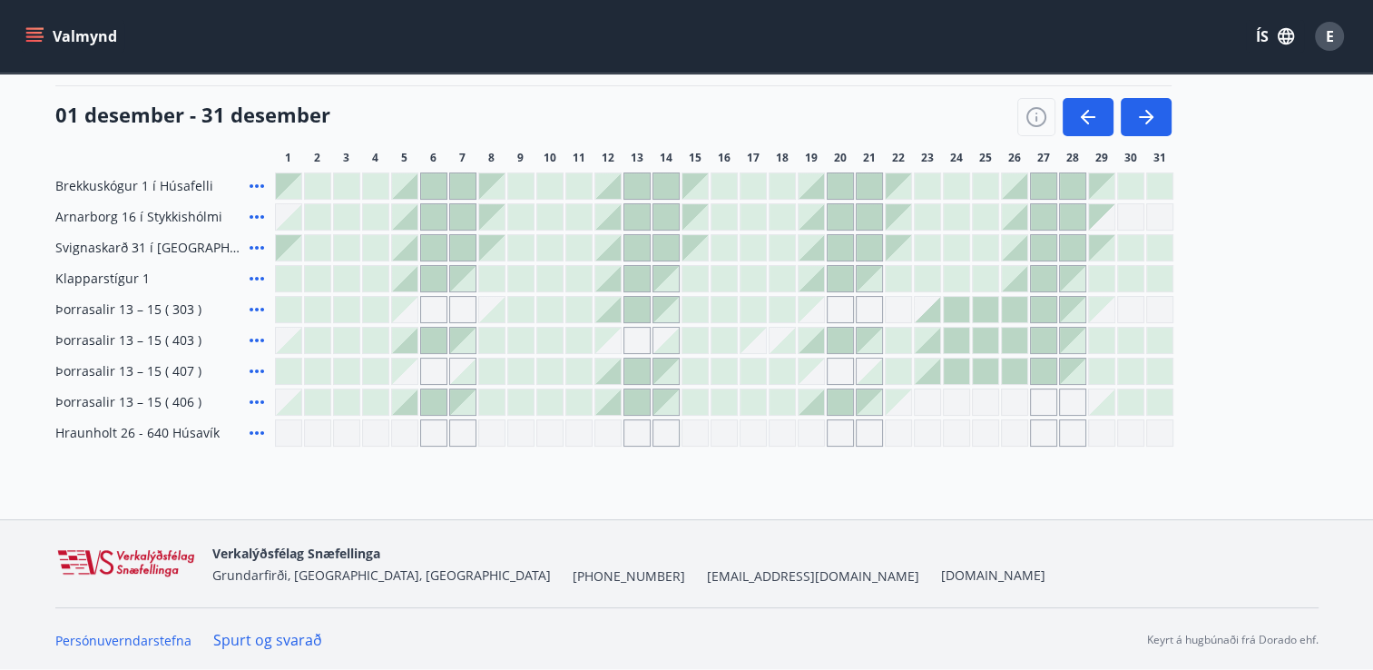
click at [582, 284] on div at bounding box center [578, 278] width 25 height 25
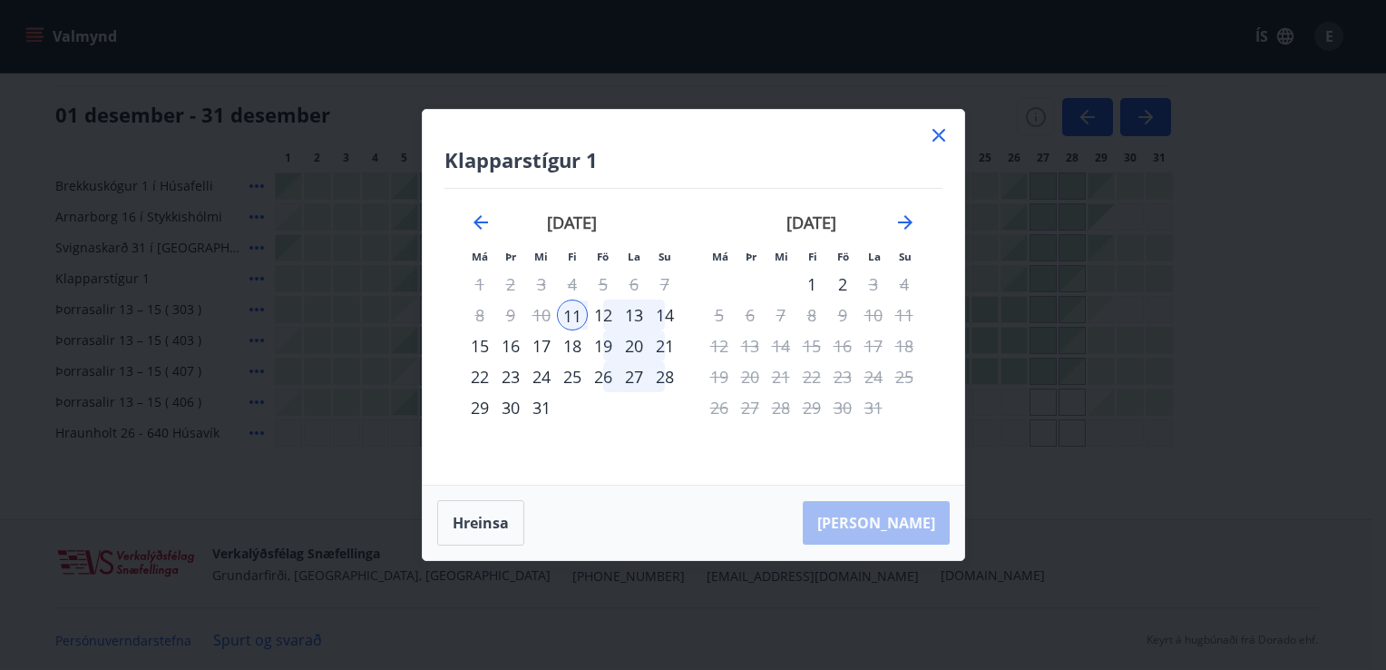
click at [941, 136] on icon at bounding box center [939, 135] width 22 height 22
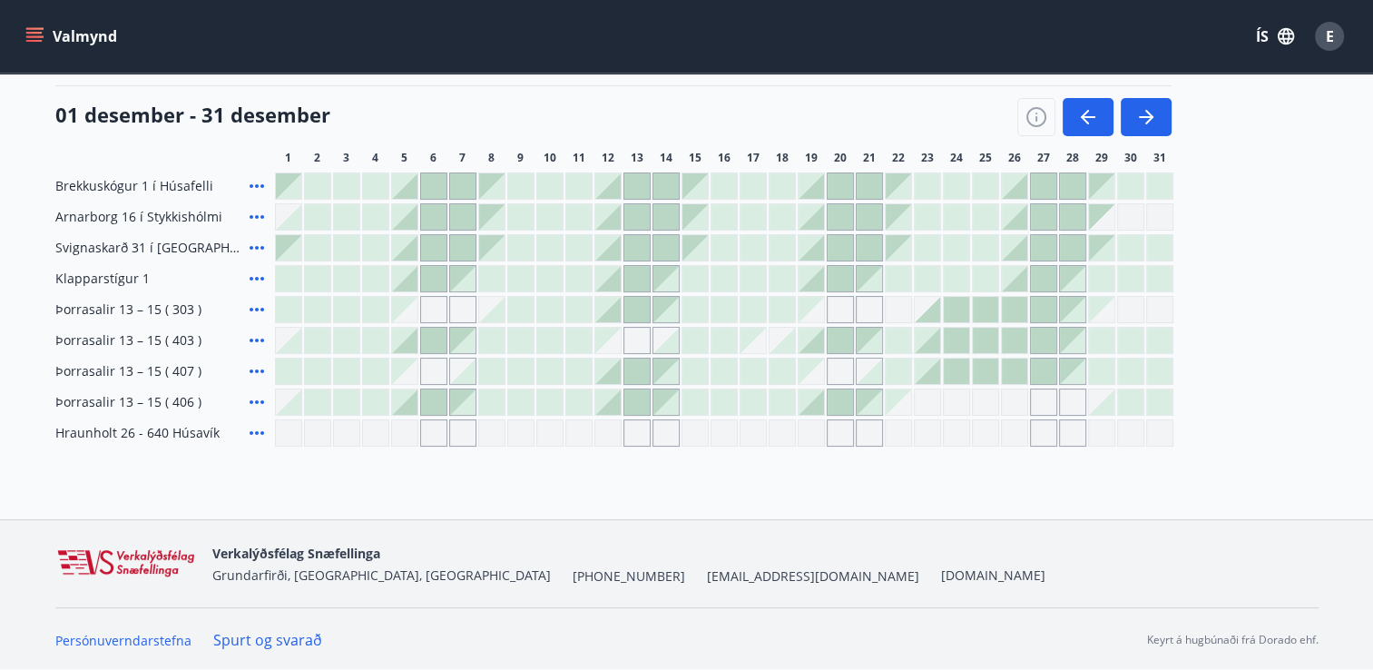
click at [870, 311] on div "Gráir dagar eru ekki bókanlegir" at bounding box center [869, 309] width 27 height 27
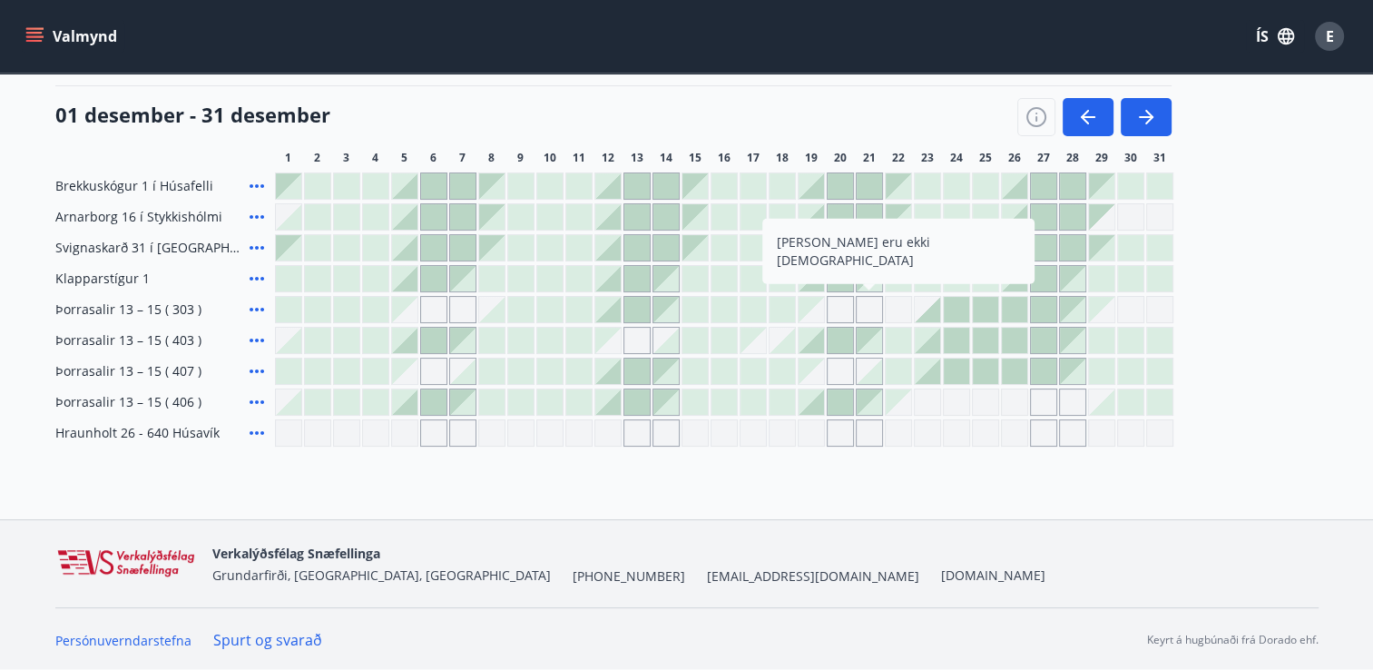
click at [845, 309] on div "Gráir dagar eru ekki bókanlegir" at bounding box center [840, 309] width 27 height 27
click at [897, 310] on div "Gráir dagar eru ekki bókanlegir" at bounding box center [898, 309] width 27 height 27
click at [1244, 356] on div "Brekkuskógur 1 í Húsafelli Arnarborg 16 í Stykkishólmi Svignaskarð 31 í Borgarf…" at bounding box center [686, 309] width 1263 height 274
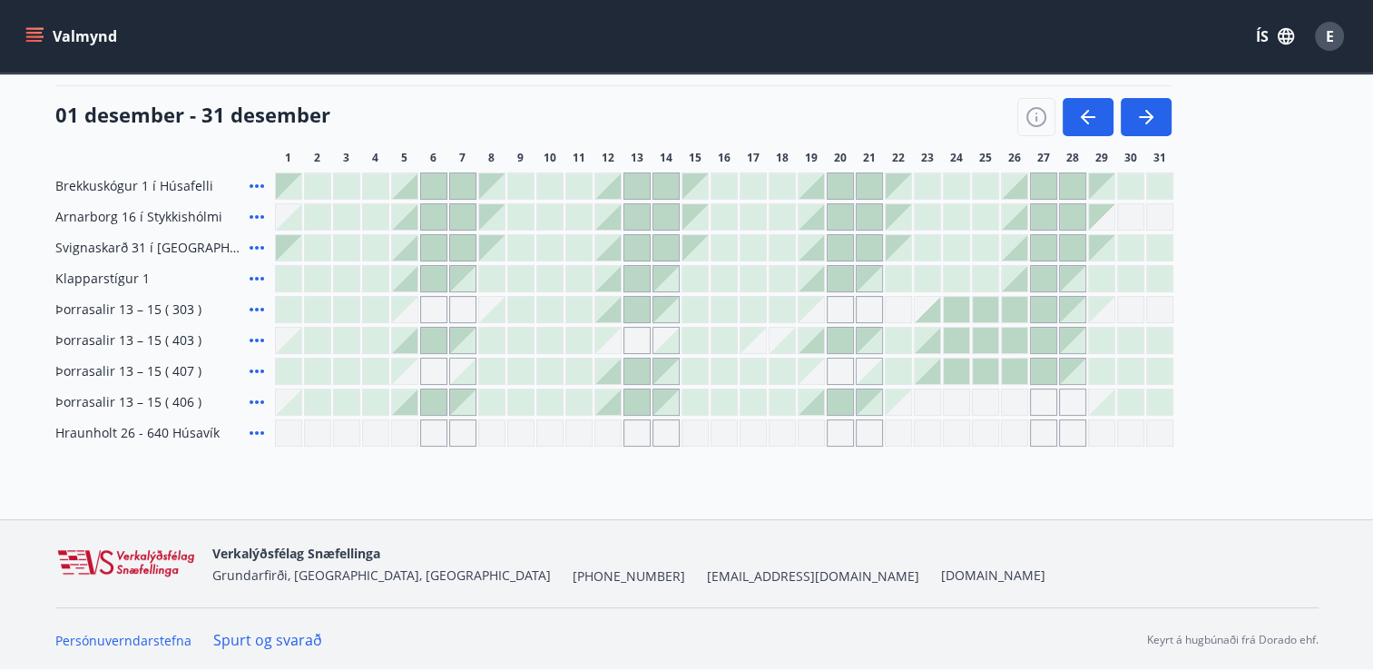
click at [842, 366] on div "Gráir dagar eru ekki bókanlegir" at bounding box center [840, 370] width 27 height 27
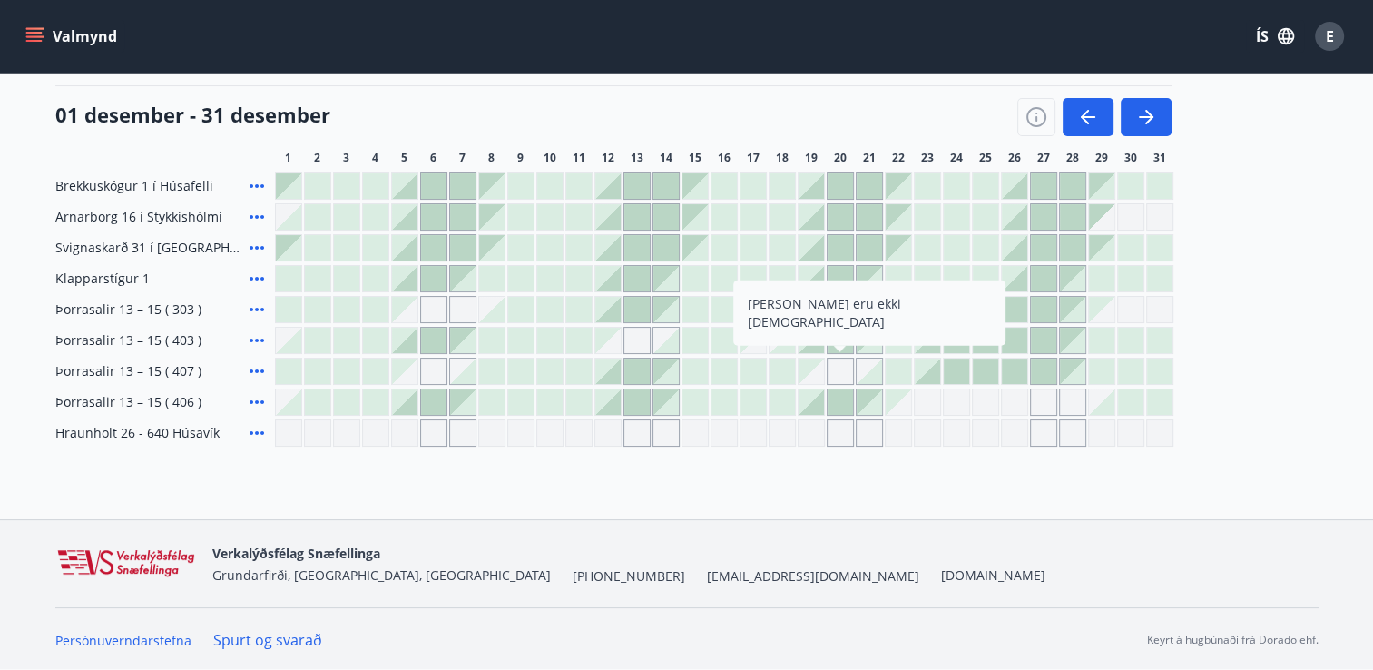
click at [843, 277] on div at bounding box center [839, 278] width 25 height 25
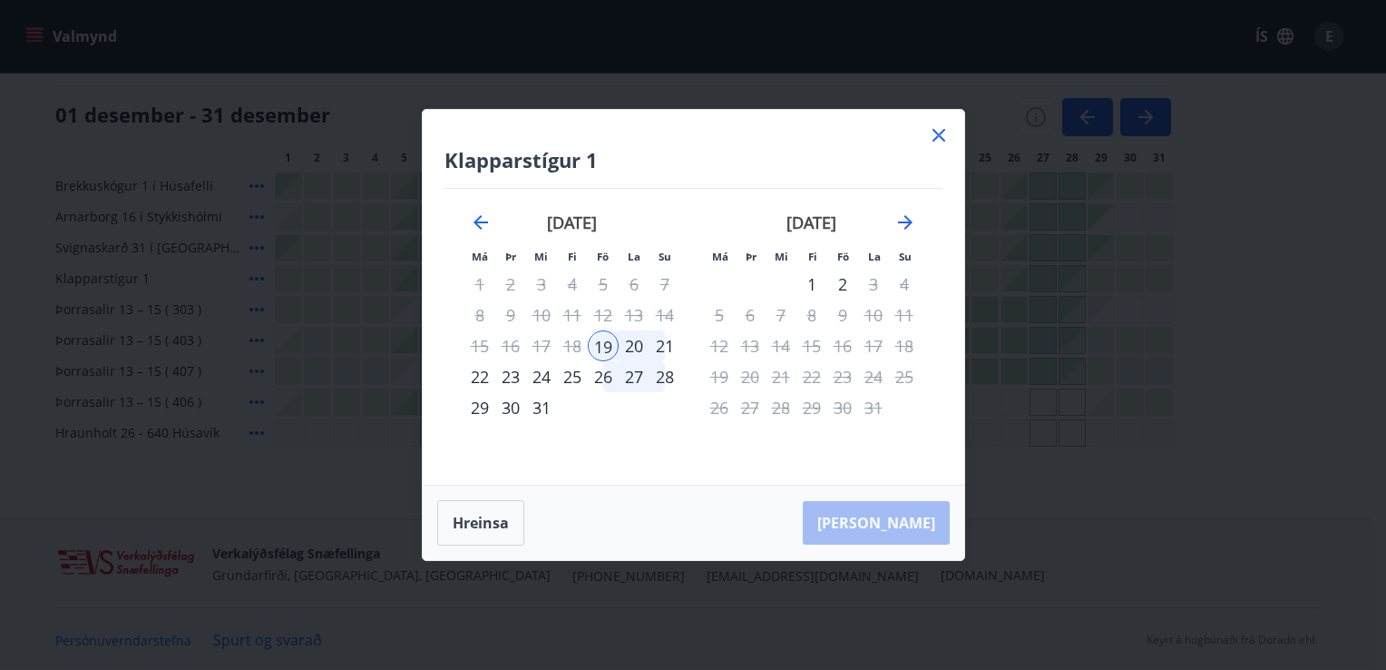
click at [933, 140] on icon at bounding box center [939, 135] width 13 height 13
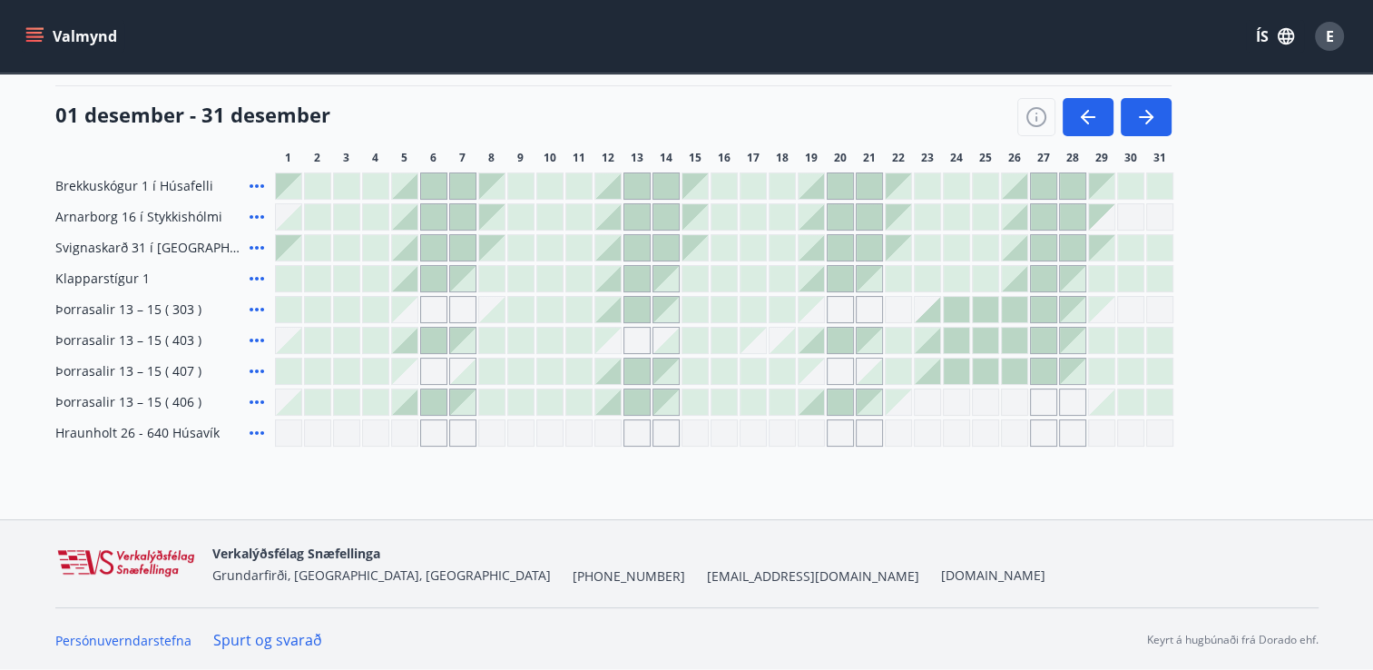
click at [875, 379] on div at bounding box center [869, 370] width 25 height 25
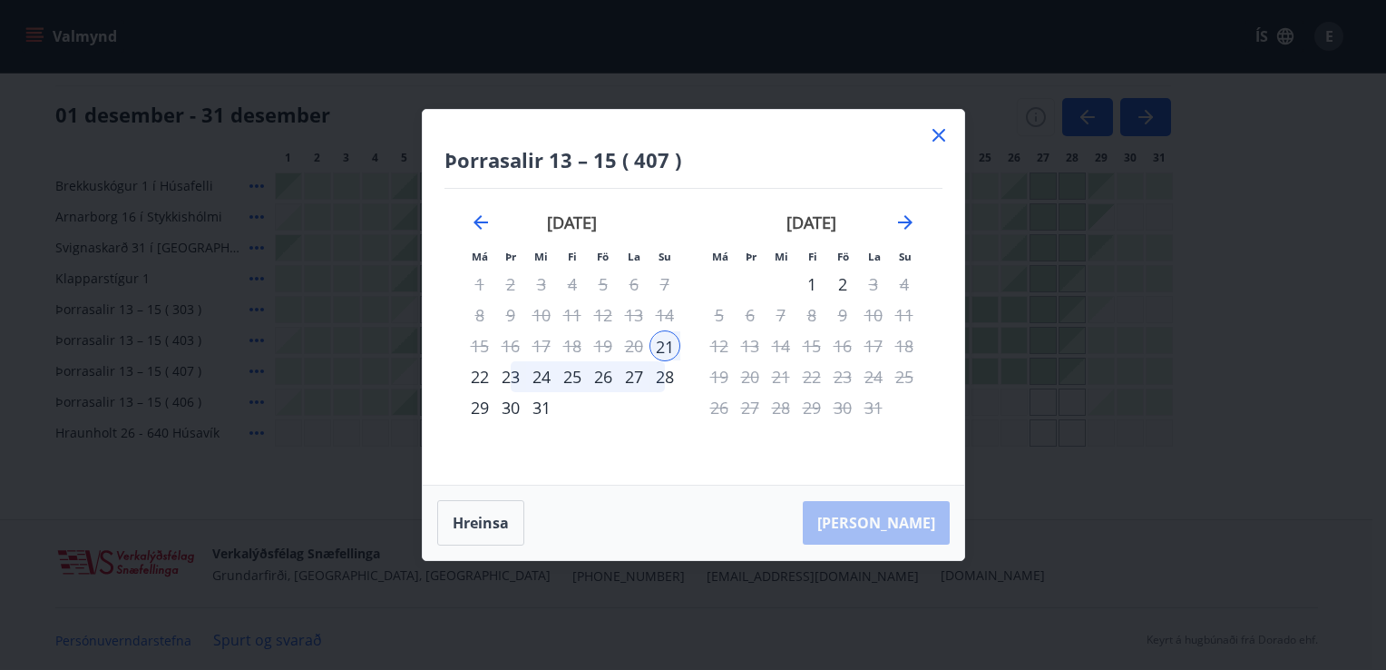
click at [514, 377] on div "23" at bounding box center [510, 376] width 31 height 31
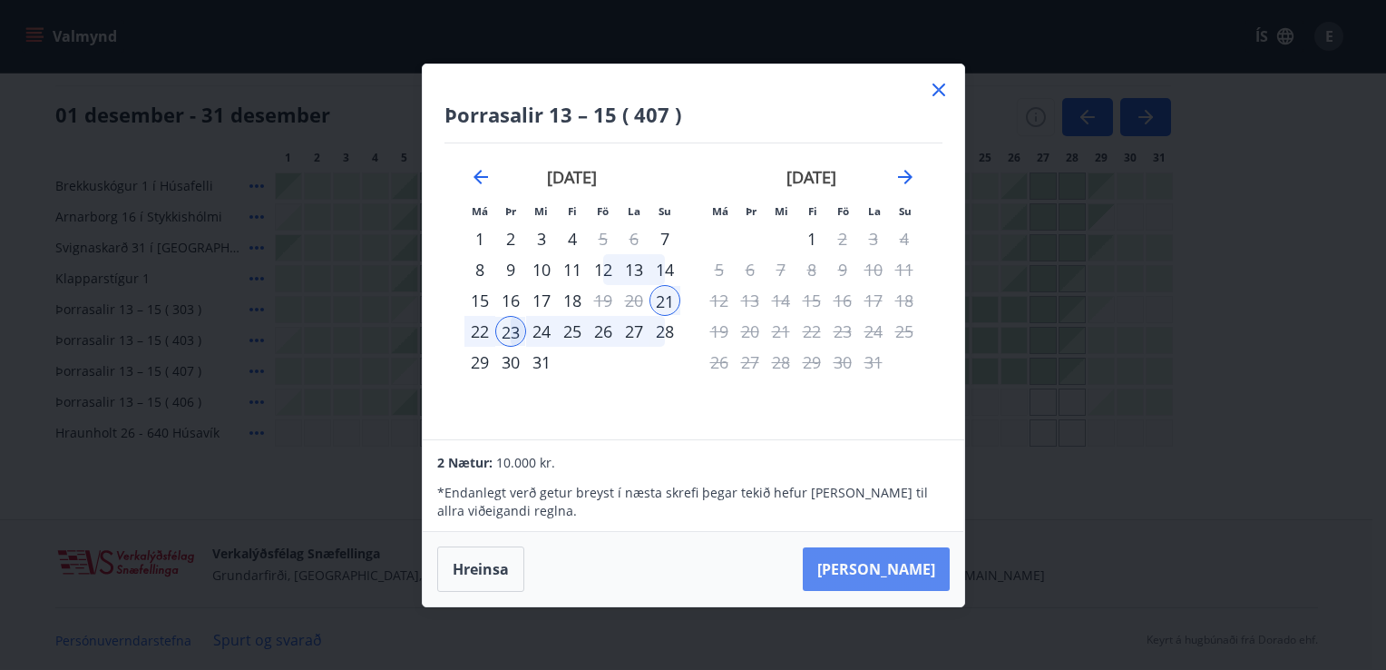
click at [903, 553] on button "[PERSON_NAME]" at bounding box center [876, 569] width 147 height 44
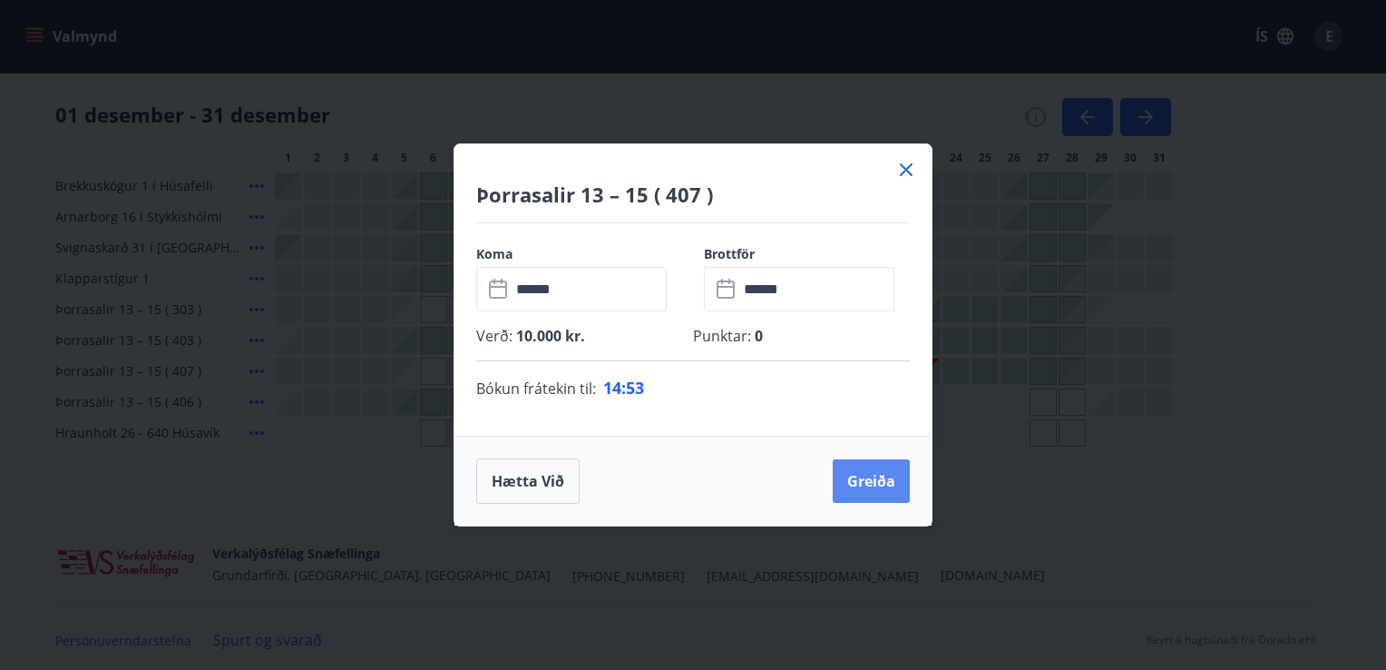
click at [882, 478] on button "Greiða" at bounding box center [871, 481] width 77 height 44
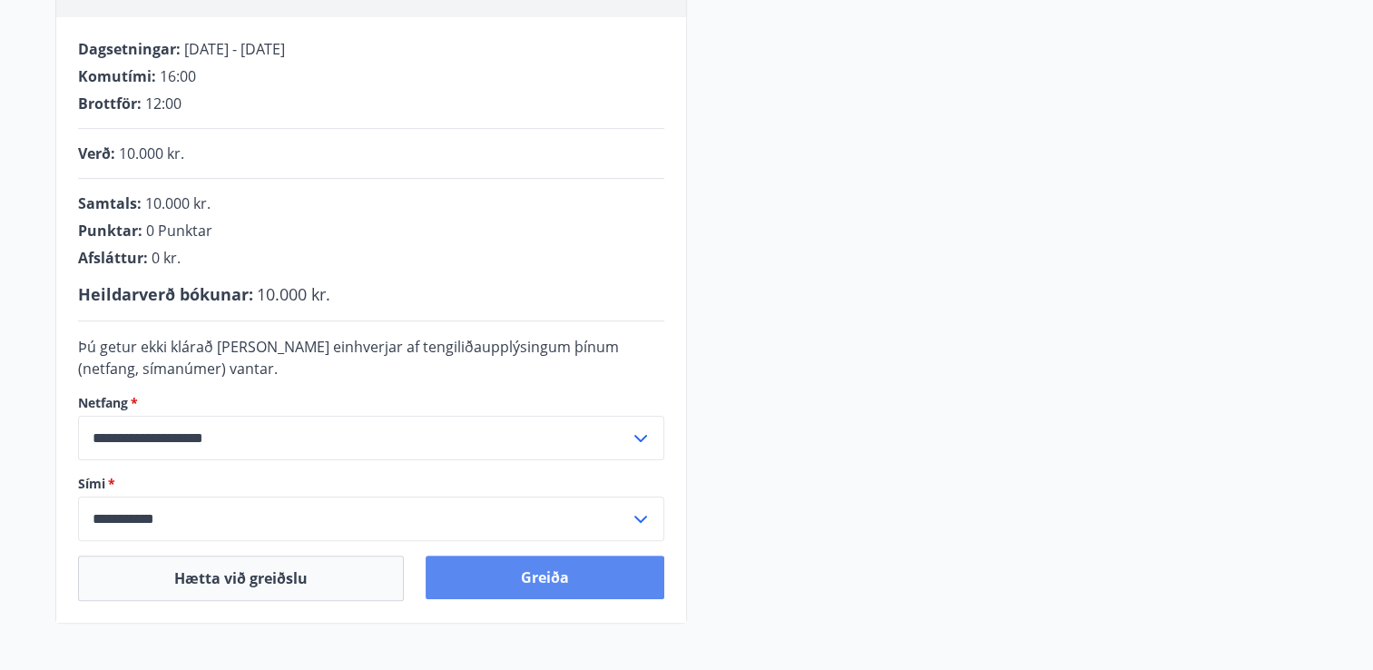
scroll to position [365, 0]
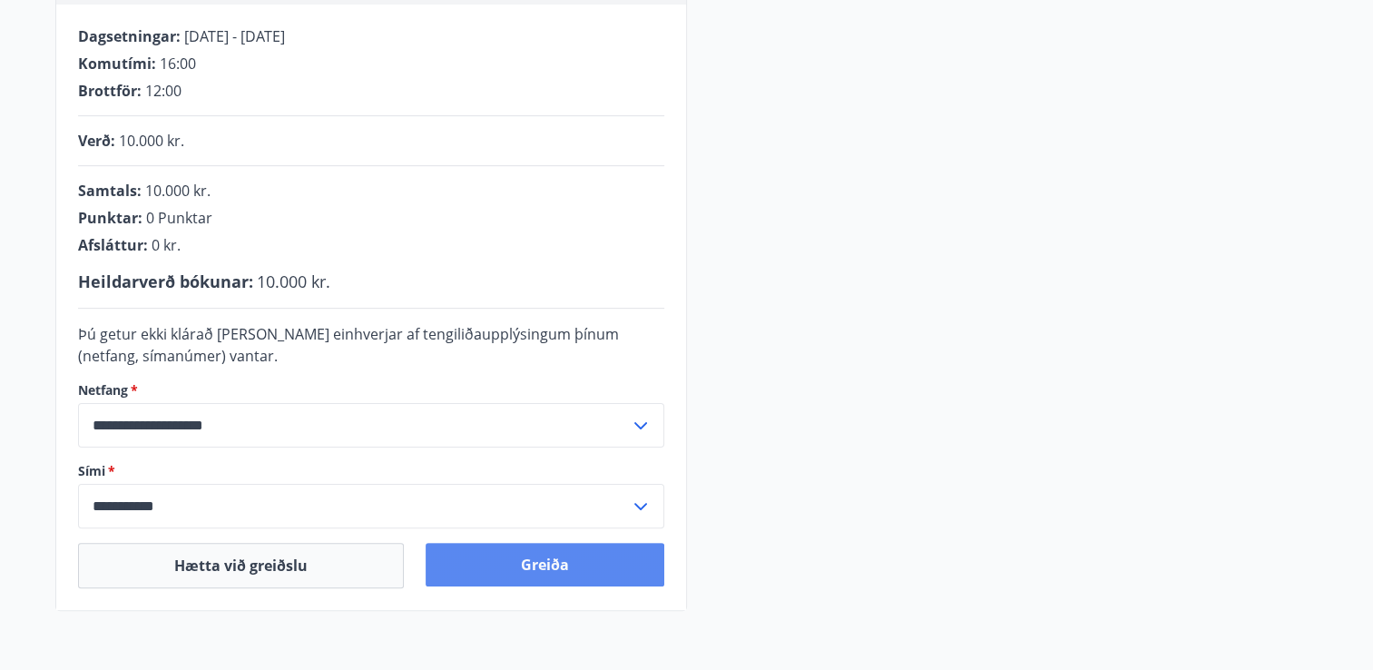
click at [524, 568] on button "Greiða" at bounding box center [545, 565] width 239 height 44
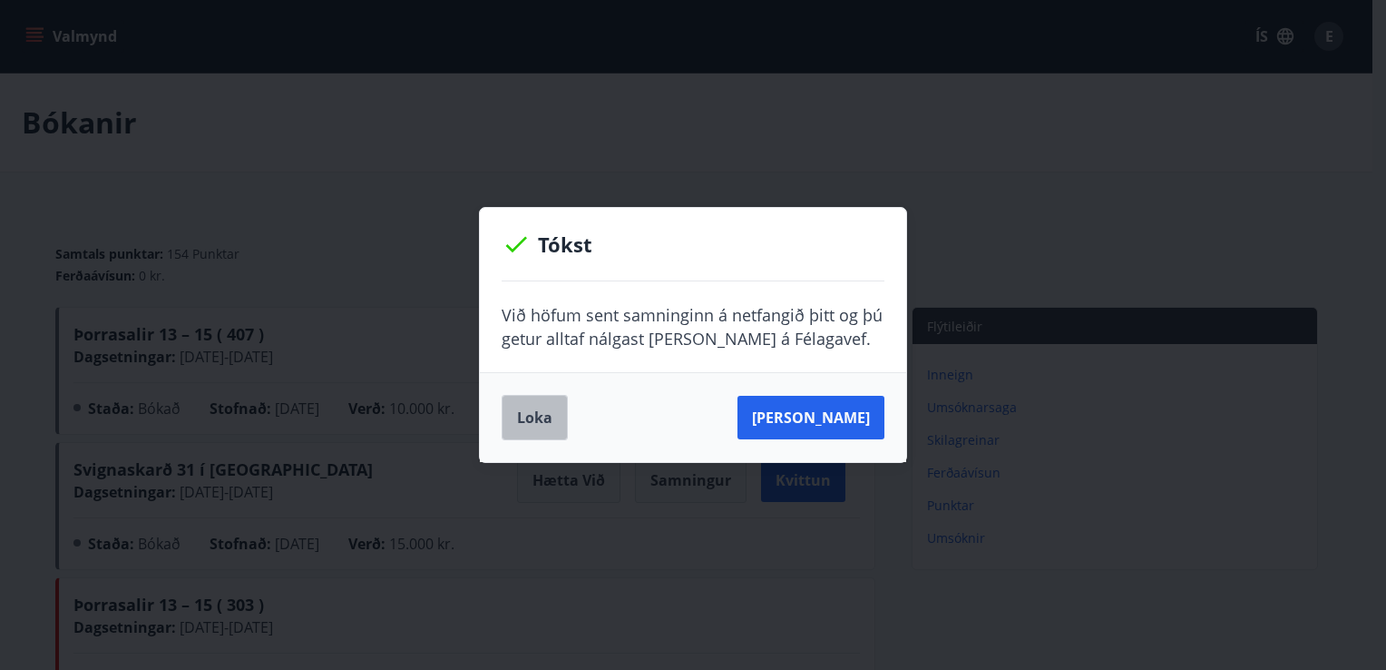
click at [553, 413] on button "Loka" at bounding box center [535, 417] width 66 height 45
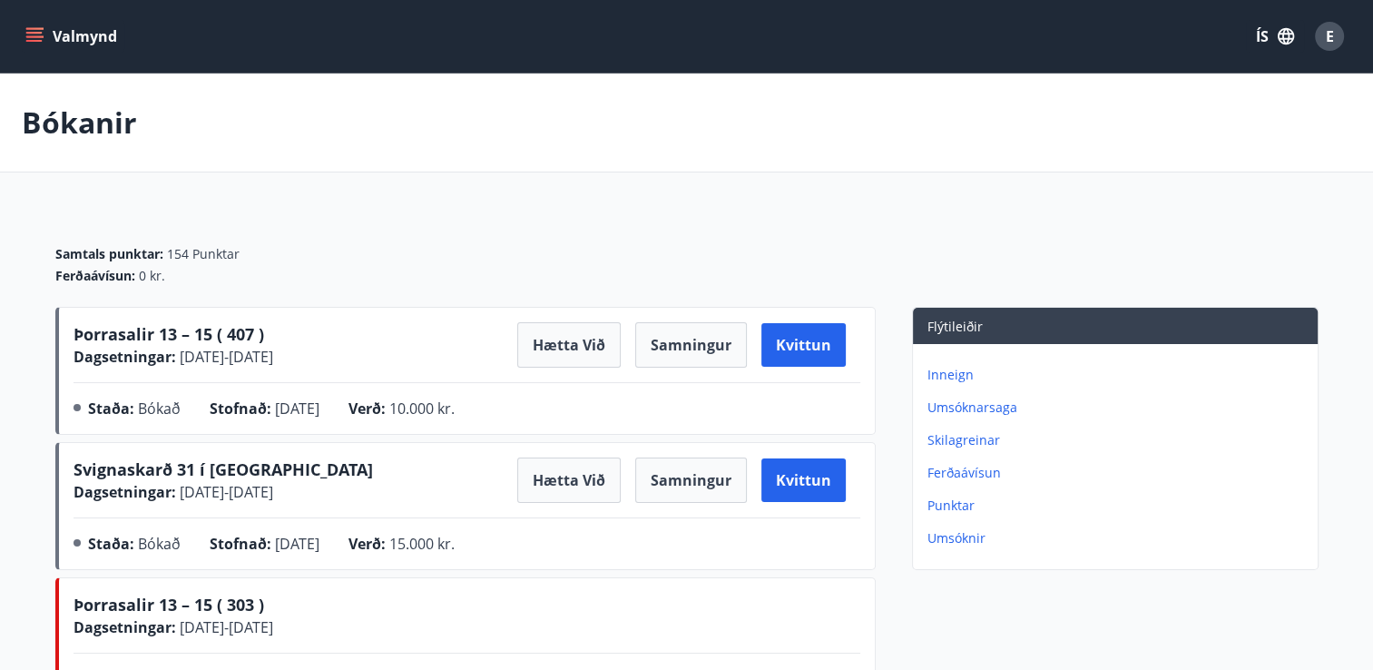
click at [958, 513] on p "Punktar" at bounding box center [1118, 505] width 383 height 18
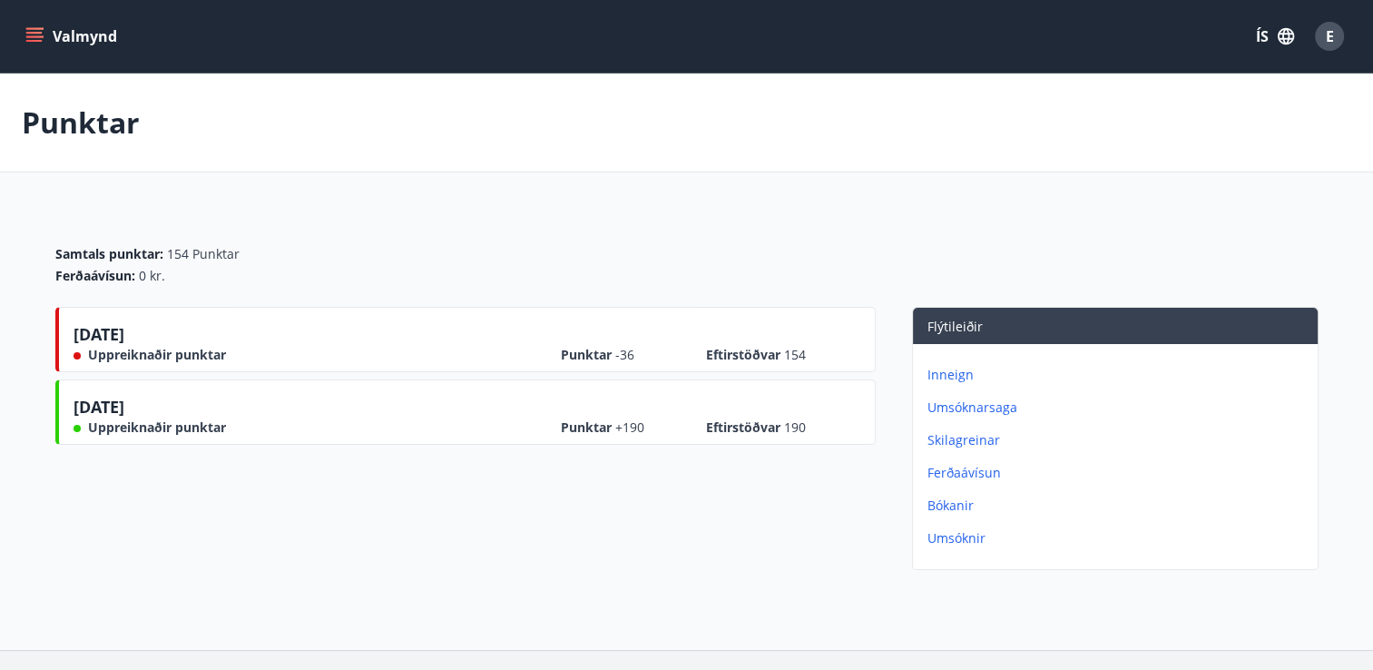
click at [954, 475] on p "Ferðaávísun" at bounding box center [1118, 473] width 383 height 18
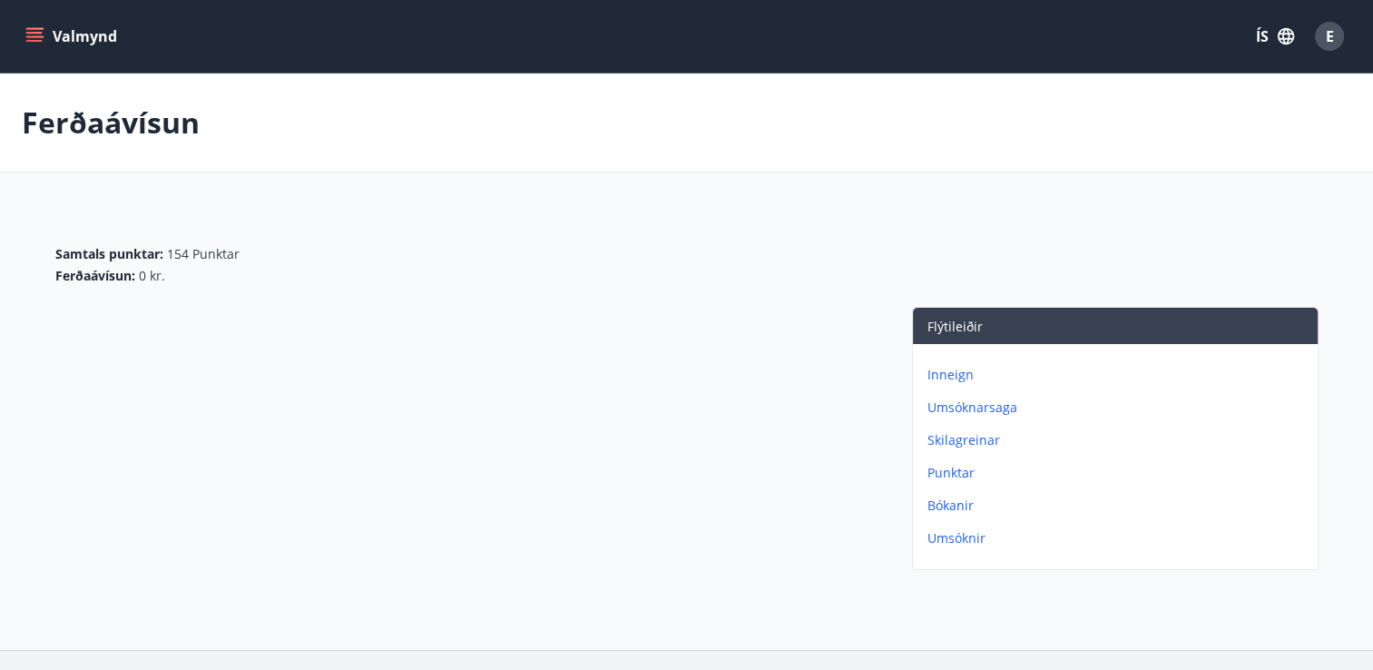
click at [958, 377] on p "Inneign" at bounding box center [1118, 375] width 383 height 18
click at [1012, 380] on p "Umsóknarsaga" at bounding box center [1118, 375] width 383 height 18
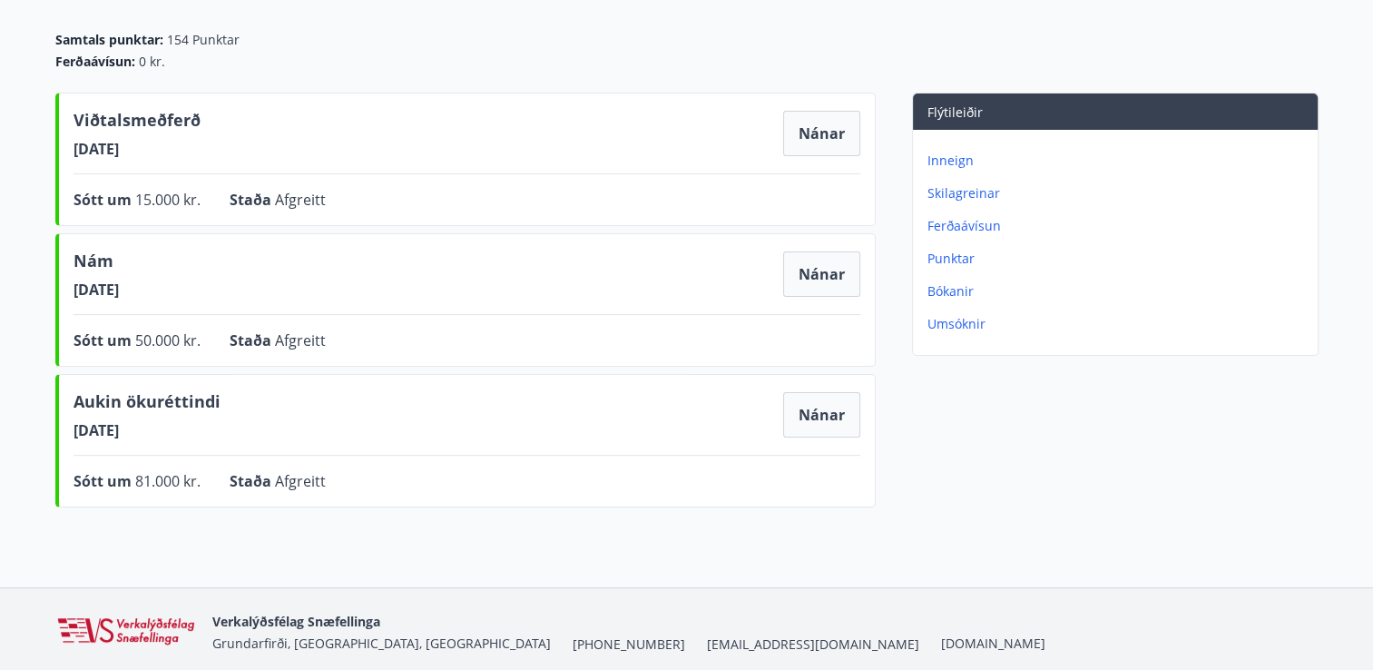
scroll to position [181, 0]
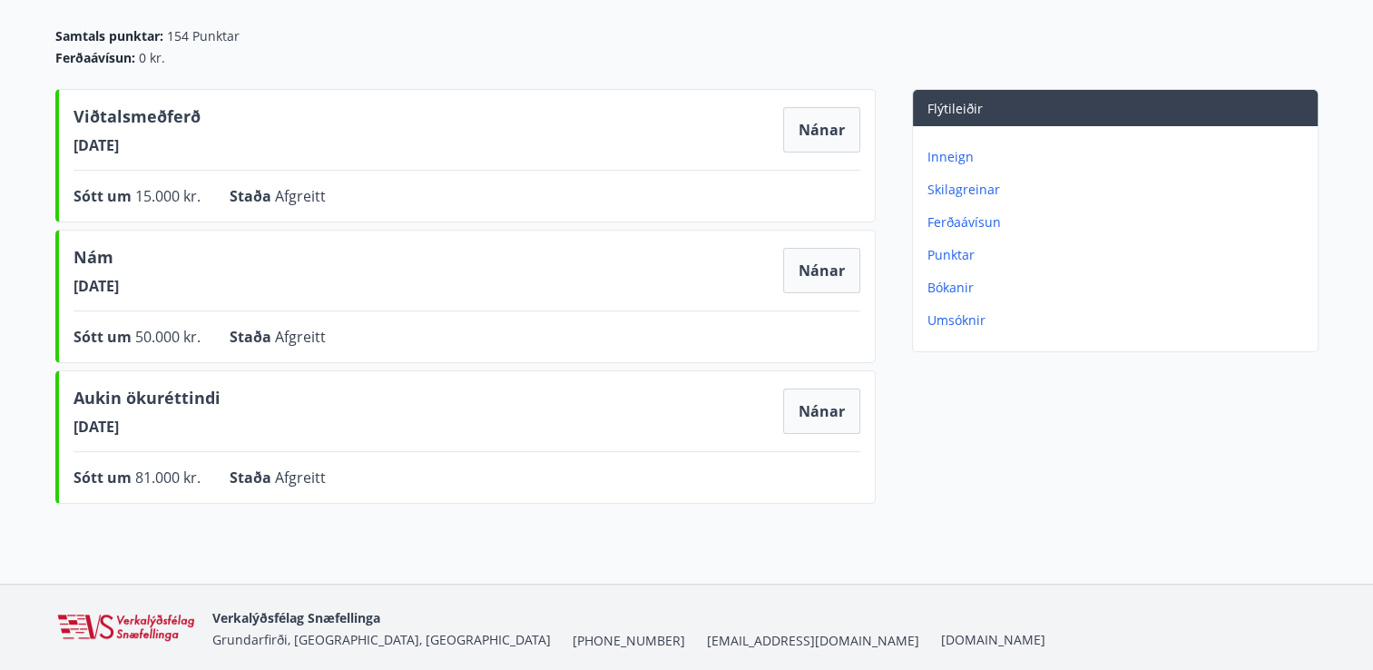
click at [956, 187] on p "Skilagreinar" at bounding box center [1118, 190] width 383 height 18
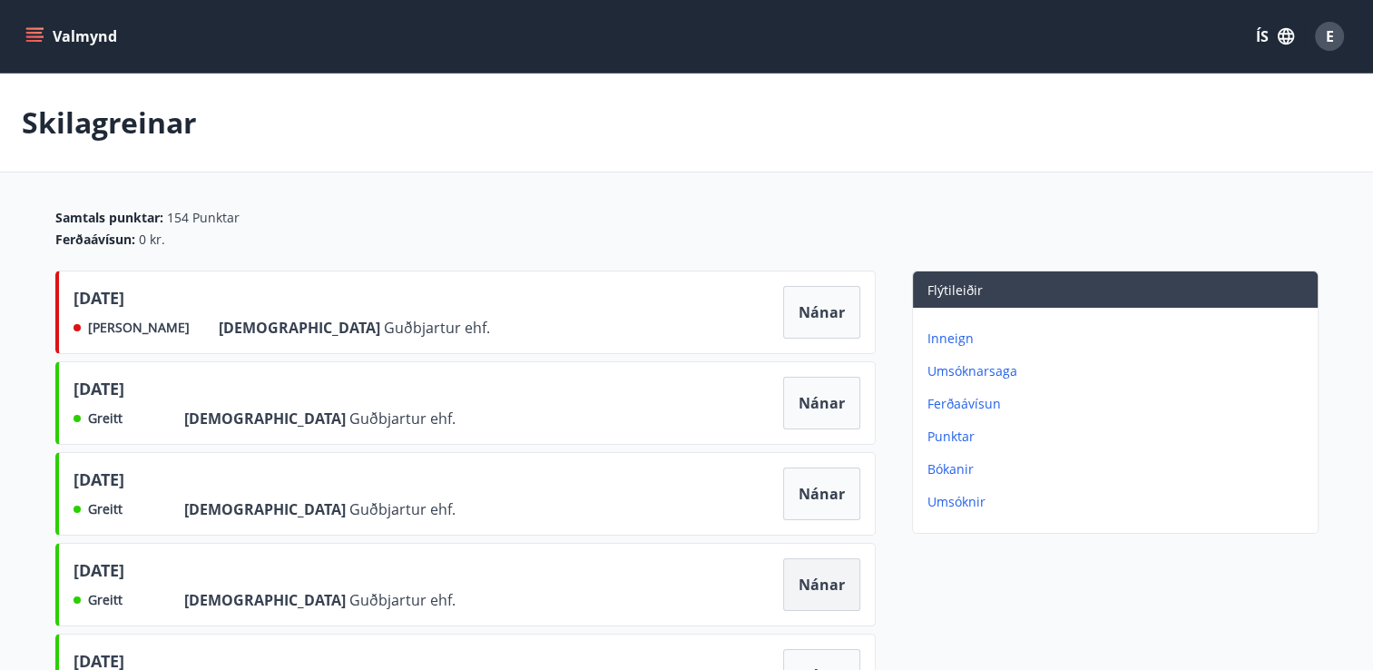
click at [840, 579] on button "Nánar" at bounding box center [821, 584] width 77 height 53
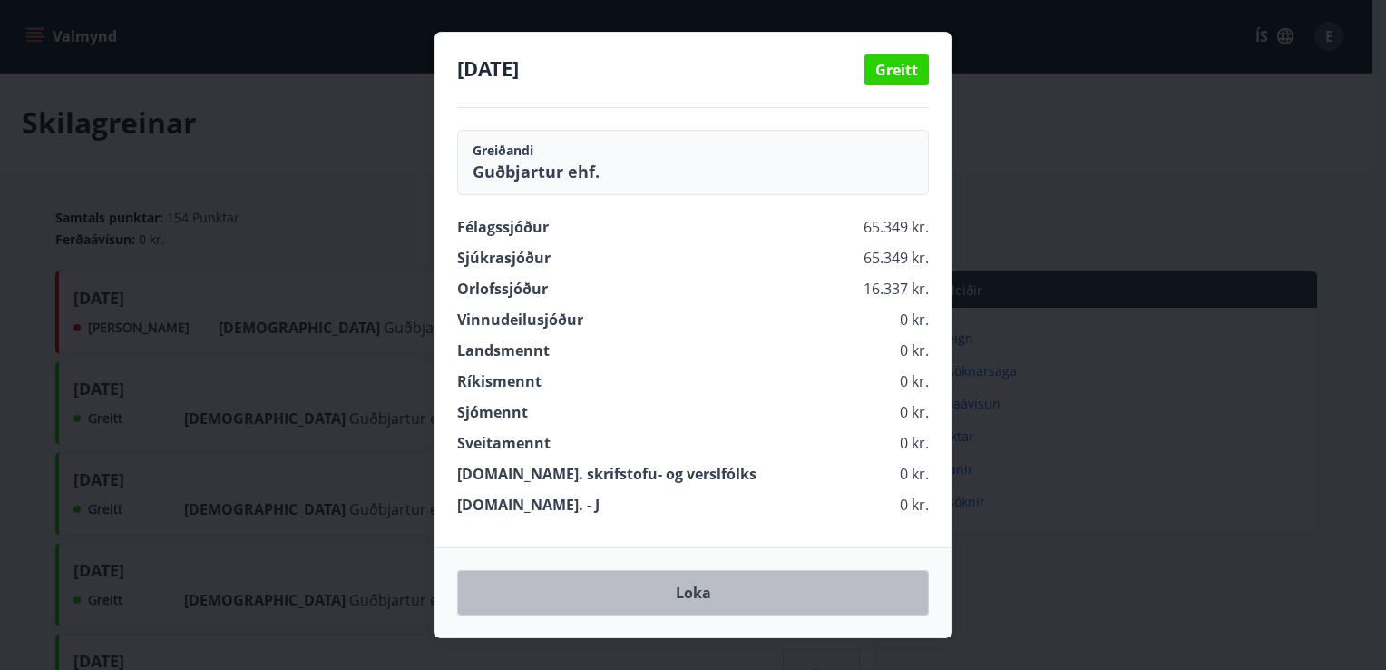
click at [730, 577] on button "Loka" at bounding box center [693, 592] width 472 height 45
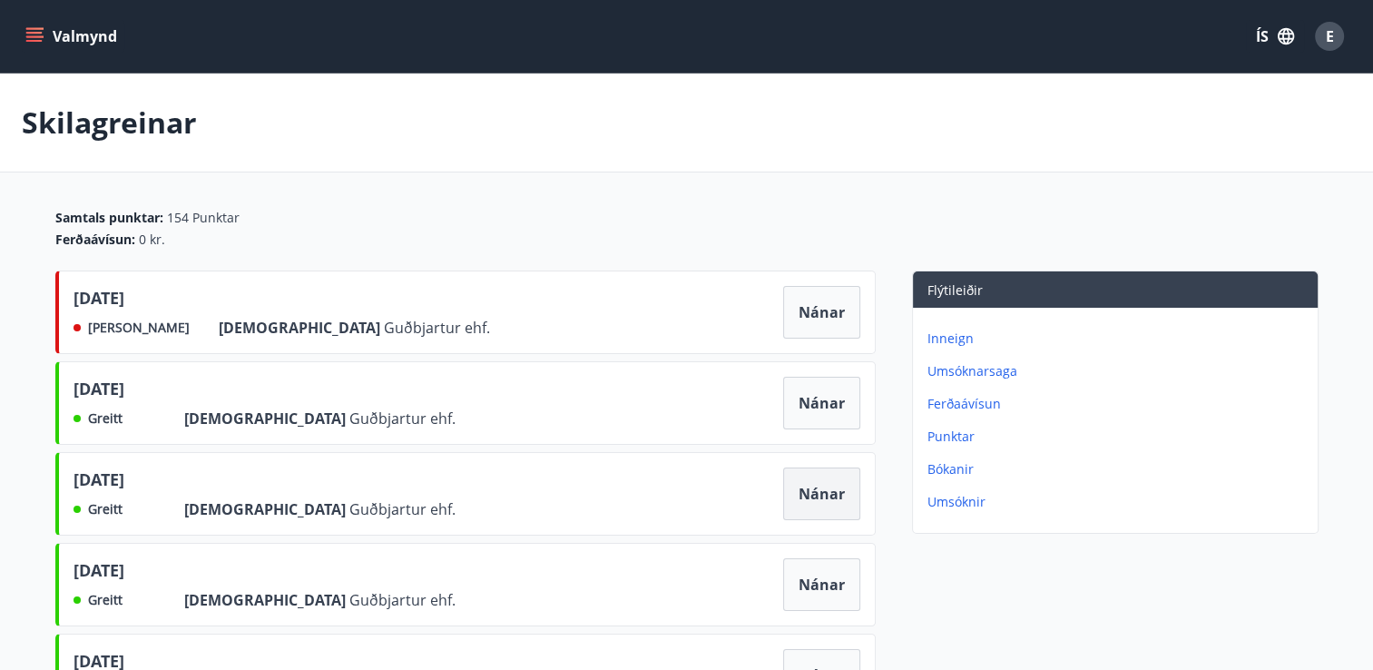
click at [842, 495] on button "Nánar" at bounding box center [821, 493] width 77 height 53
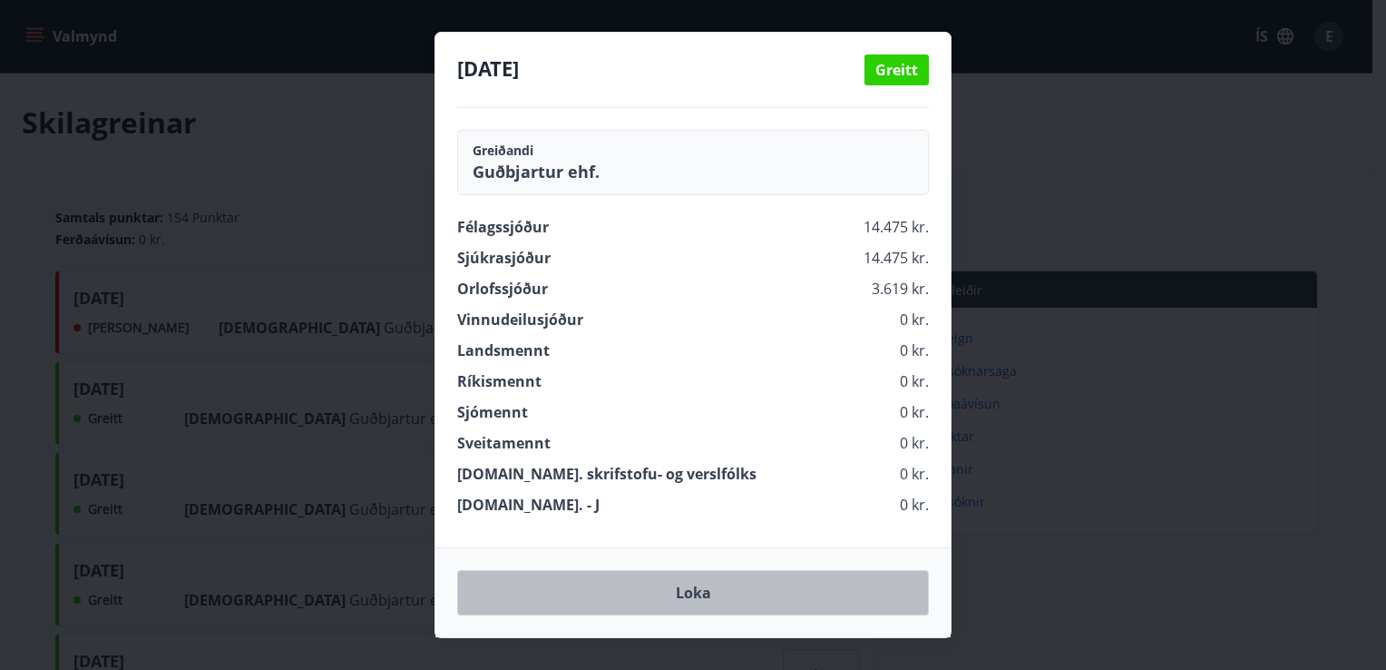
click at [702, 591] on button "Loka" at bounding box center [693, 592] width 472 height 45
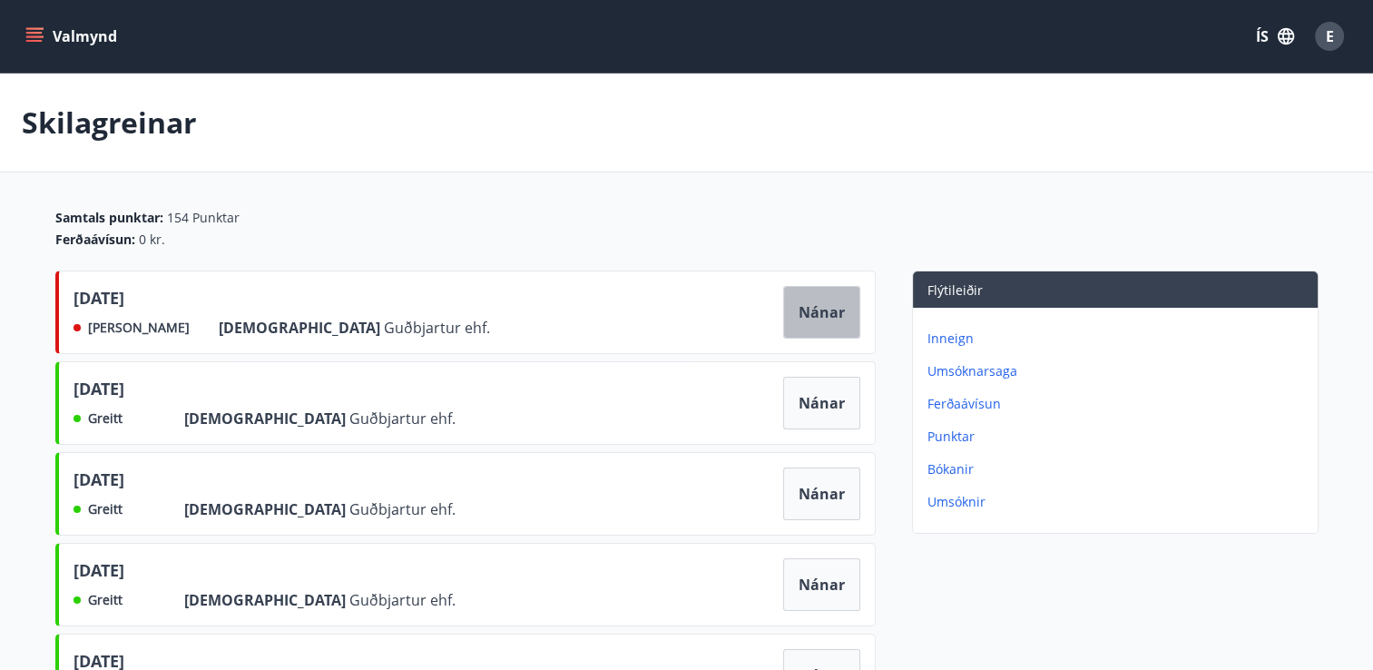
click at [822, 317] on button "Nánar" at bounding box center [821, 312] width 77 height 53
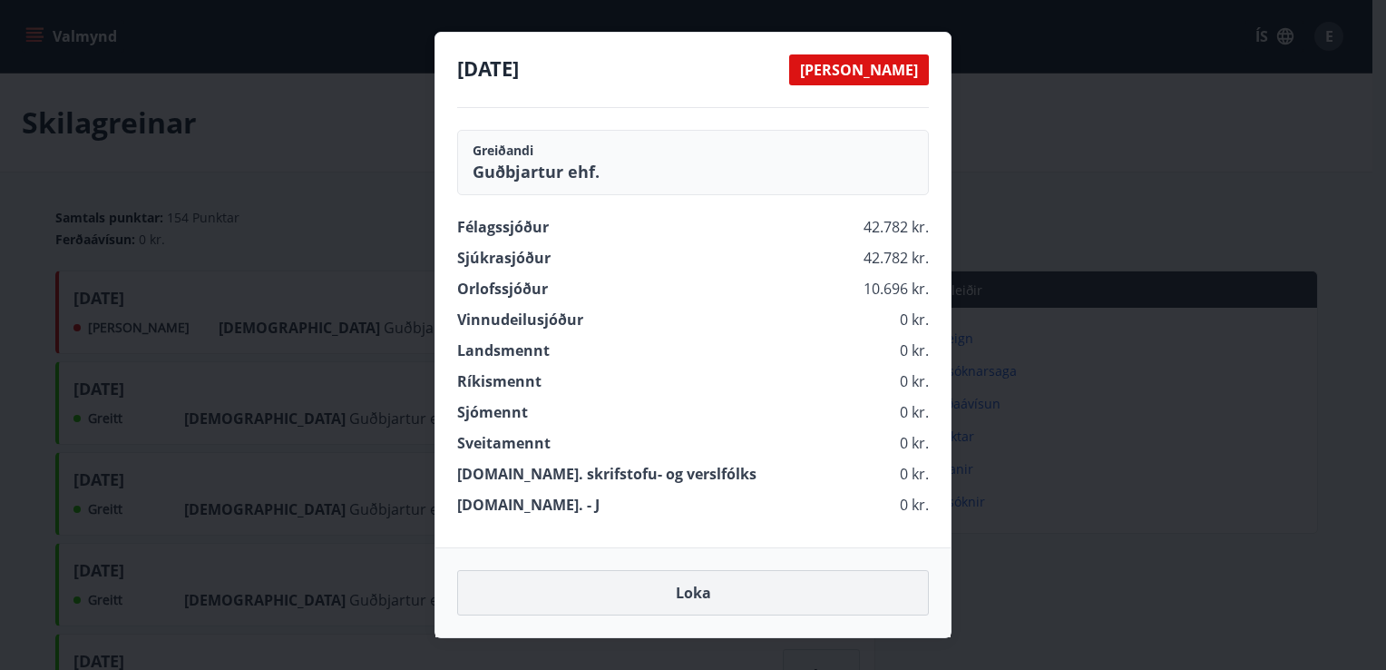
click at [719, 587] on button "Loka" at bounding box center [693, 592] width 472 height 45
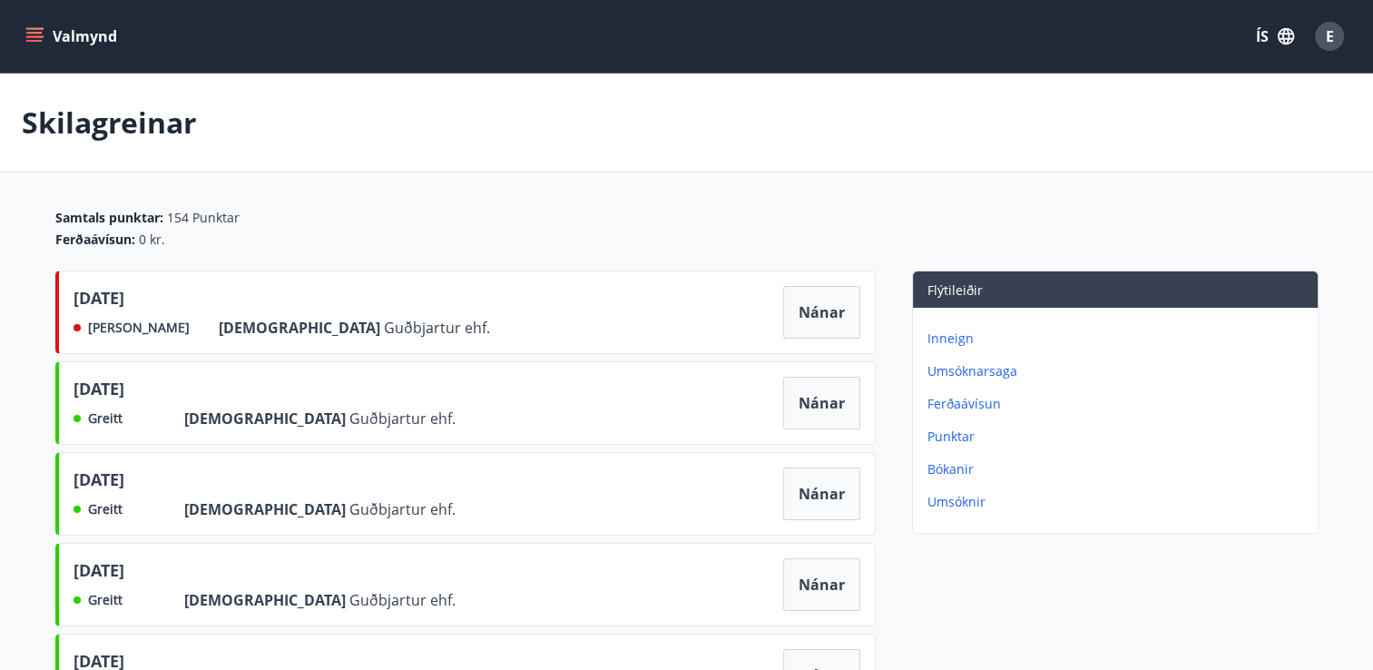
click at [54, 47] on button "Valmynd" at bounding box center [73, 36] width 103 height 33
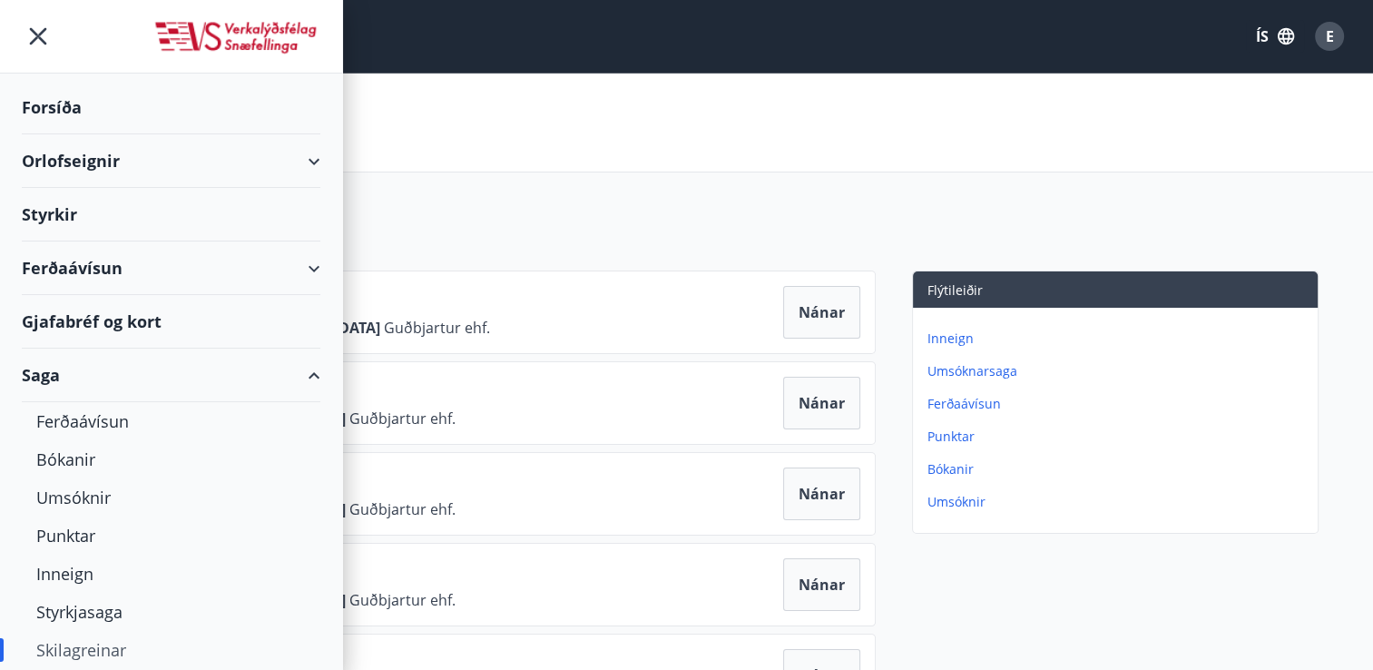
click at [101, 158] on div "Orlofseignir" at bounding box center [171, 161] width 299 height 54
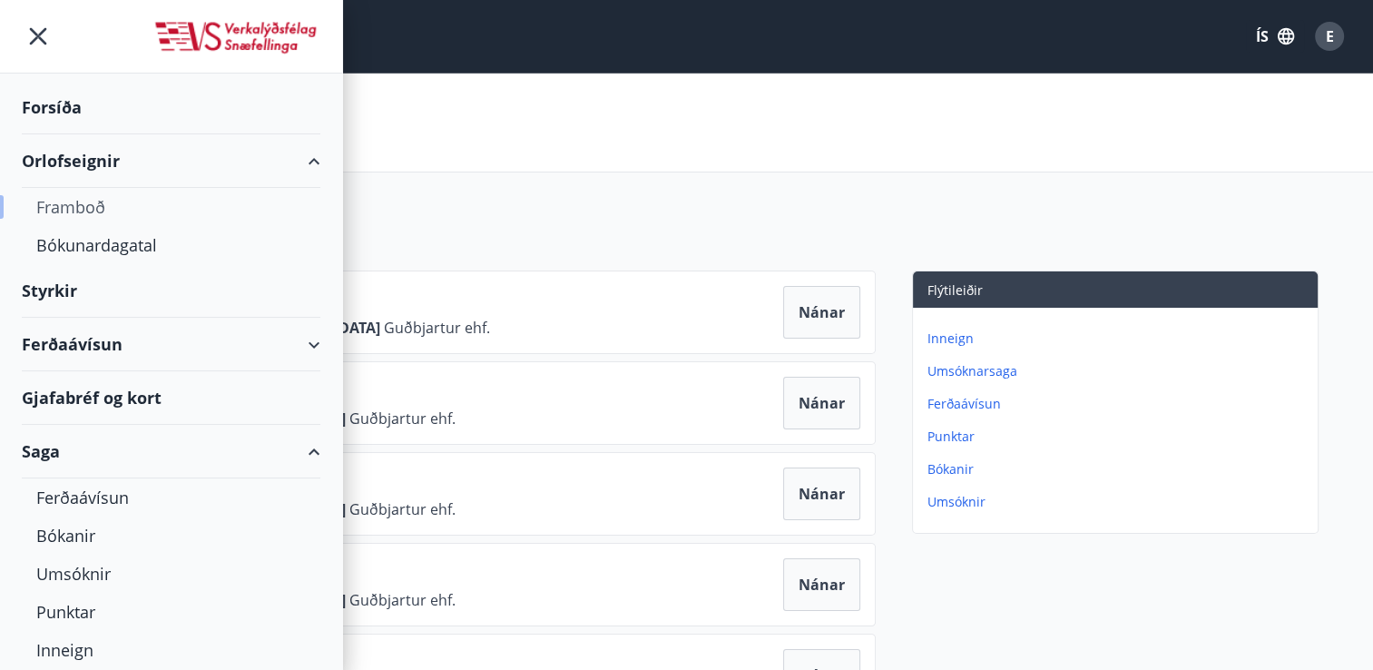
click at [92, 209] on div "Framboð" at bounding box center [170, 207] width 269 height 38
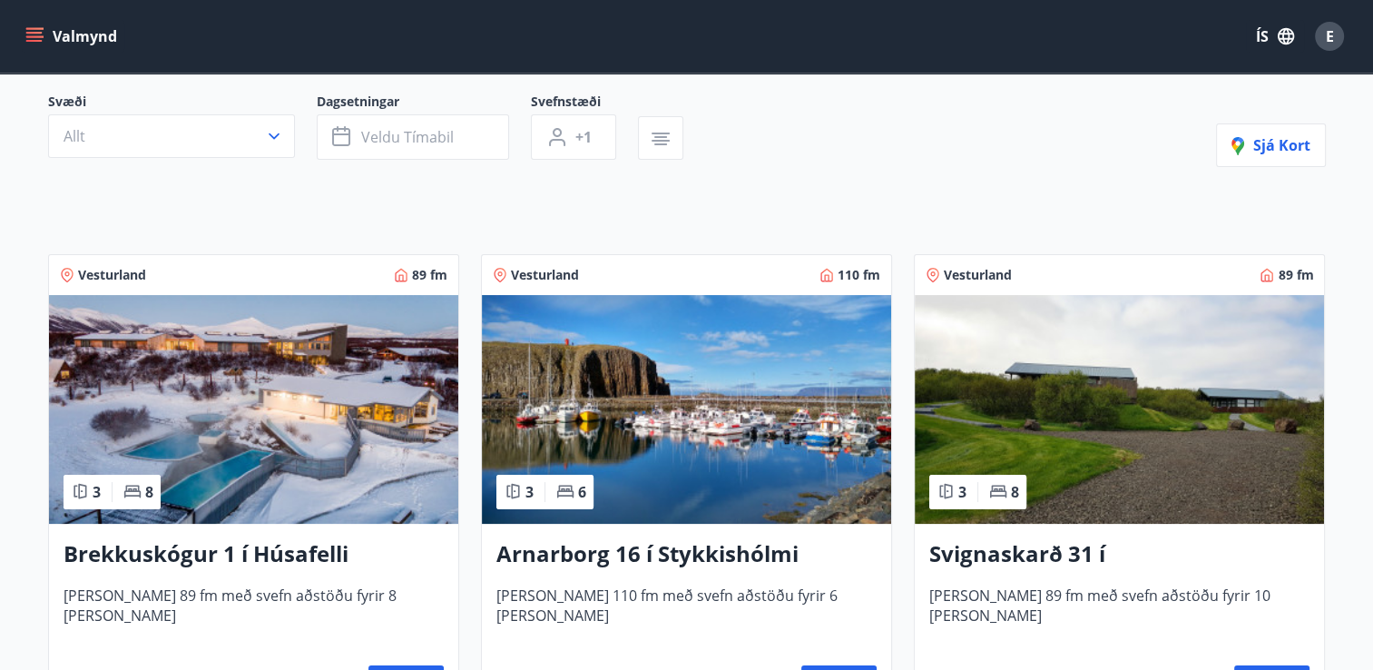
scroll to position [181, 0]
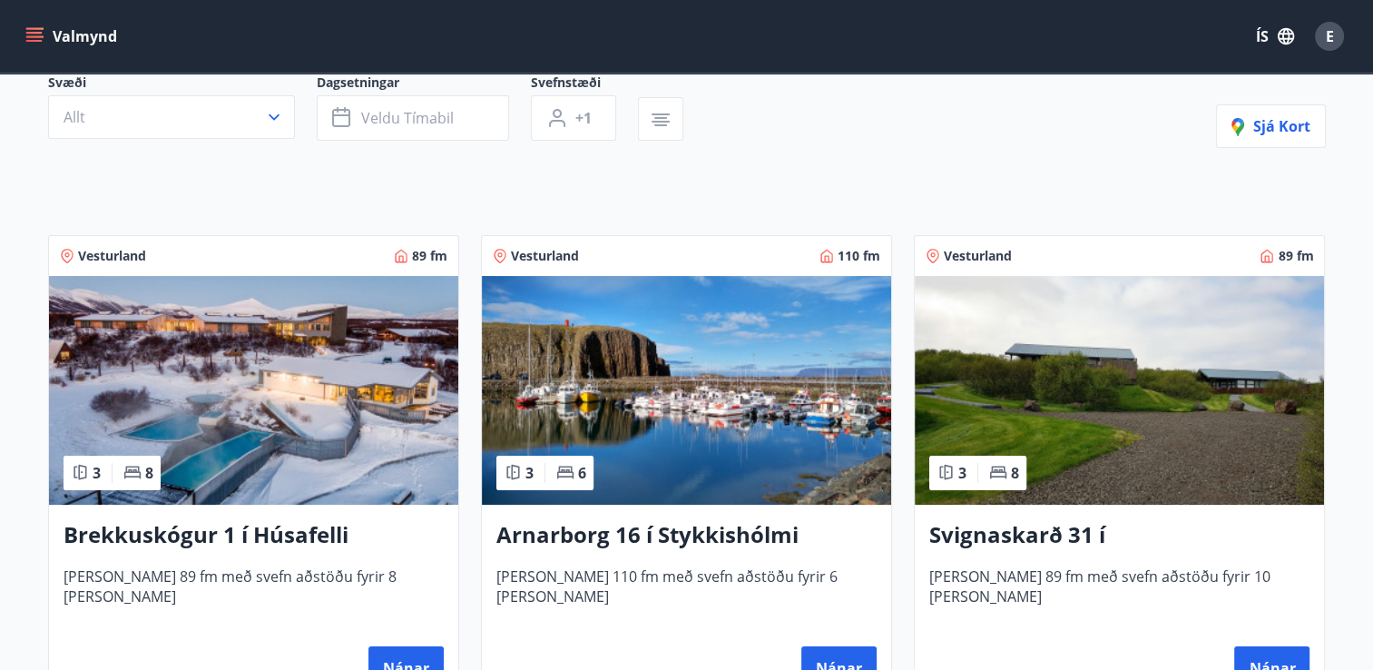
click at [265, 388] on img at bounding box center [253, 390] width 409 height 229
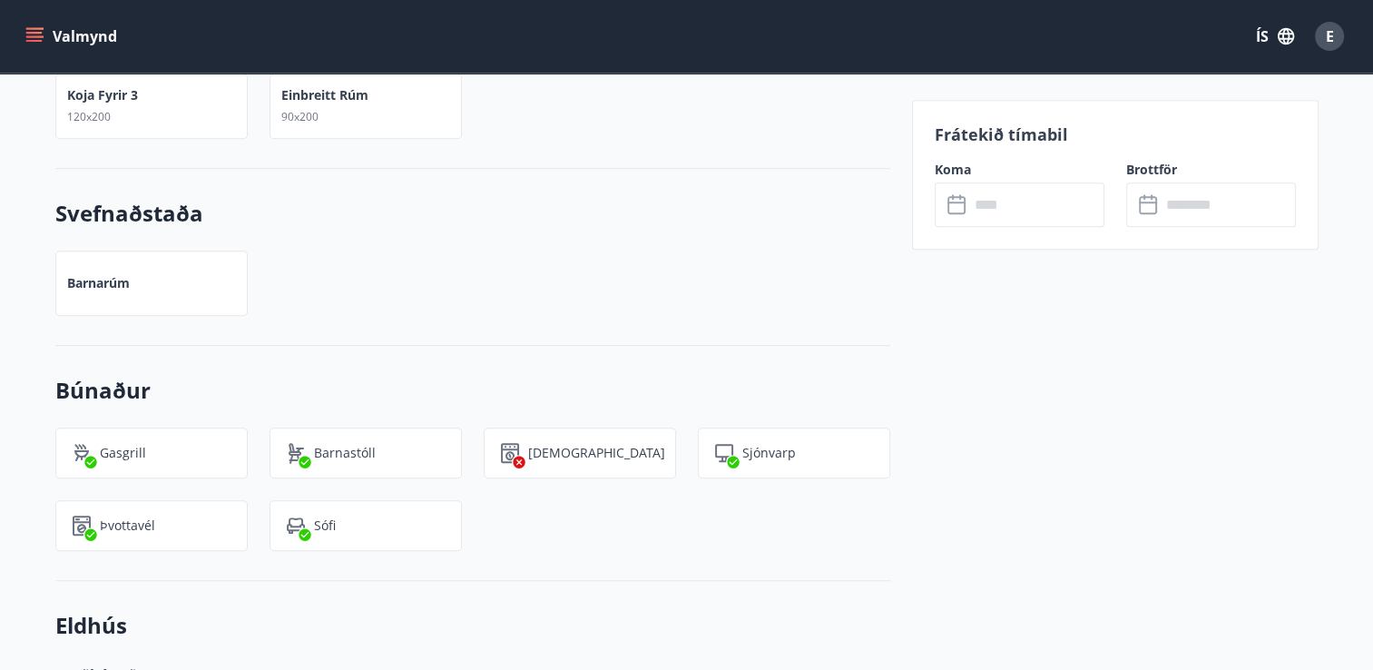
scroll to position [1147, 0]
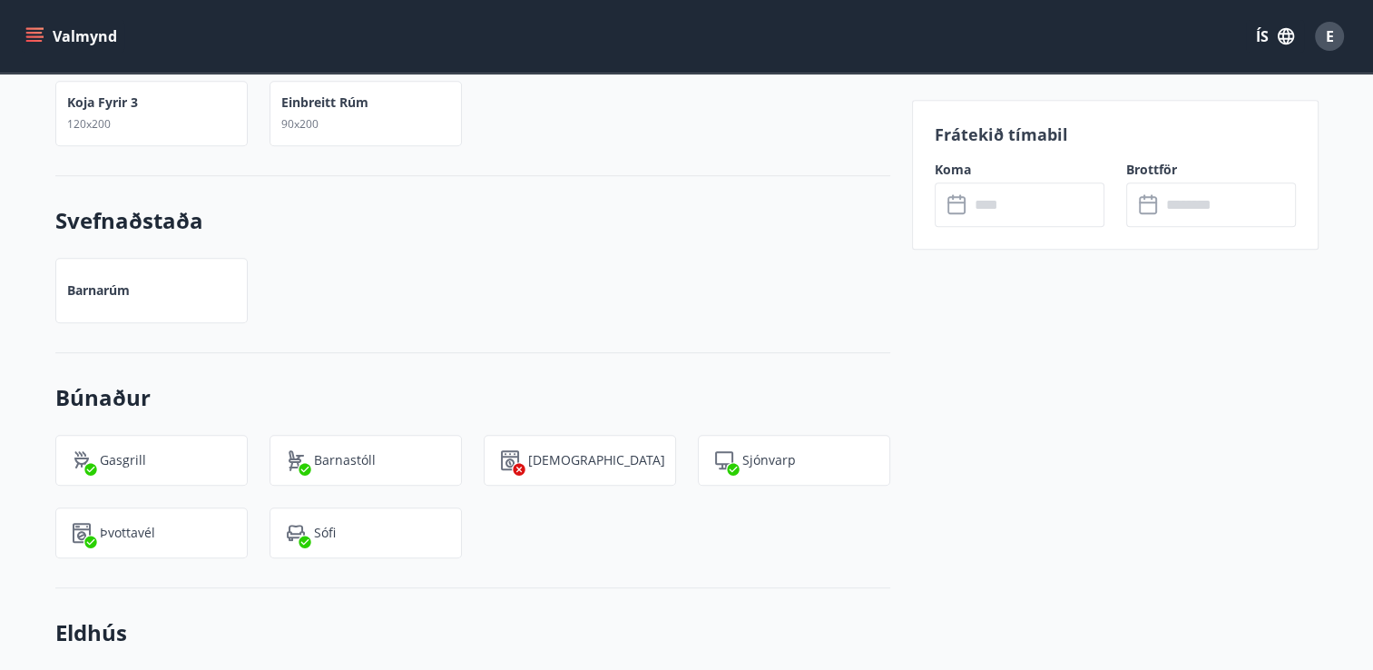
click at [954, 204] on icon at bounding box center [958, 205] width 22 height 22
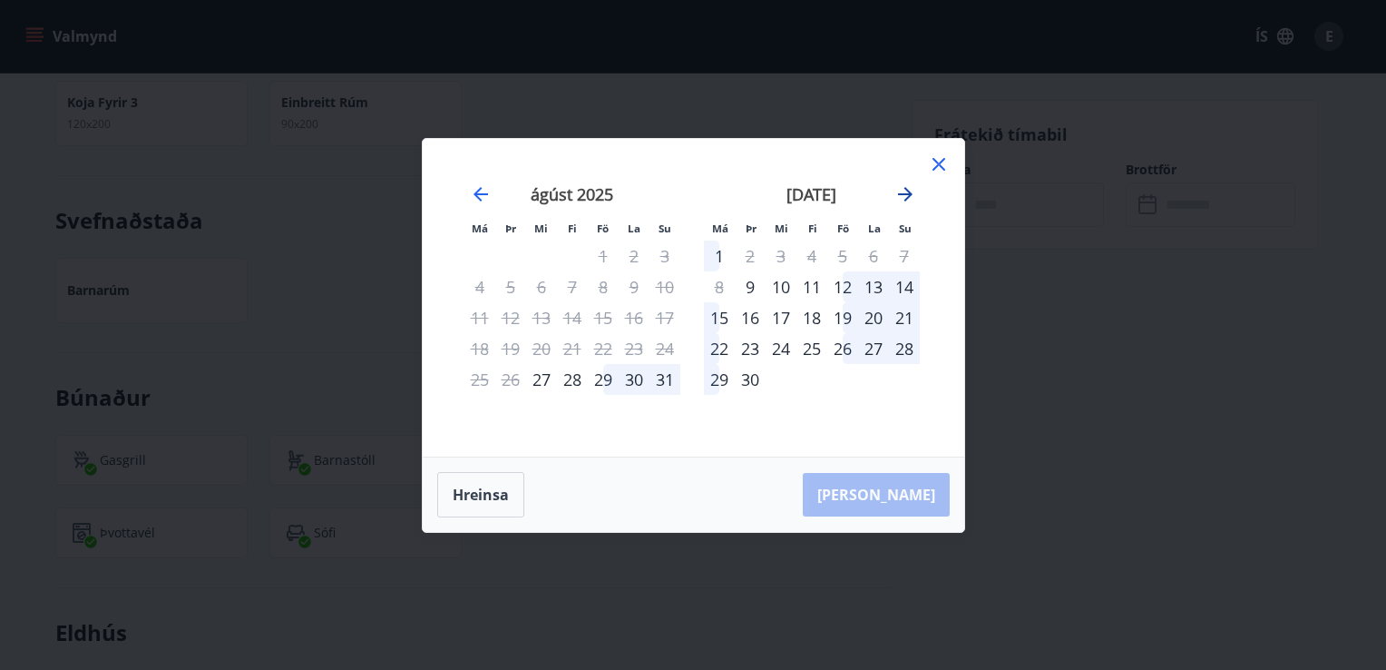
click at [904, 198] on icon "Move forward to switch to the next month." at bounding box center [906, 194] width 22 height 22
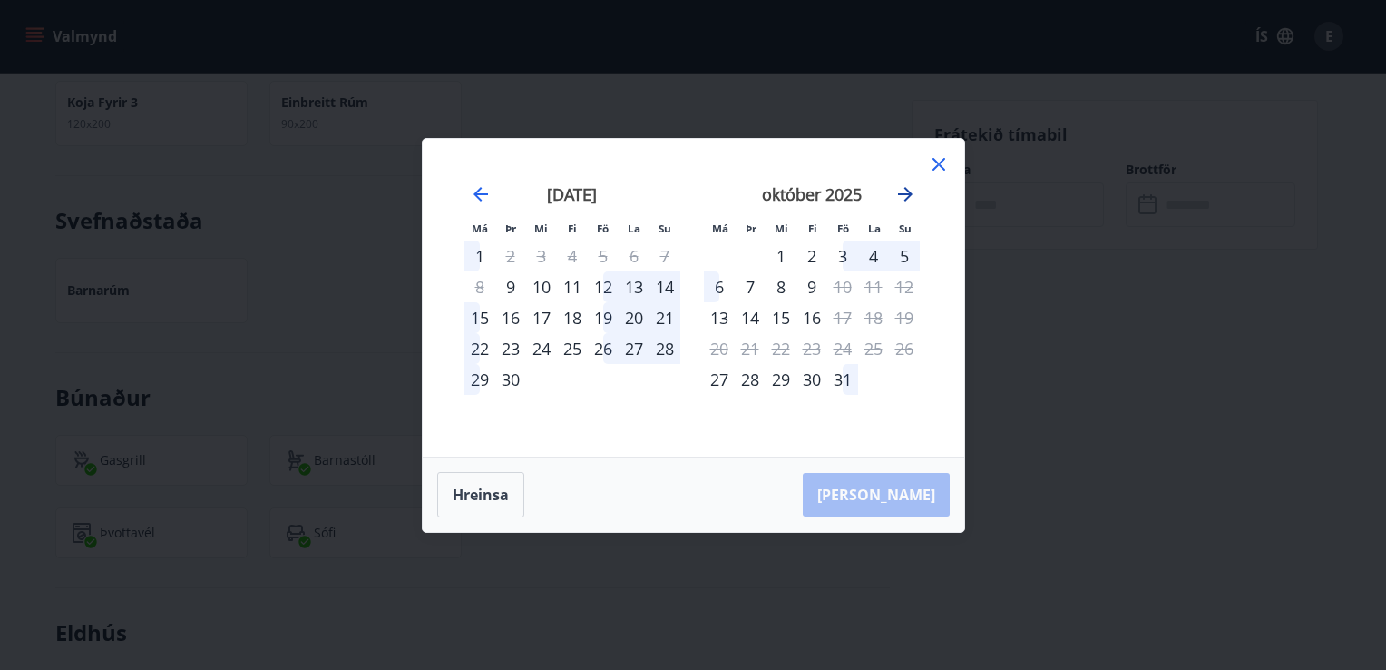
click at [904, 198] on icon "Move forward to switch to the next month." at bounding box center [906, 194] width 22 height 22
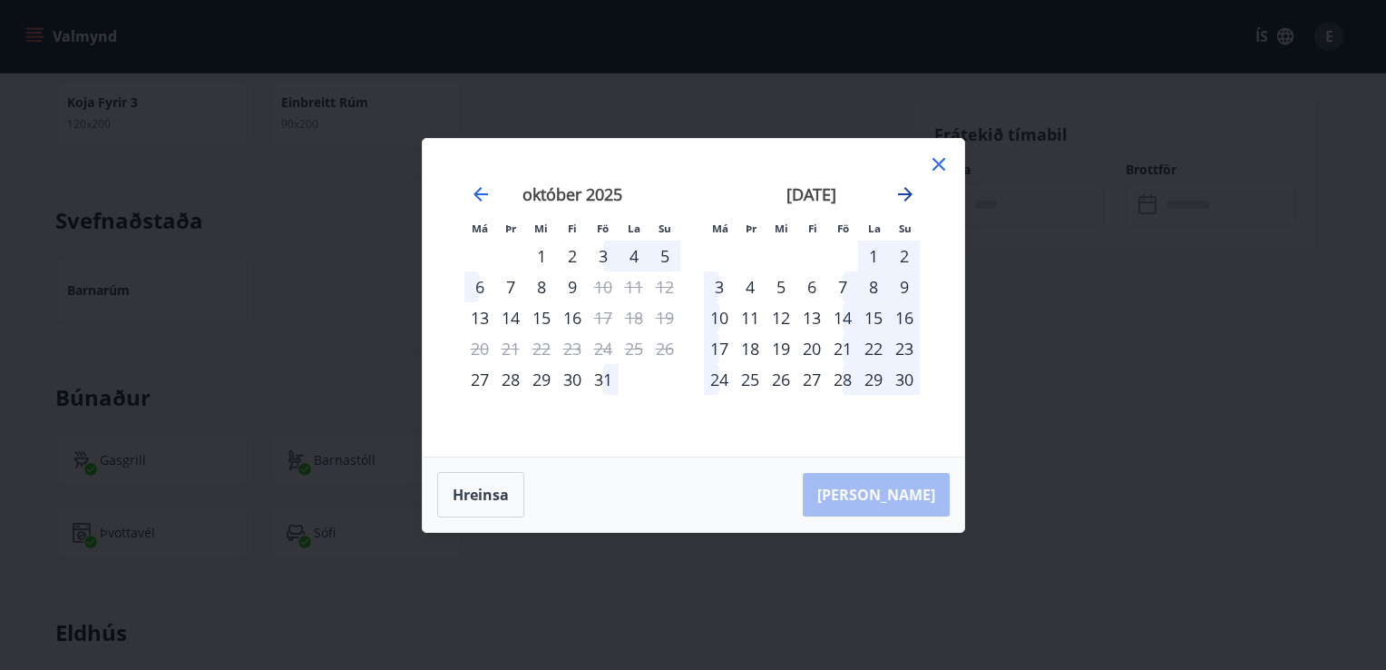
click at [904, 198] on icon "Move forward to switch to the next month." at bounding box center [906, 194] width 22 height 22
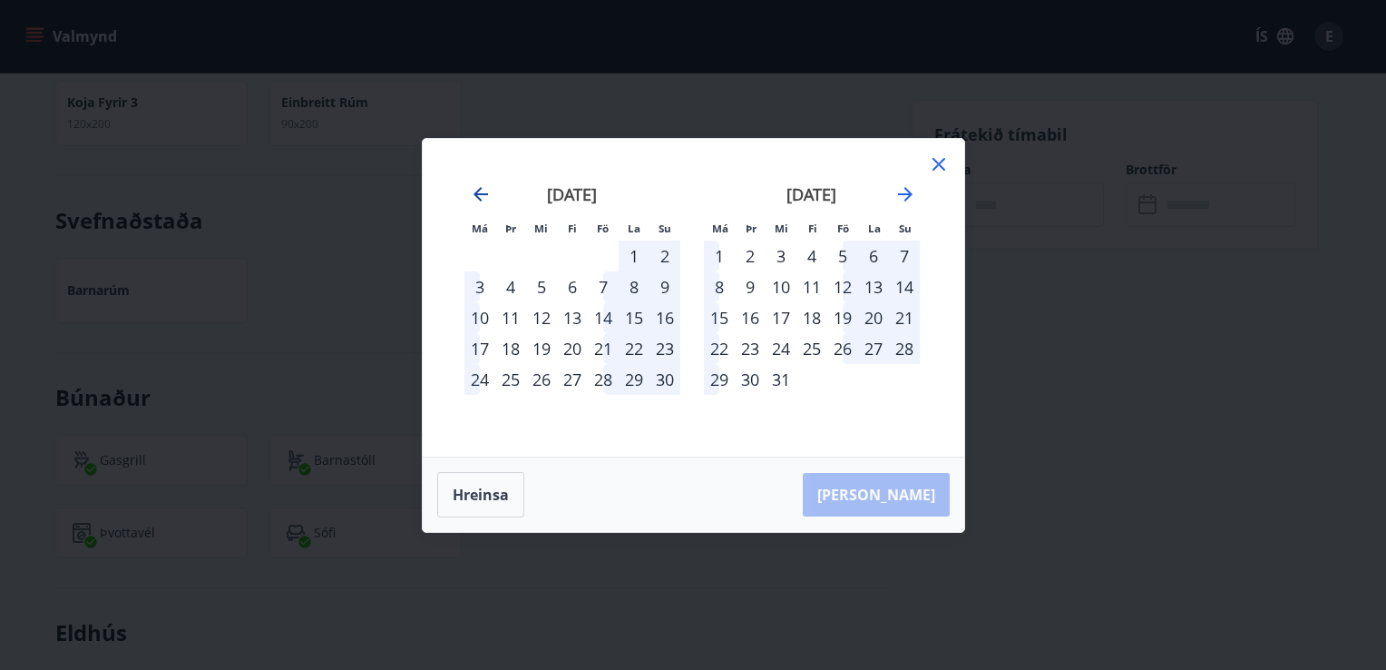
click at [478, 191] on icon "Move backward to switch to the previous month." at bounding box center [481, 194] width 15 height 15
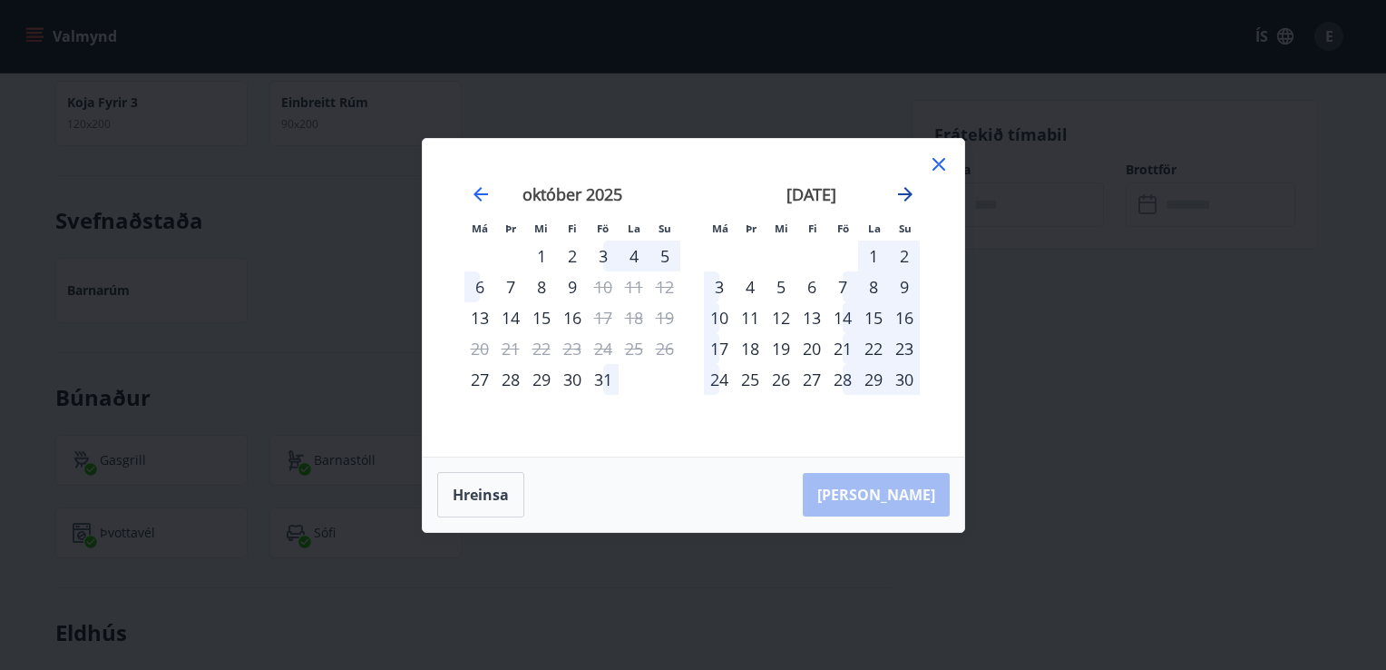
click at [907, 202] on icon "Move forward to switch to the next month." at bounding box center [906, 194] width 22 height 22
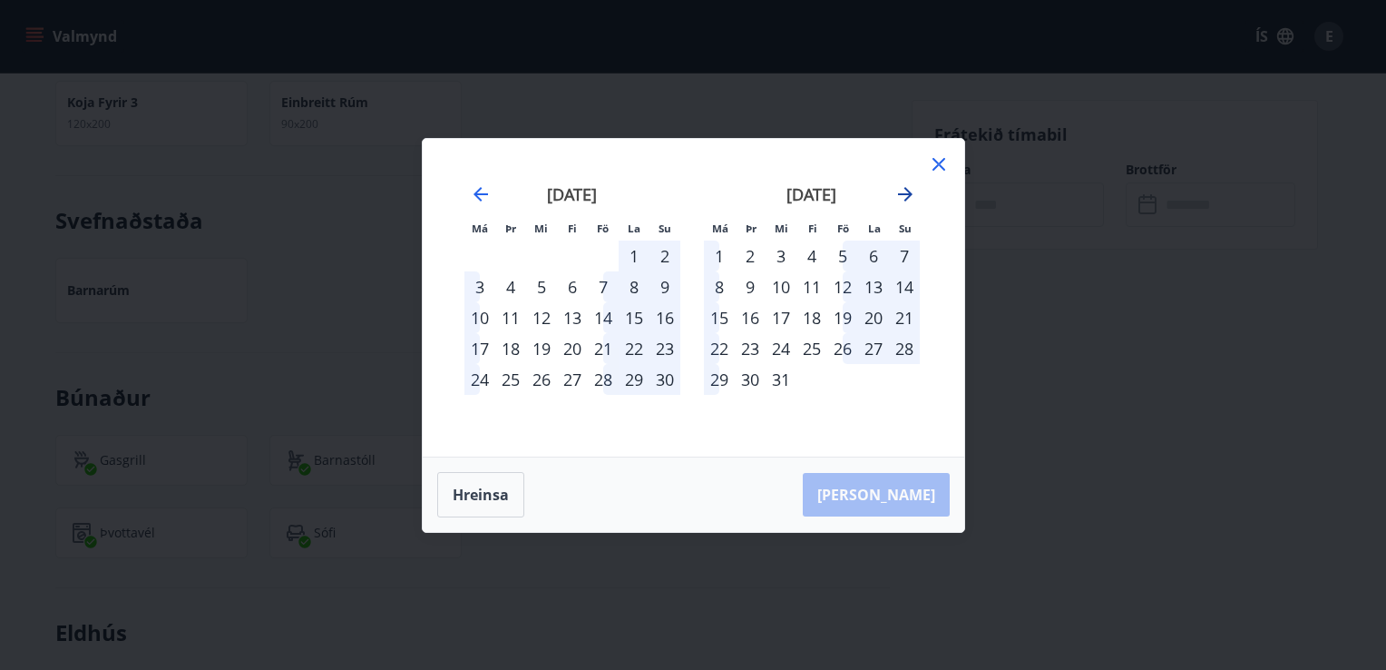
click at [907, 202] on icon "Move forward to switch to the next month." at bounding box center [906, 194] width 22 height 22
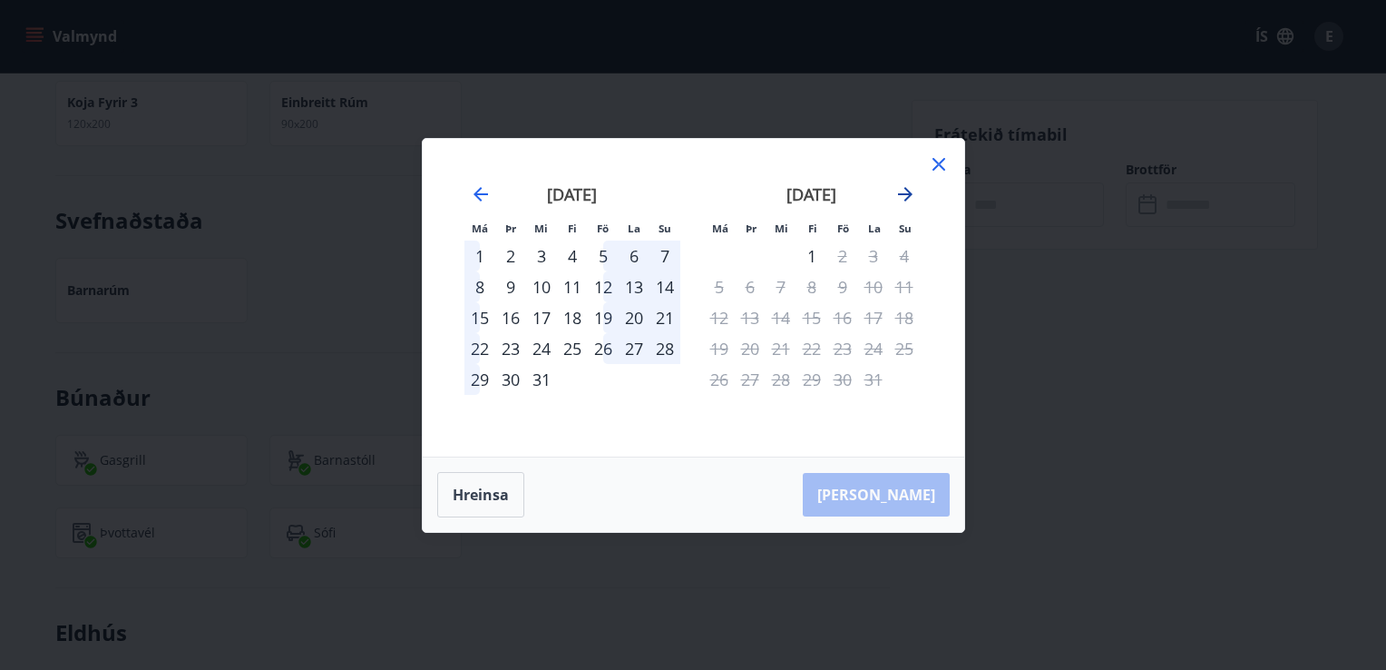
click at [907, 202] on icon "Move forward to switch to the next month." at bounding box center [906, 194] width 22 height 22
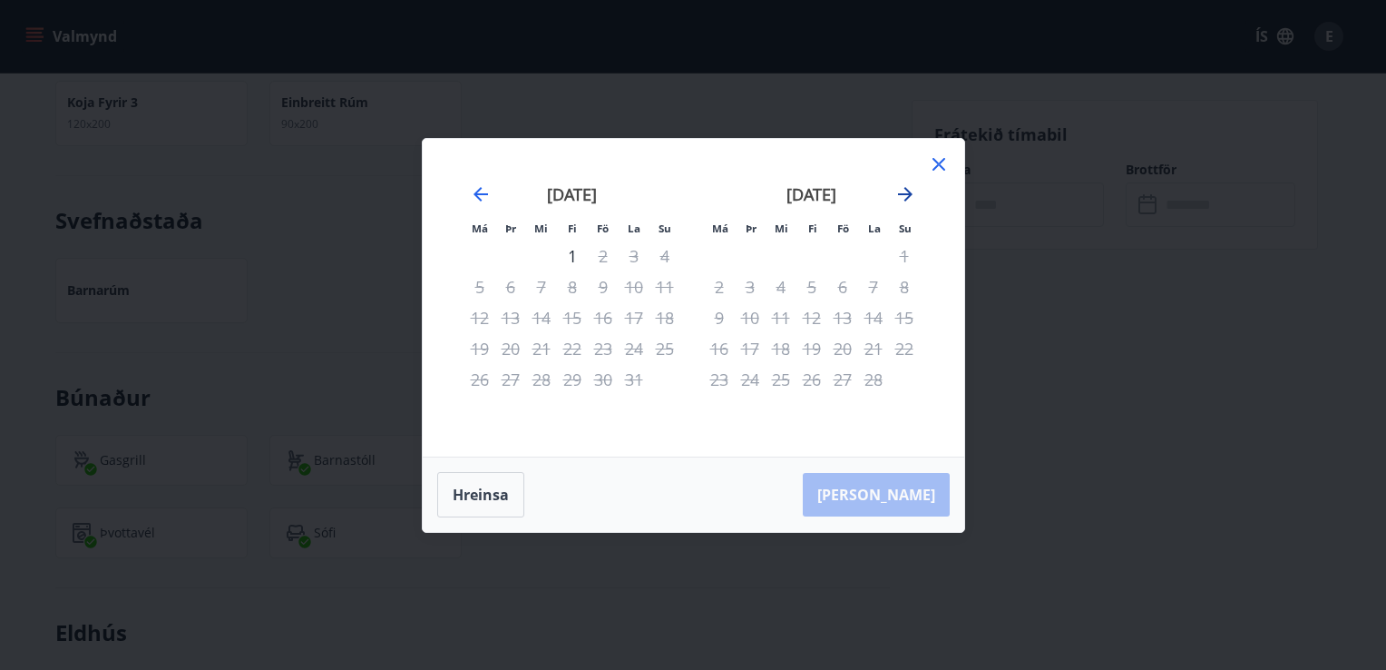
click at [907, 202] on icon "Move forward to switch to the next month." at bounding box center [906, 194] width 22 height 22
click at [940, 163] on icon at bounding box center [939, 164] width 22 height 22
